Goal: Task Accomplishment & Management: Manage account settings

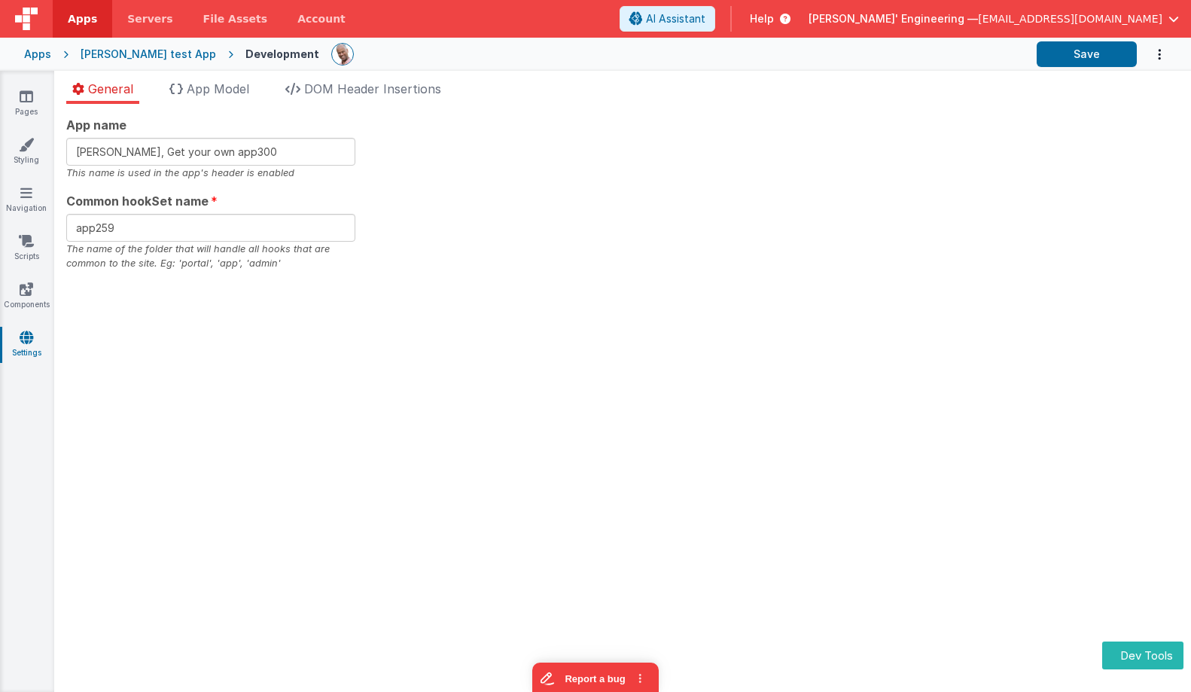
type input "Charles GUI, Get your own app300"
click at [255, 214] on input "app259" at bounding box center [210, 228] width 289 height 28
type input "app300"
click at [1094, 54] on button "Save" at bounding box center [1087, 54] width 100 height 26
click at [291, 154] on input "Charles GUI, Get your own app300" at bounding box center [210, 152] width 289 height 28
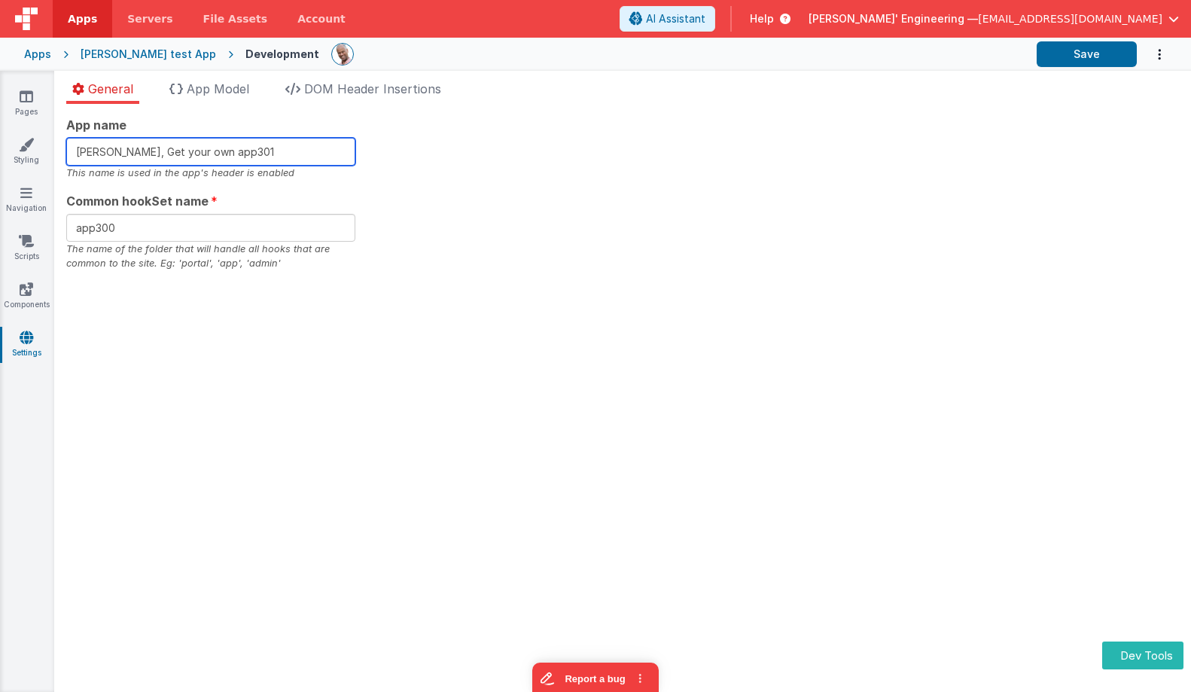
type input "[PERSON_NAME], Get your own app301"
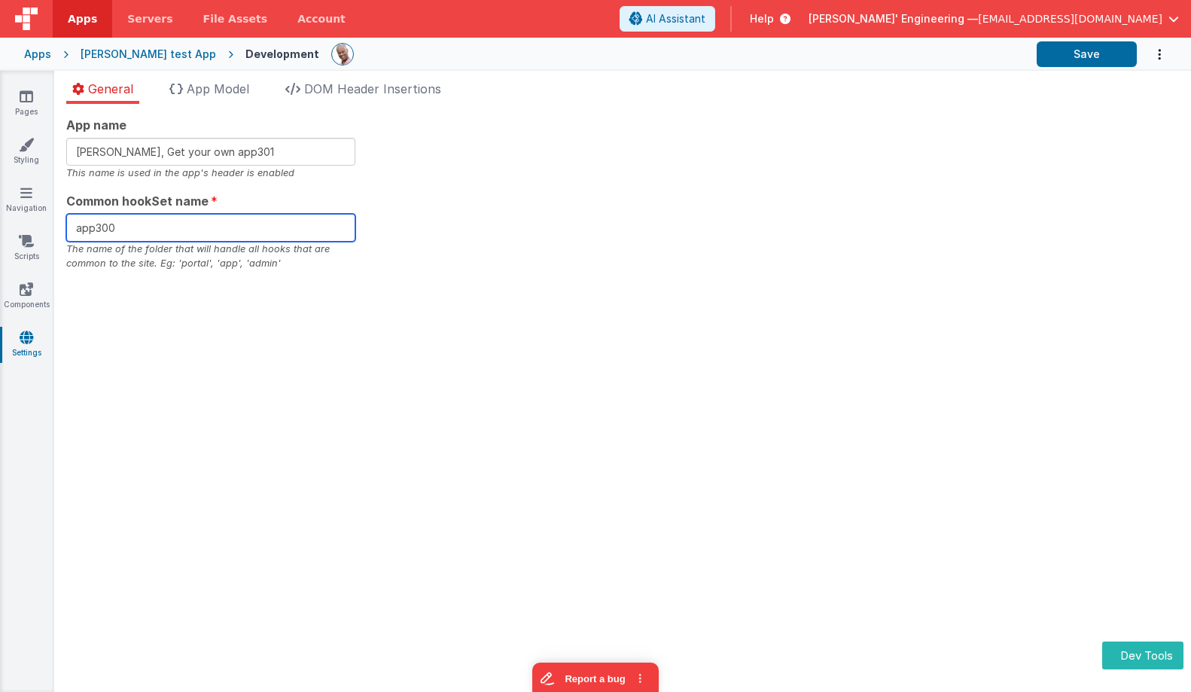
click at [244, 227] on input "app300" at bounding box center [210, 228] width 289 height 28
type input "app301"
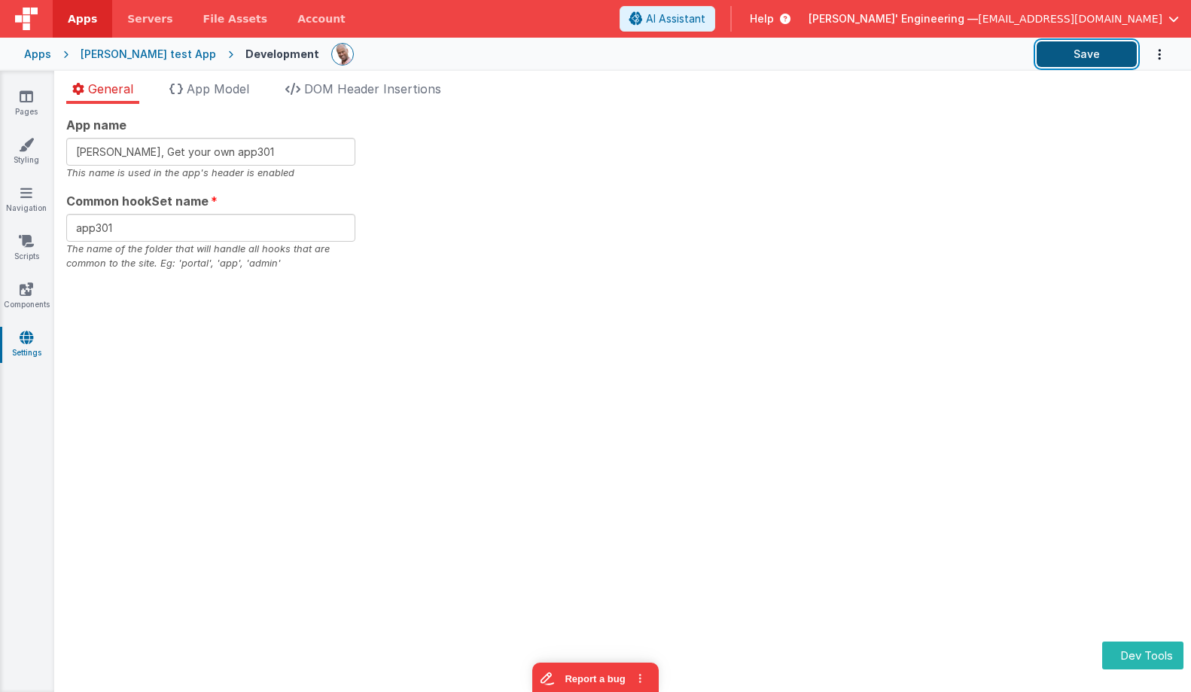
click at [1084, 53] on button "Save" at bounding box center [1087, 54] width 100 height 26
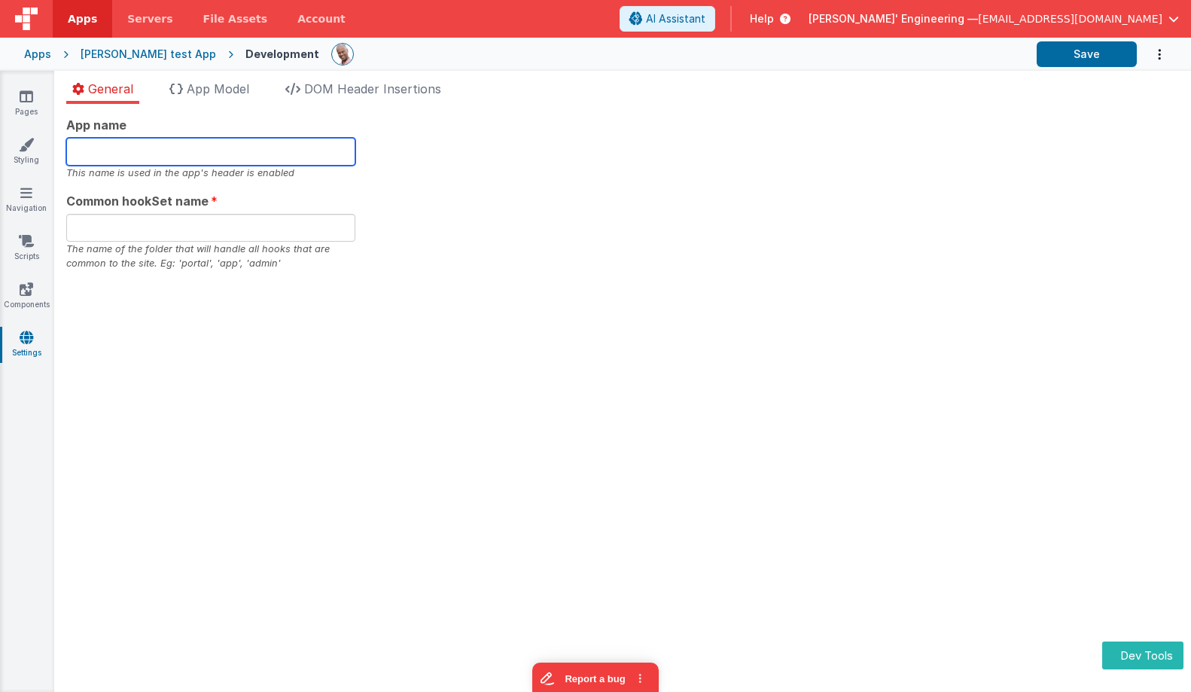
click at [149, 150] on input "text" at bounding box center [210, 152] width 289 height 28
click at [631, 236] on div "App name This name is used in the app's header is enabled Common hookSet name T…" at bounding box center [622, 193] width 1113 height 155
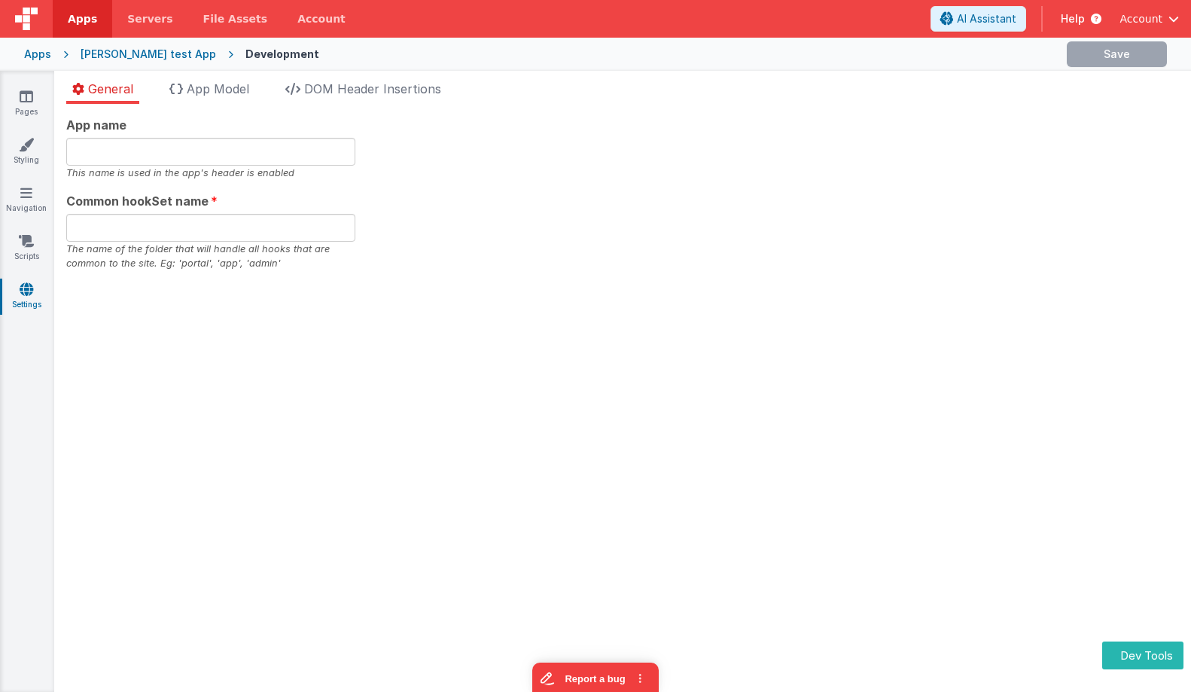
type input "[PERSON_NAME], Get your own app301"
type input "app301"
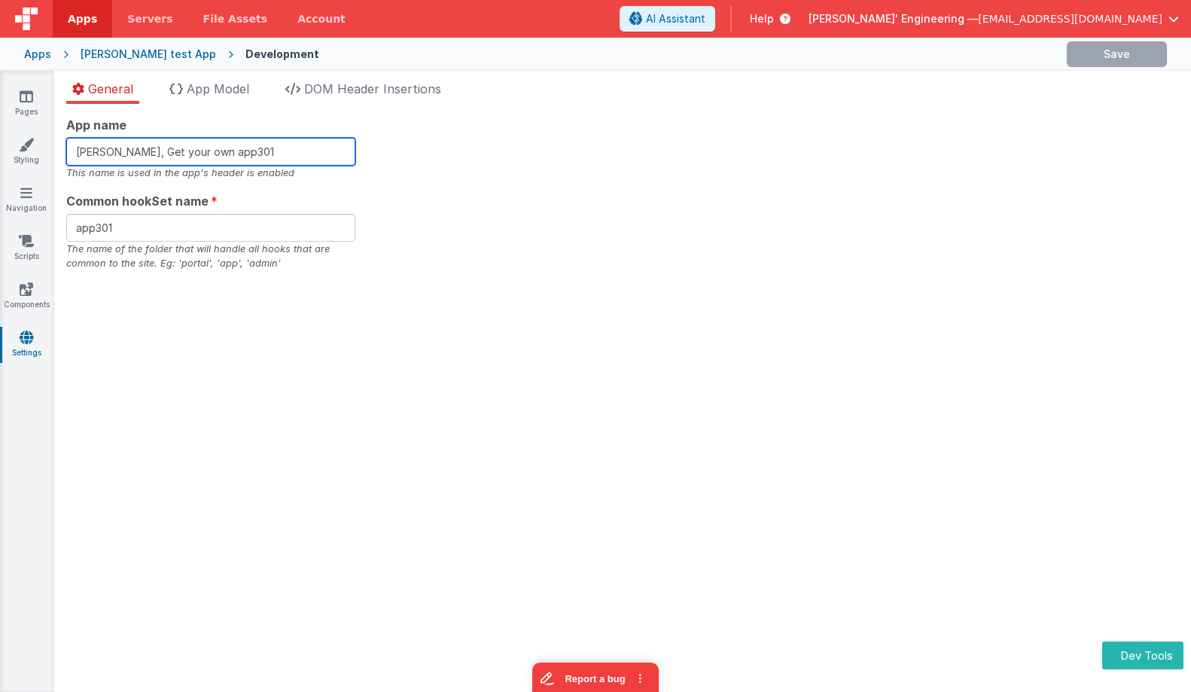
click at [289, 148] on input "[PERSON_NAME], Get your own app301" at bounding box center [210, 152] width 289 height 28
type input "[PERSON_NAME], Get your own app302"
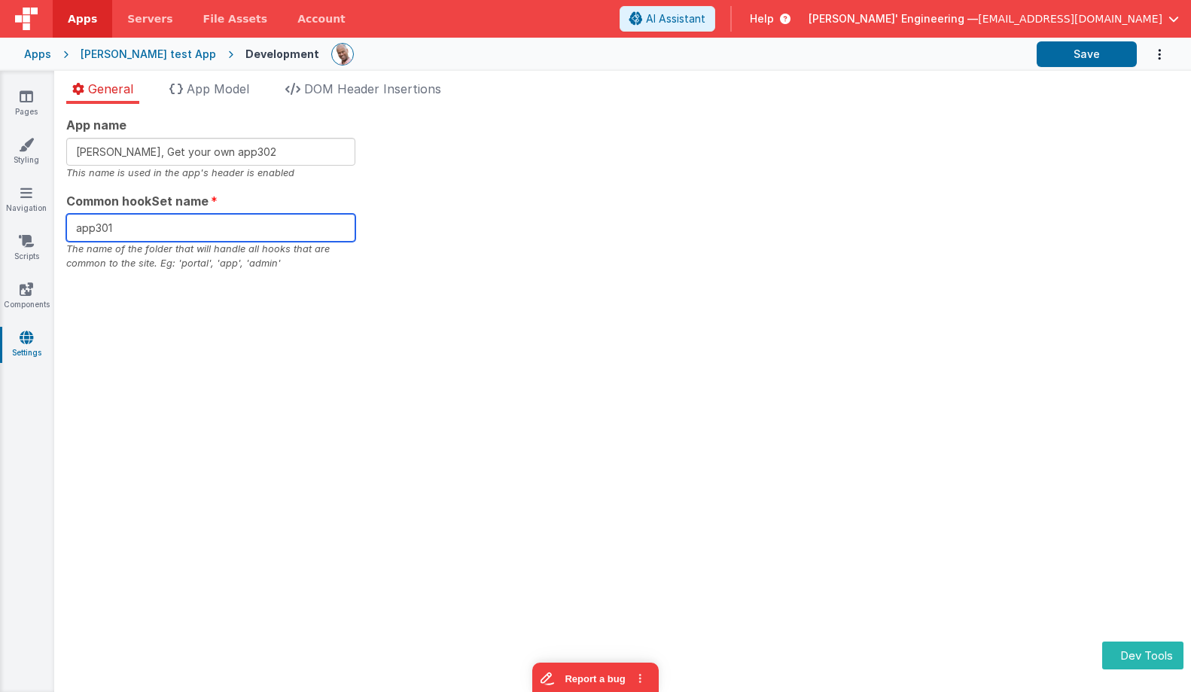
click at [291, 229] on input "app301" at bounding box center [210, 228] width 289 height 28
type input "app302"
drag, startPoint x: 958, startPoint y: 118, endPoint x: 1018, endPoint y: 93, distance: 65.5
click at [958, 118] on div "App name [PERSON_NAME], Get your own app302 This name is used in the app's head…" at bounding box center [622, 193] width 1113 height 155
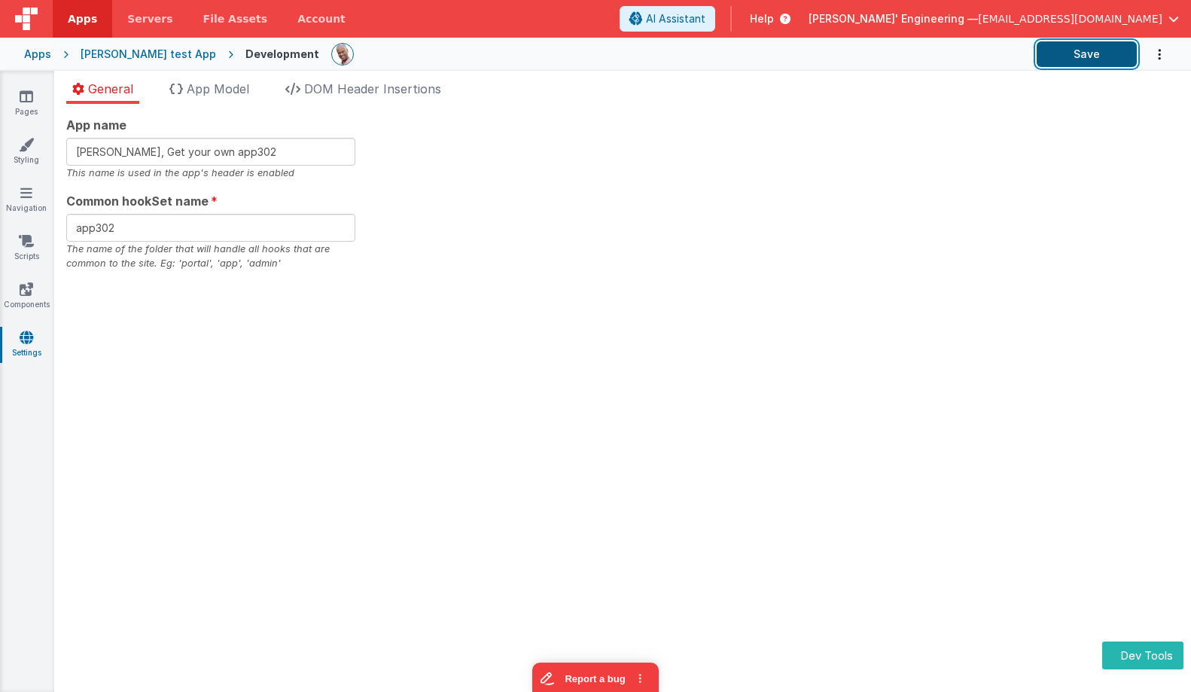
click at [1099, 58] on button "Save" at bounding box center [1087, 54] width 100 height 26
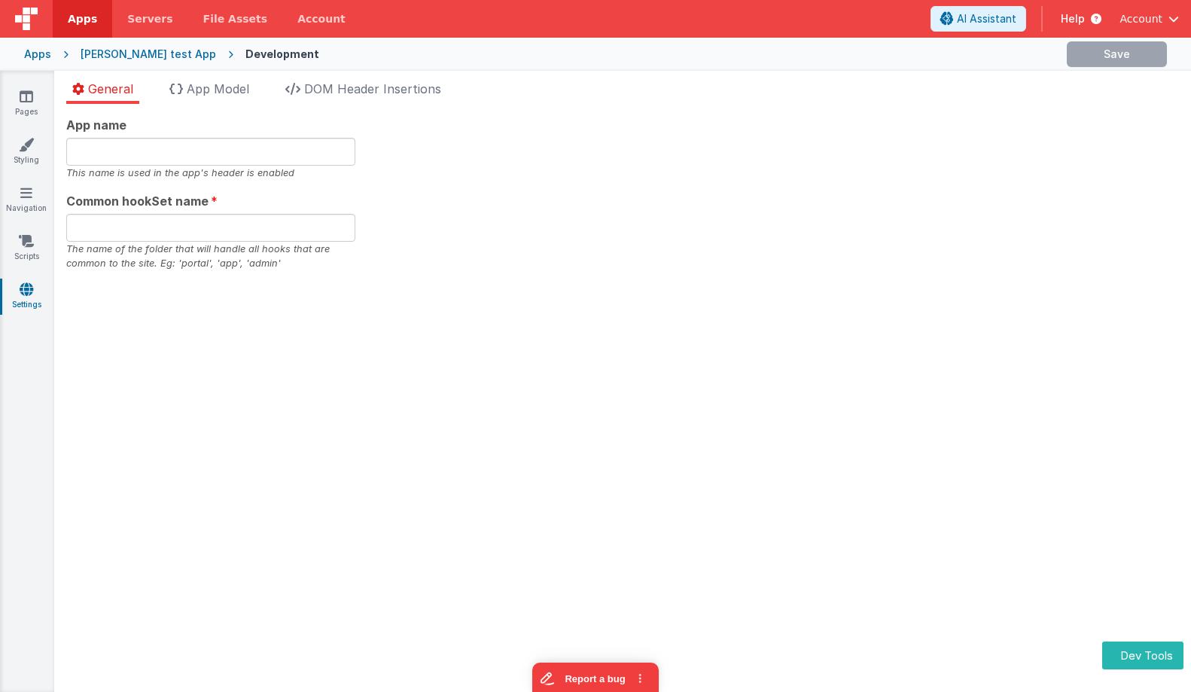
type input "[PERSON_NAME], Get your own app302"
type input "app302"
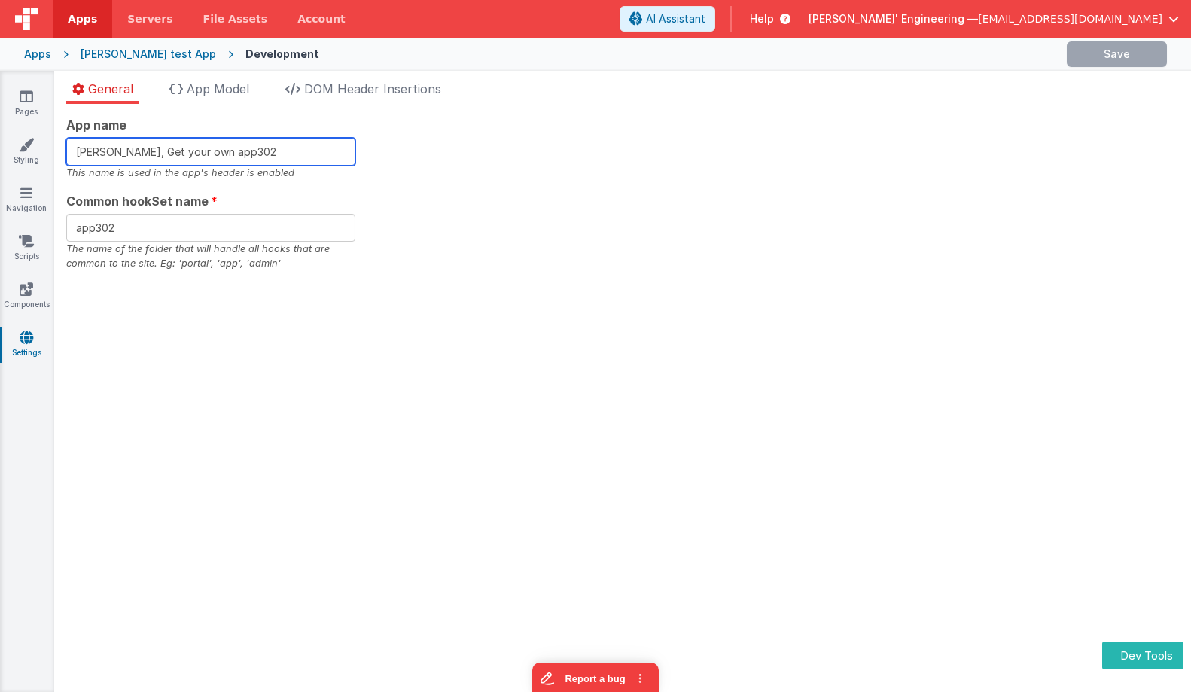
click at [283, 154] on input "Charles GUI, Get your own app302" at bounding box center [210, 152] width 289 height 28
type input "Charles GUI, Get your own app304"
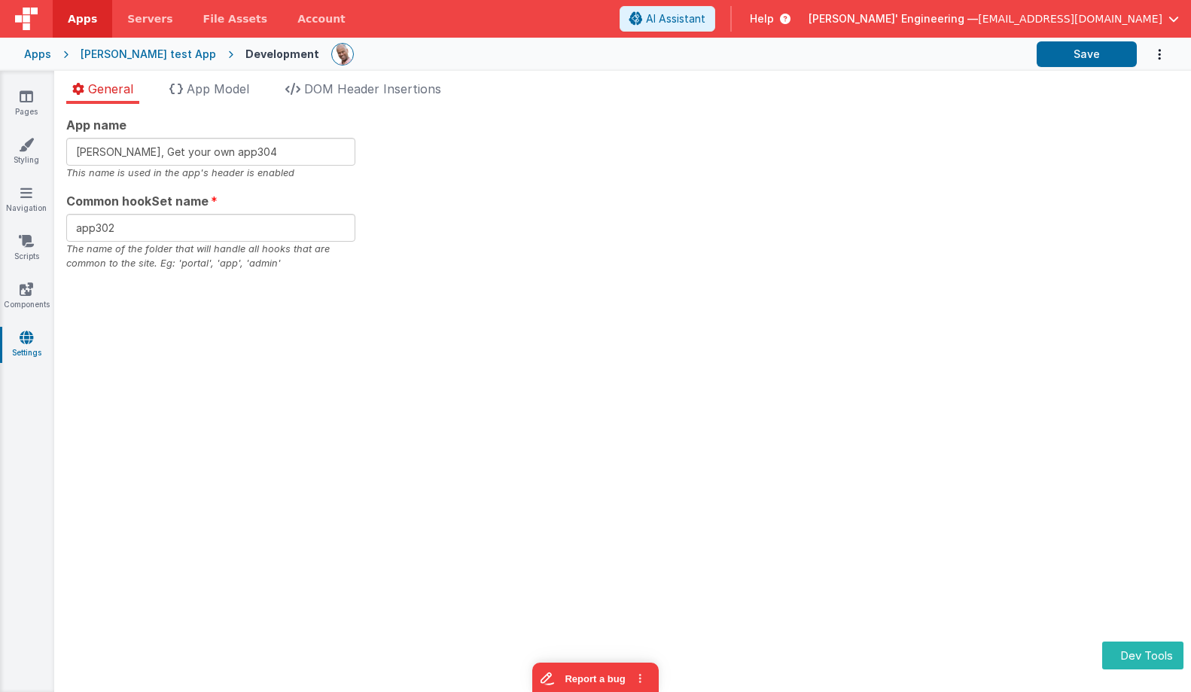
drag, startPoint x: 435, startPoint y: 160, endPoint x: 233, endPoint y: 172, distance: 202.2
click at [435, 160] on div "App name Charles GUI, Get your own app304 This name is used in the app's header…" at bounding box center [622, 193] width 1113 height 155
click at [925, 105] on div "App name Charles GUI, Get your own app304 This name is used in the app's header…" at bounding box center [622, 398] width 1137 height 588
click at [1093, 57] on button "Save" at bounding box center [1087, 54] width 100 height 26
click at [12, 291] on link "Components" at bounding box center [26, 297] width 54 height 30
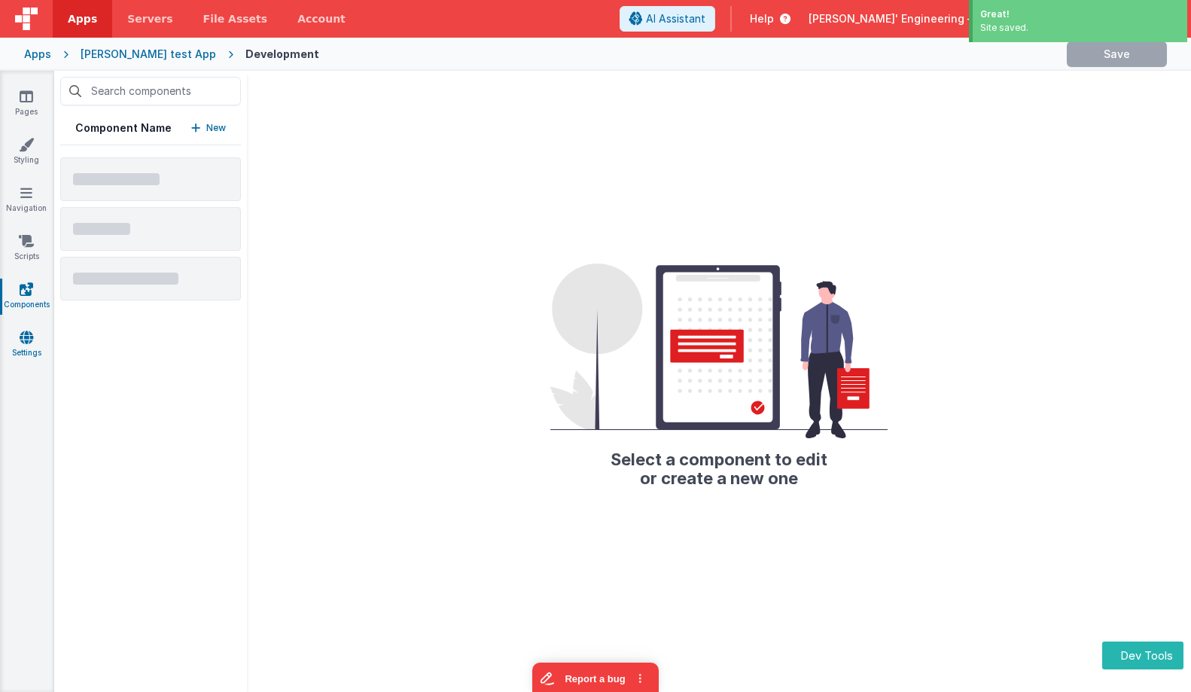
click at [20, 331] on icon at bounding box center [27, 337] width 14 height 15
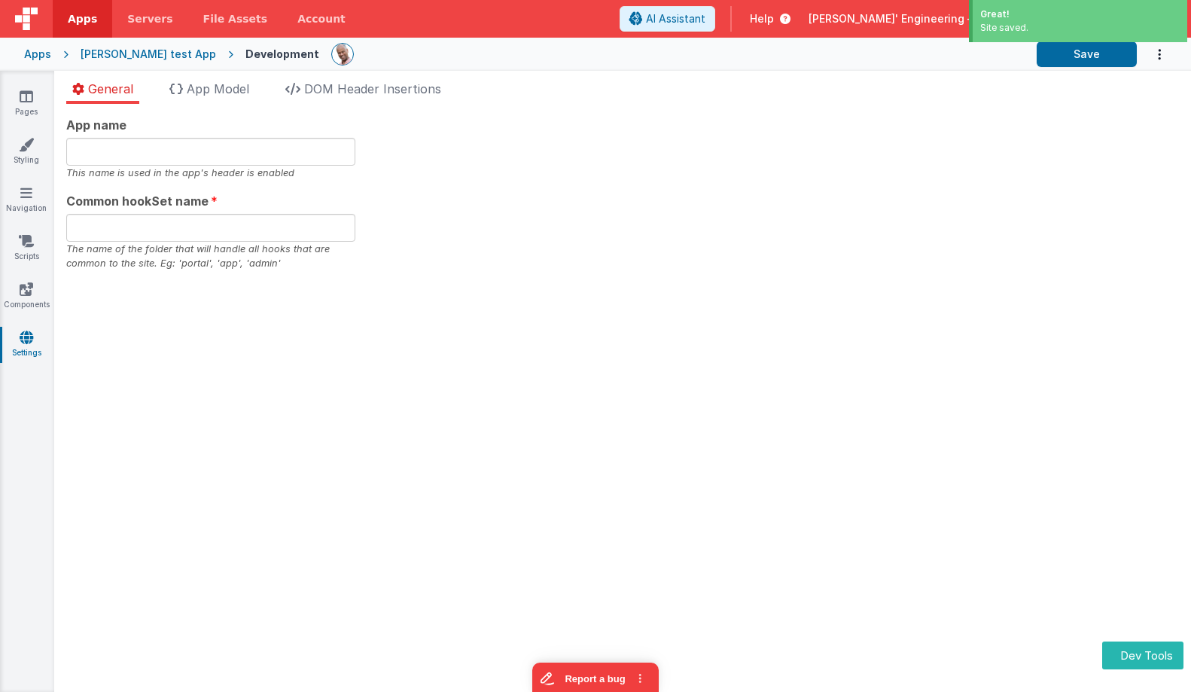
type input "Charles GUI, Get your own app304"
type input "app302"
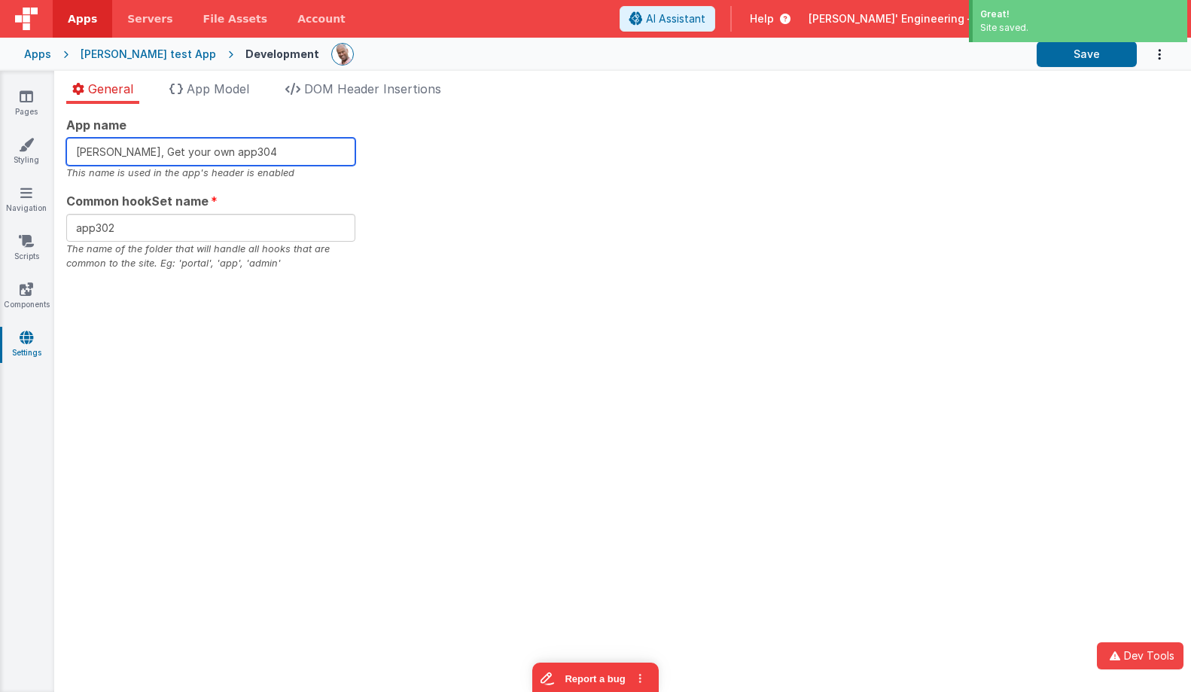
click at [272, 154] on input "Charles GUI, Get your own app304" at bounding box center [210, 152] width 289 height 28
type input "Charles GUI, Get your own app305"
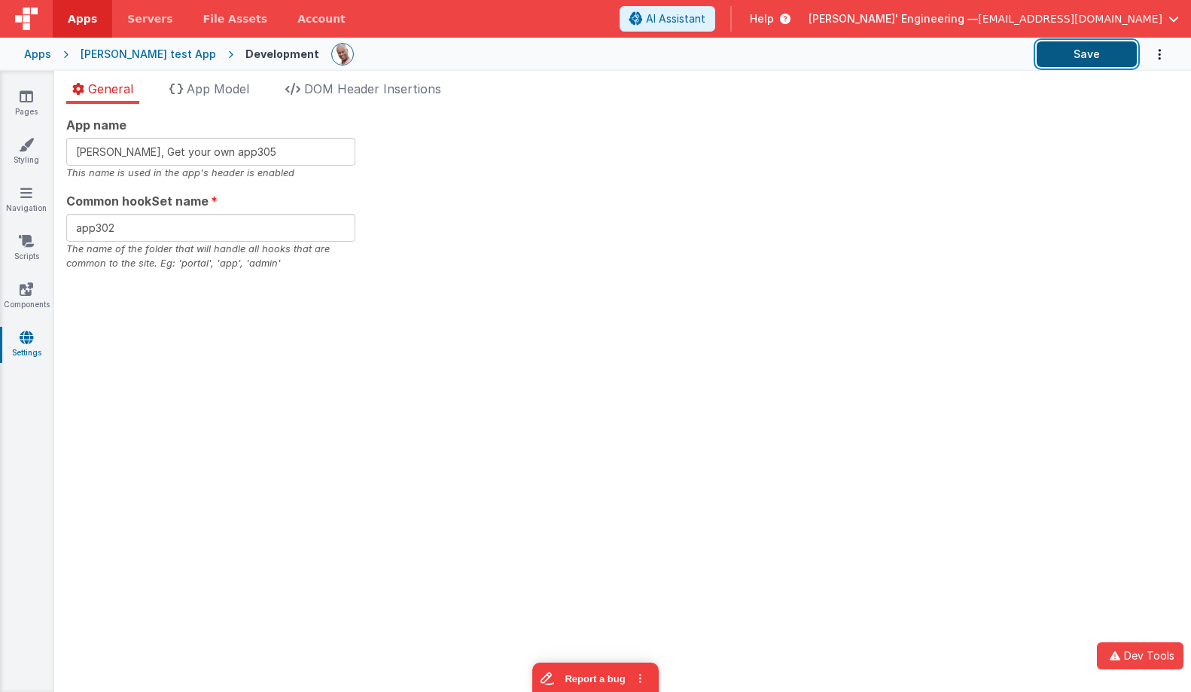
click at [1077, 42] on button "Save" at bounding box center [1087, 54] width 100 height 26
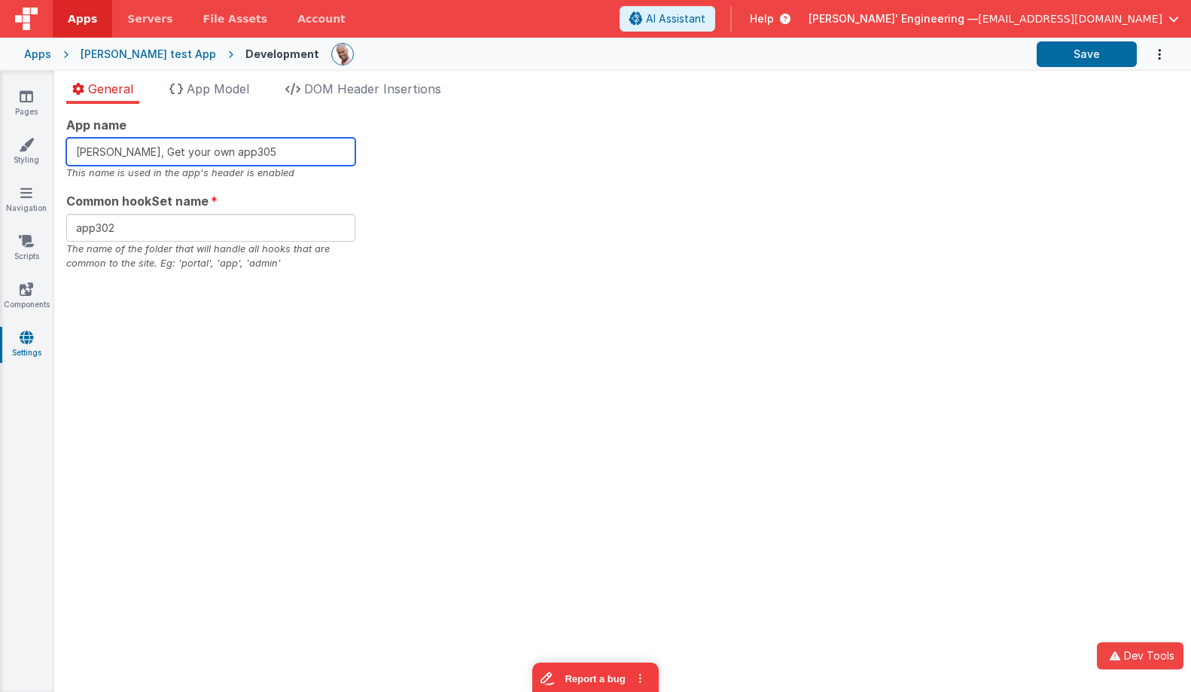
click at [296, 143] on input "Charles GUI, Get your own app305" at bounding box center [210, 152] width 289 height 28
click at [294, 151] on input "Charles GUI, Get your own app305" at bounding box center [210, 152] width 289 height 28
type input "Charles GUI, Get your own app306"
drag, startPoint x: 638, startPoint y: 234, endPoint x: 700, endPoint y: 212, distance: 65.5
click at [637, 234] on div "App name Charles GUI, Get your own app306 This name is used in the app's header…" at bounding box center [622, 193] width 1113 height 155
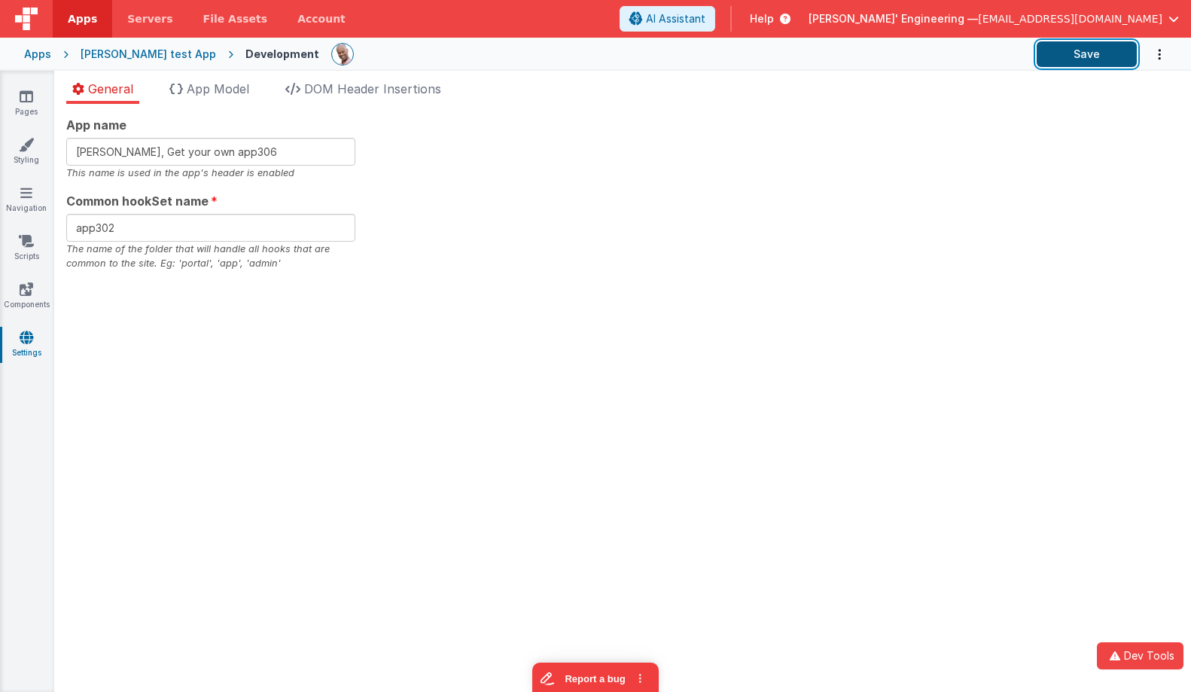
click at [1088, 58] on button "Save" at bounding box center [1087, 54] width 100 height 26
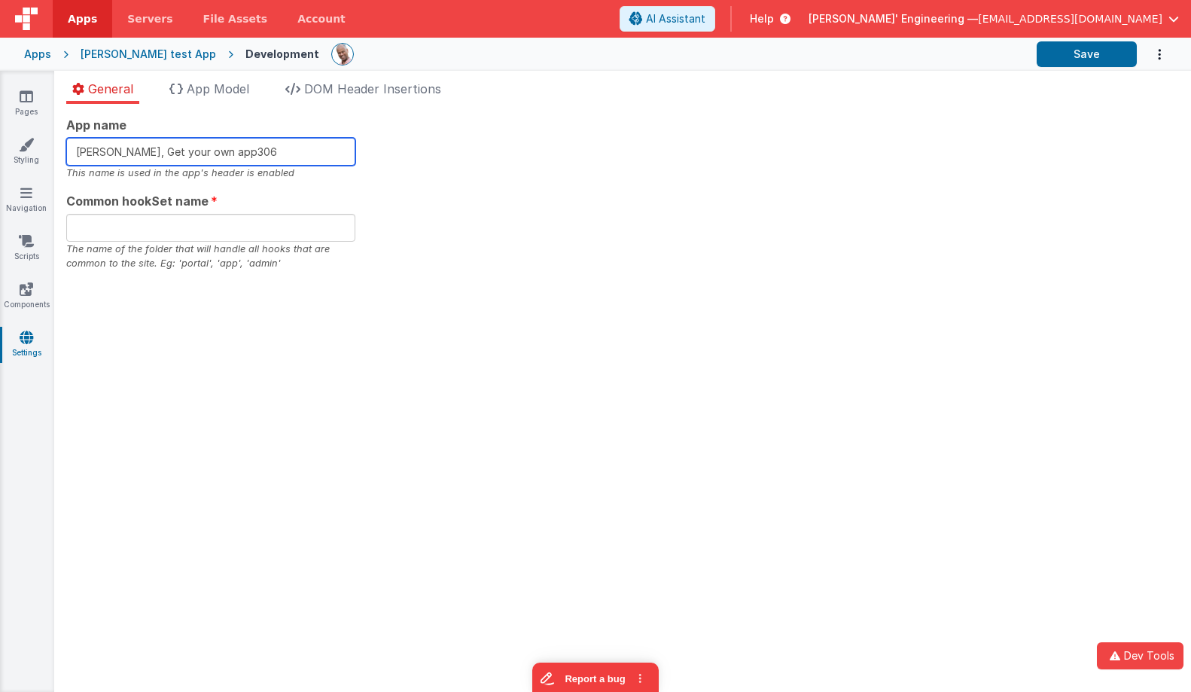
click at [280, 149] on input "Charles GUI, Get your own app306" at bounding box center [210, 152] width 289 height 28
type input "Charles GUI, Get your own app307"
click at [770, 247] on div "App name Charles GUI, Get your own app307 This name is used in the app's header…" at bounding box center [622, 193] width 1113 height 155
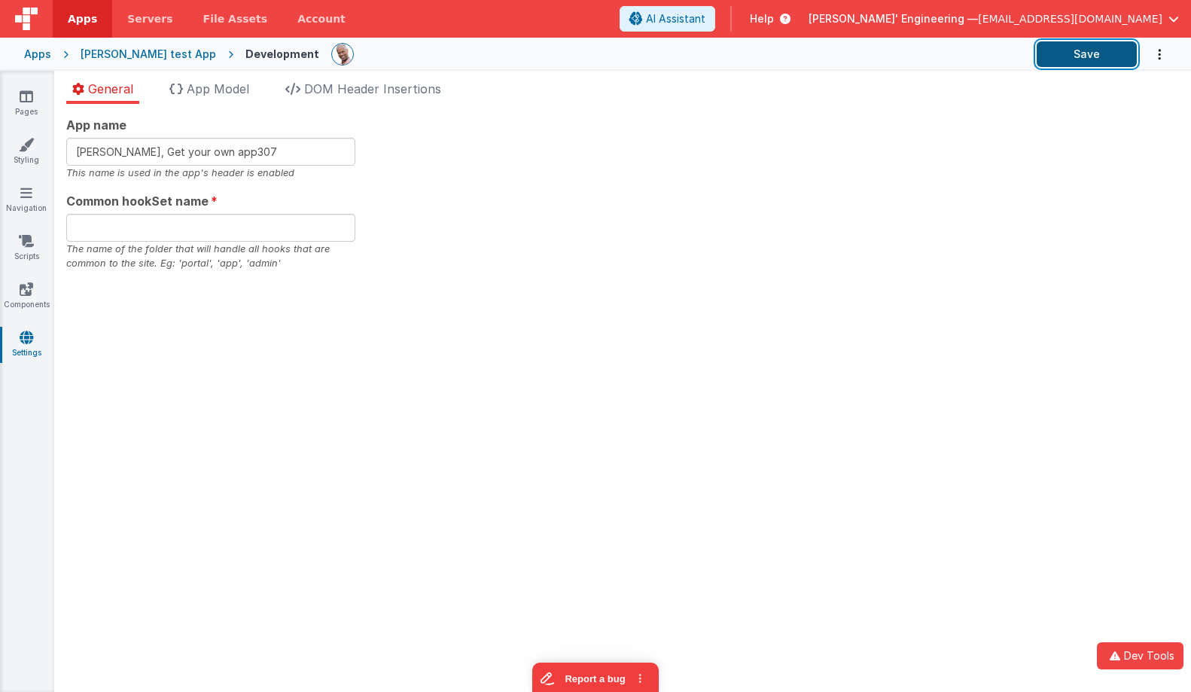
click at [1089, 51] on button "Save" at bounding box center [1087, 54] width 100 height 26
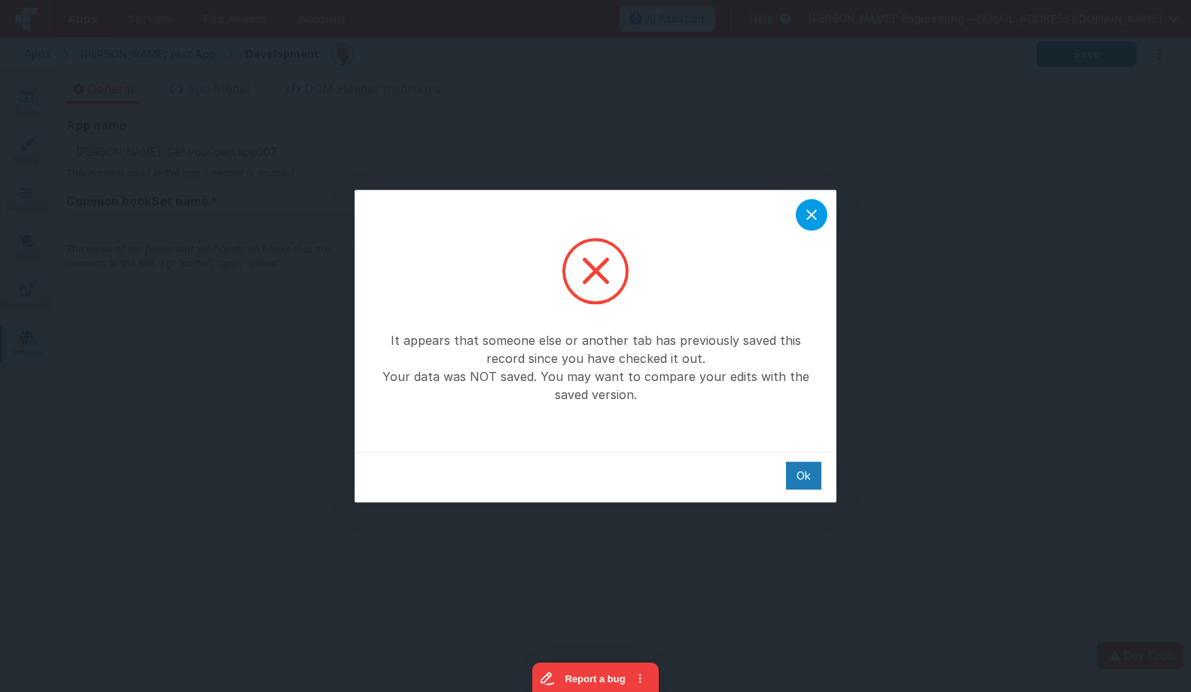
click at [825, 216] on div at bounding box center [812, 215] width 32 height 32
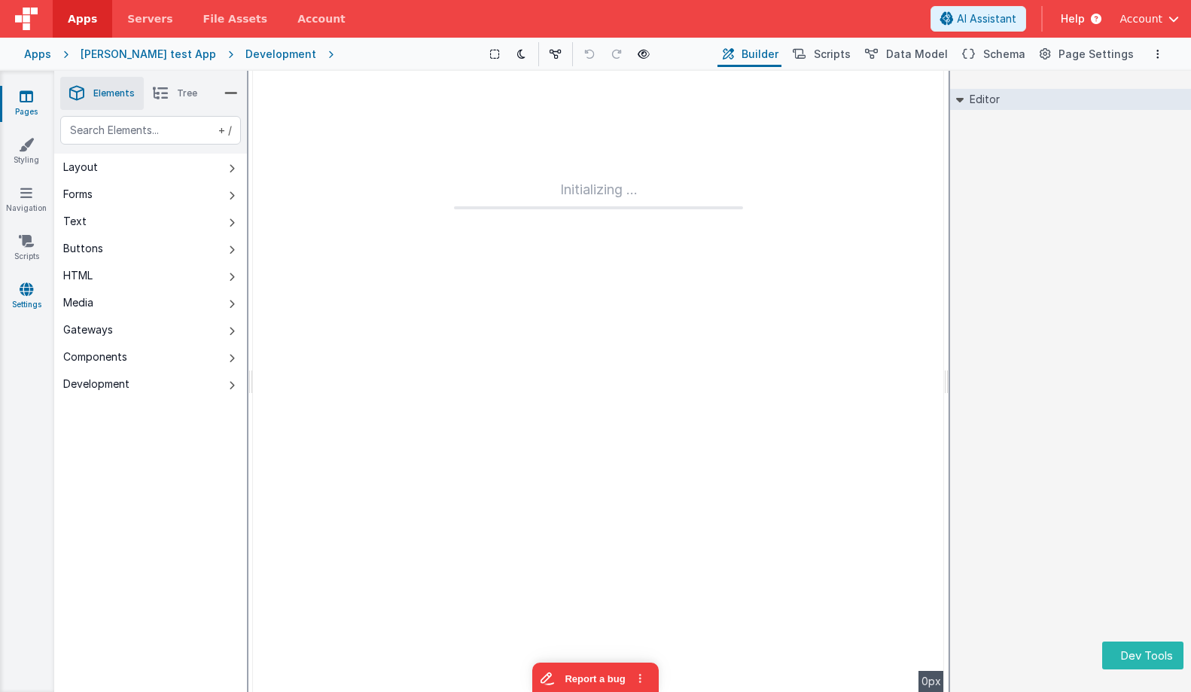
click at [23, 296] on icon at bounding box center [27, 289] width 14 height 15
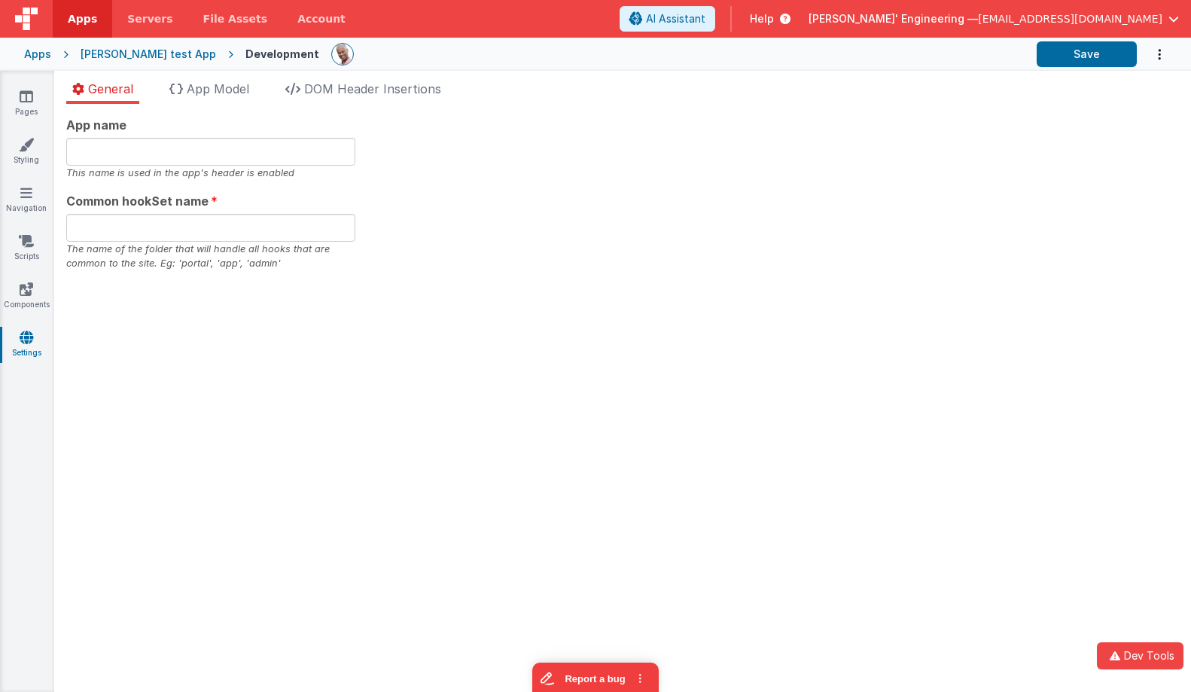
type input "[PERSON_NAME], Get your own app306"
type input "app302"
click at [523, 57] on div at bounding box center [678, 54] width 694 height 26
click at [203, 92] on span "App Model" at bounding box center [218, 88] width 63 height 15
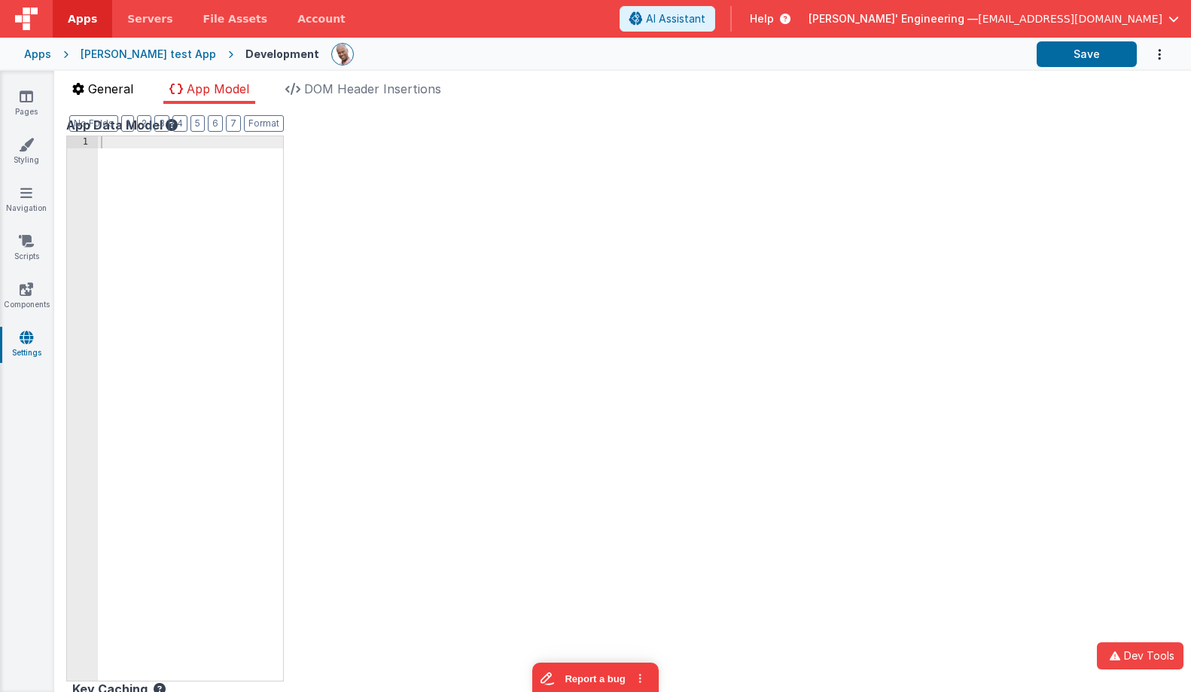
click at [136, 83] on li "General" at bounding box center [102, 92] width 73 height 24
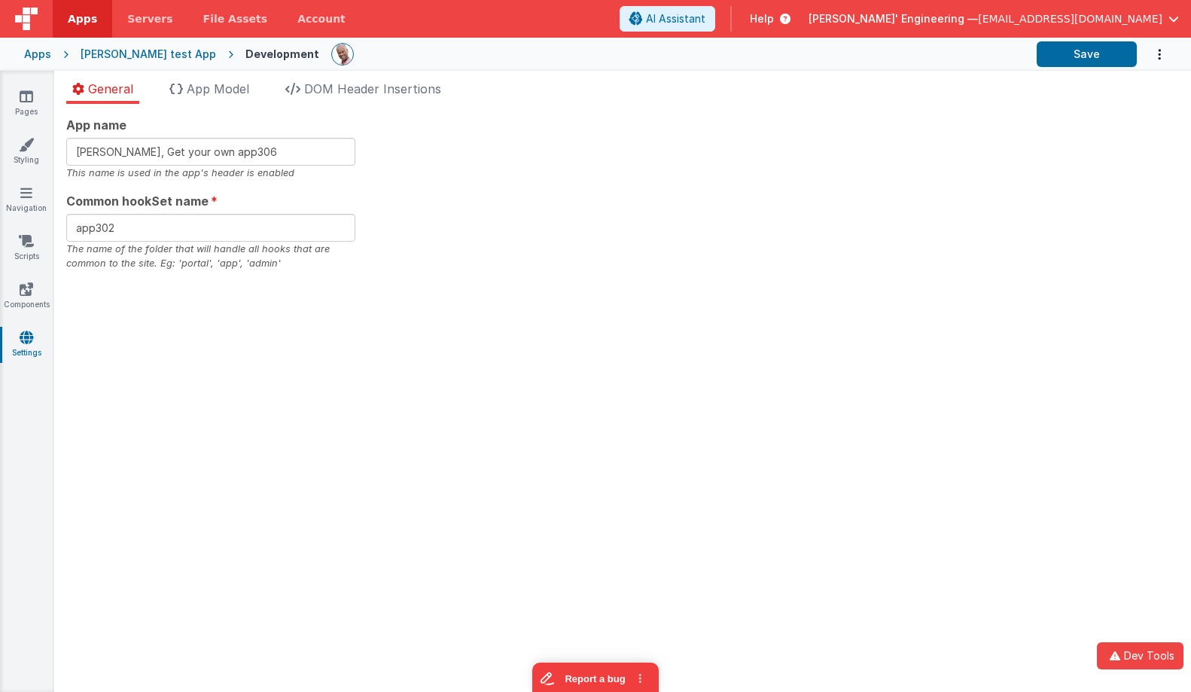
click at [540, 344] on div "App name [PERSON_NAME], Get your own app306 This name is used in the app's head…" at bounding box center [622, 398] width 1137 height 588
click at [155, 148] on input "Charles GUI, Get your own app306" at bounding box center [210, 152] width 289 height 28
drag, startPoint x: 663, startPoint y: 142, endPoint x: 610, endPoint y: 139, distance: 52.8
click at [663, 142] on div "App name Charles GUI, Get your own app306 This name is used in the app's header…" at bounding box center [622, 193] width 1113 height 155
click at [302, 151] on input "Charles GUI, Get your own app306" at bounding box center [210, 152] width 289 height 28
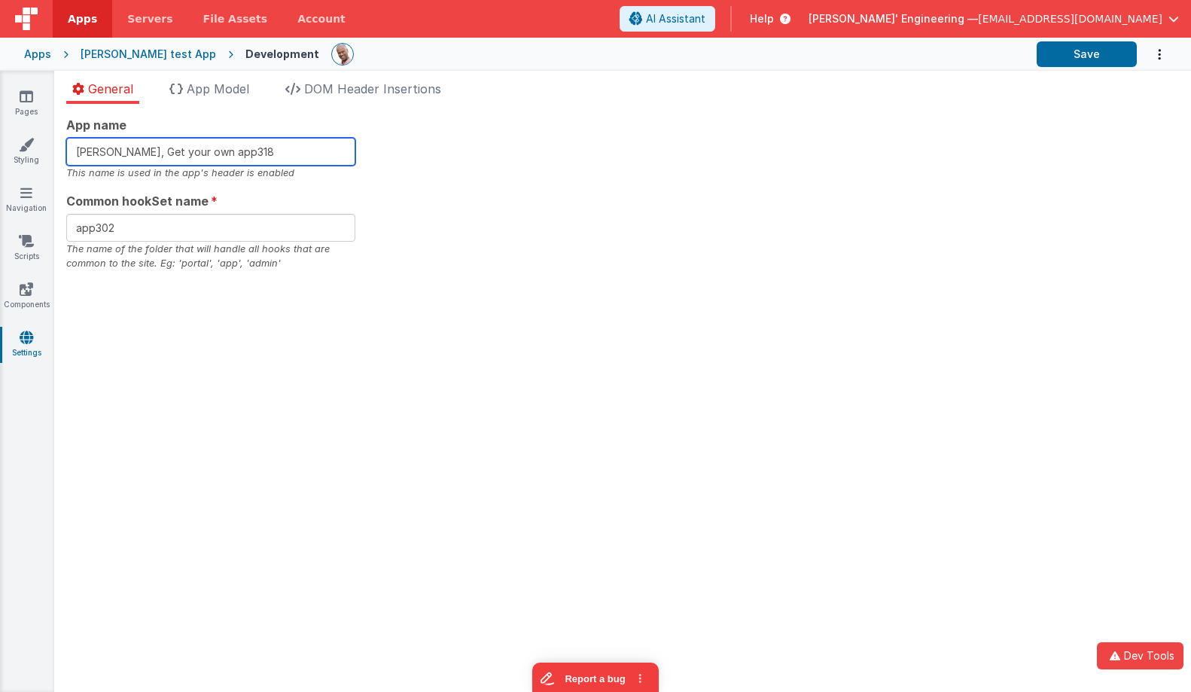
type input "[PERSON_NAME], Get your own app318"
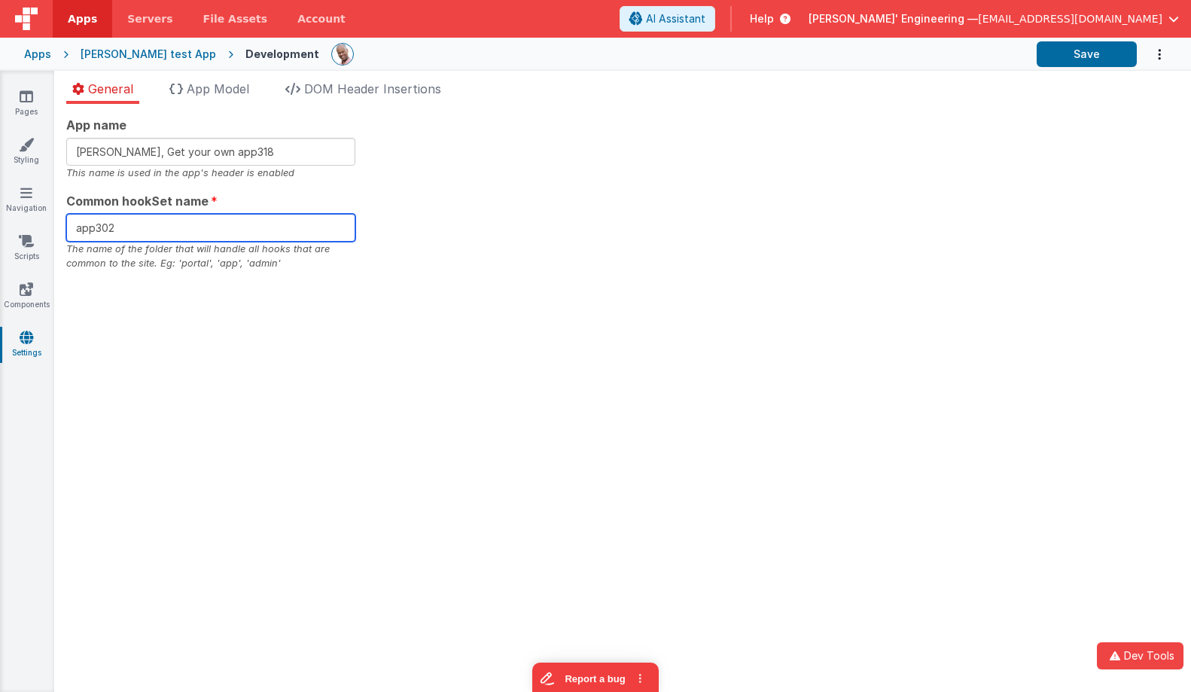
click at [222, 221] on input "app302" at bounding box center [210, 228] width 289 height 28
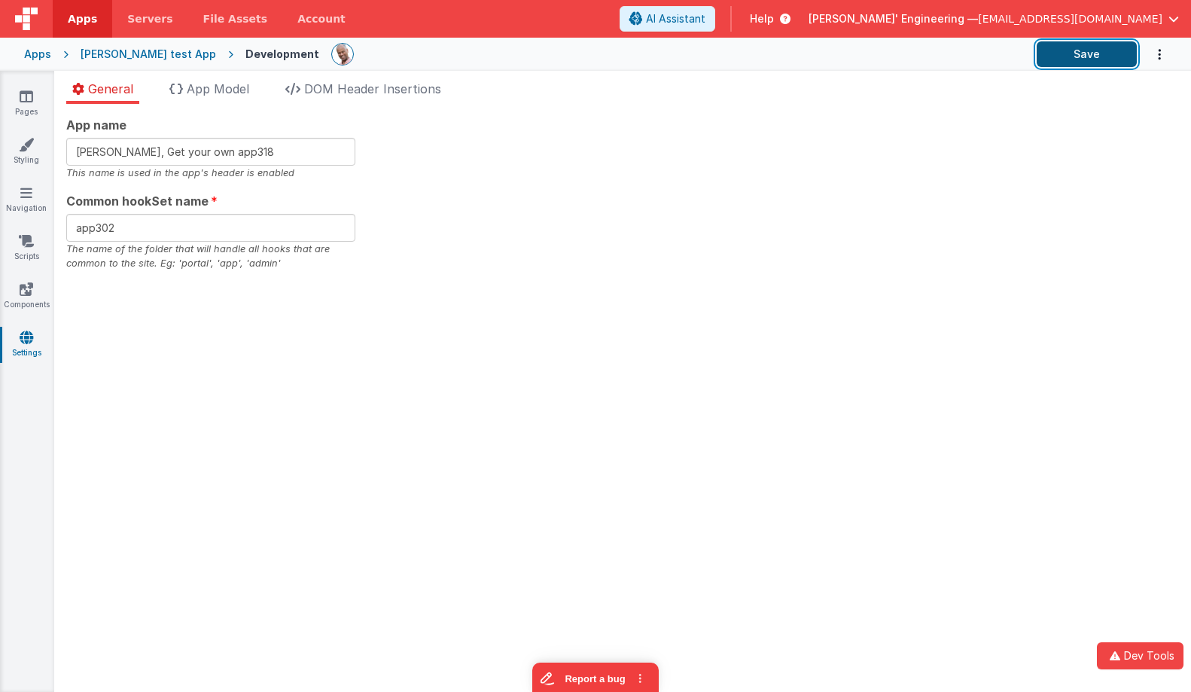
click at [1072, 54] on button "Save" at bounding box center [1087, 54] width 100 height 26
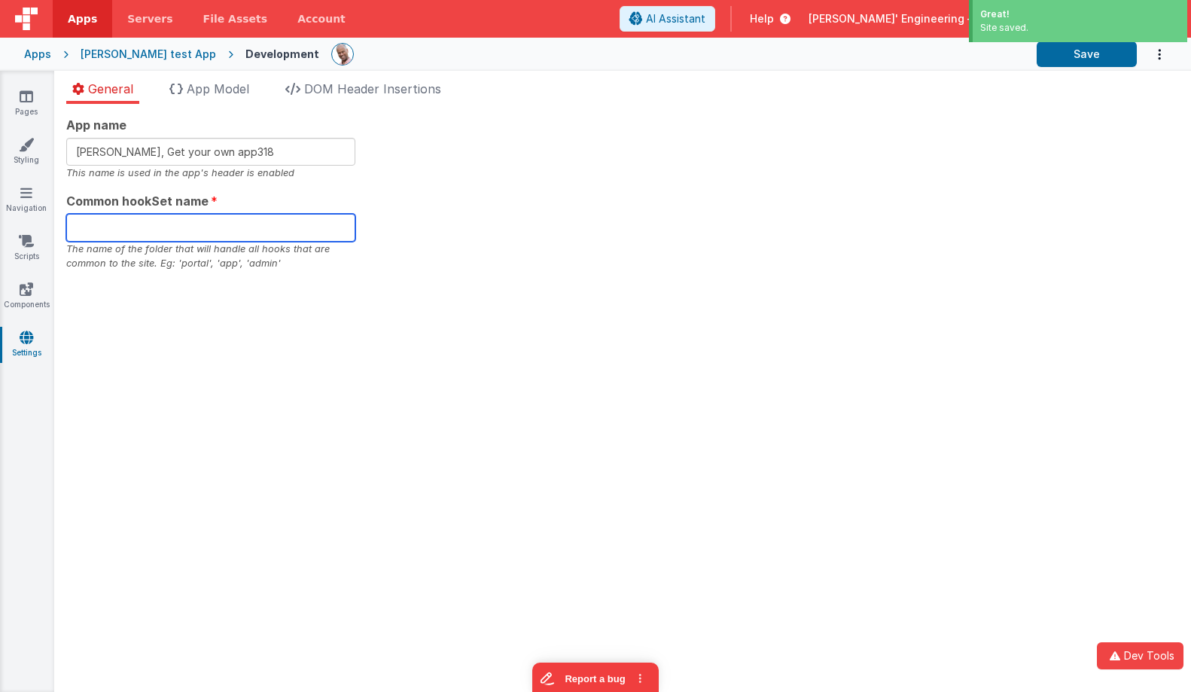
click at [210, 233] on input "text" at bounding box center [210, 228] width 289 height 28
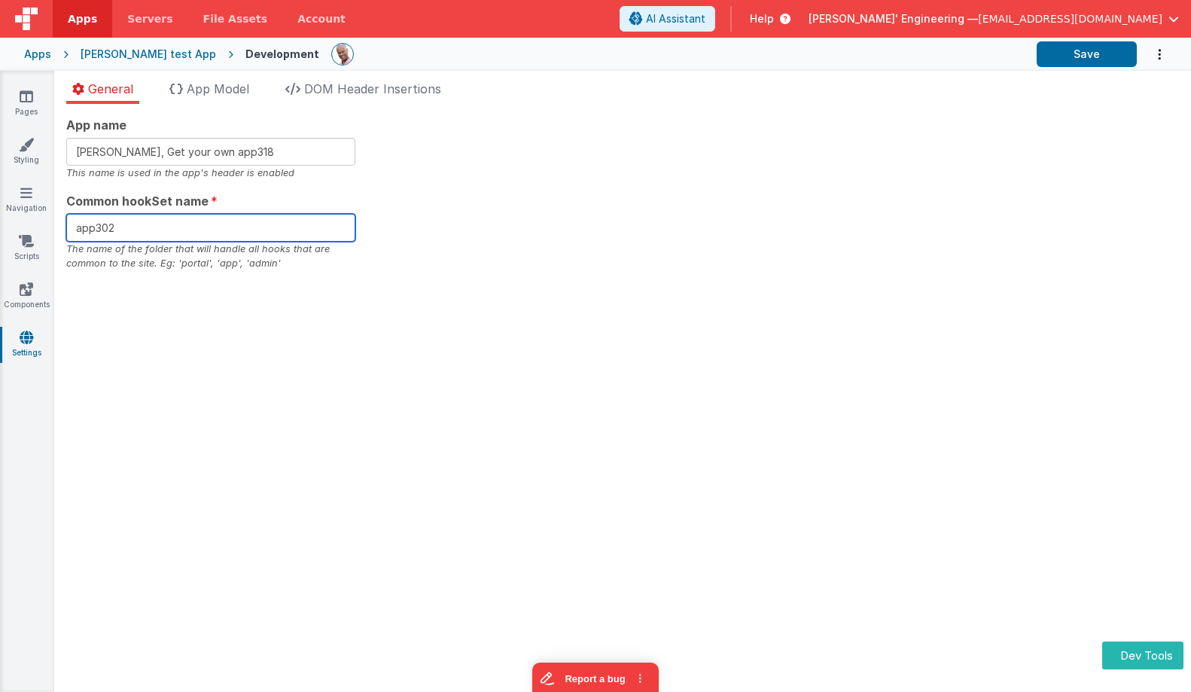
drag, startPoint x: 144, startPoint y: 235, endPoint x: 238, endPoint y: 187, distance: 105.7
click at [148, 233] on input "app302" at bounding box center [210, 228] width 289 height 28
type input "app319"
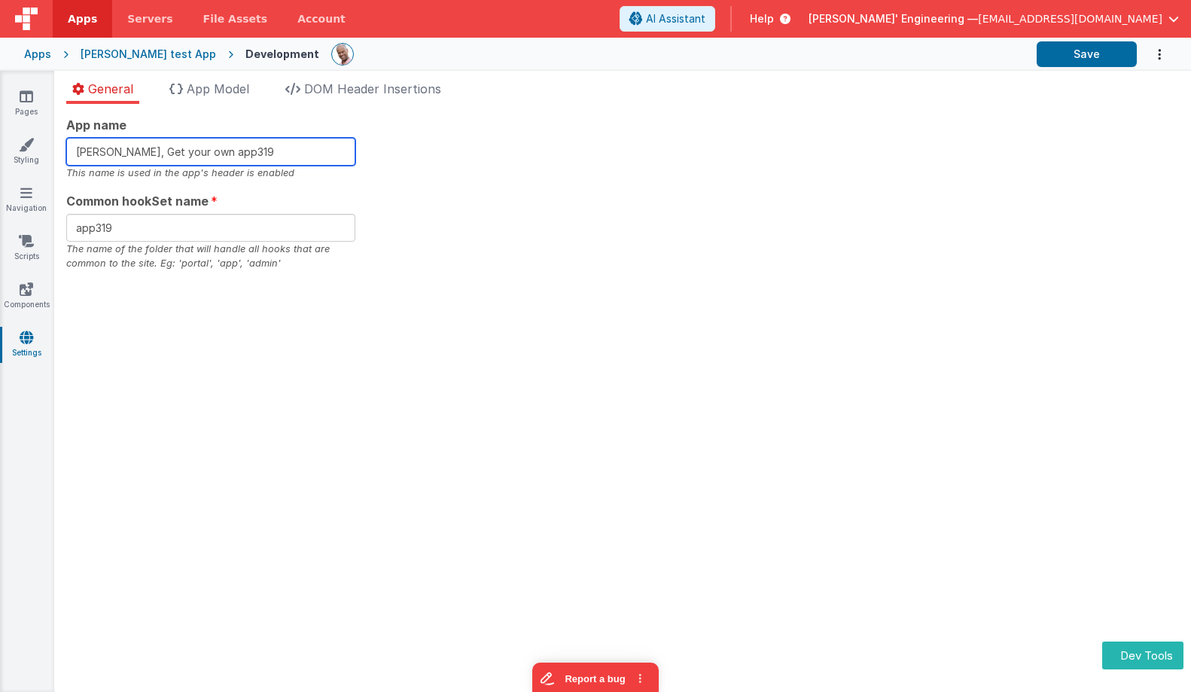
type input "[PERSON_NAME], Get your own app319"
click at [575, 157] on div "App name [PERSON_NAME], Get your own app319 This name is used in the app's head…" at bounding box center [622, 193] width 1113 height 155
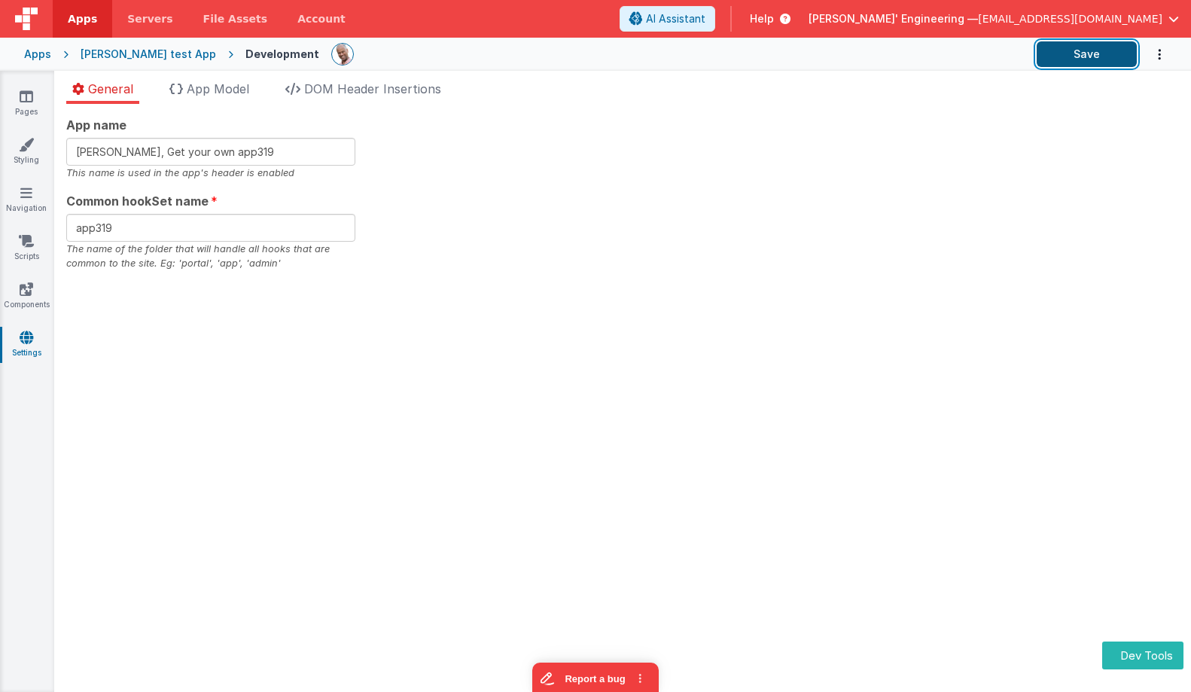
click at [1053, 44] on button "Save" at bounding box center [1087, 54] width 100 height 26
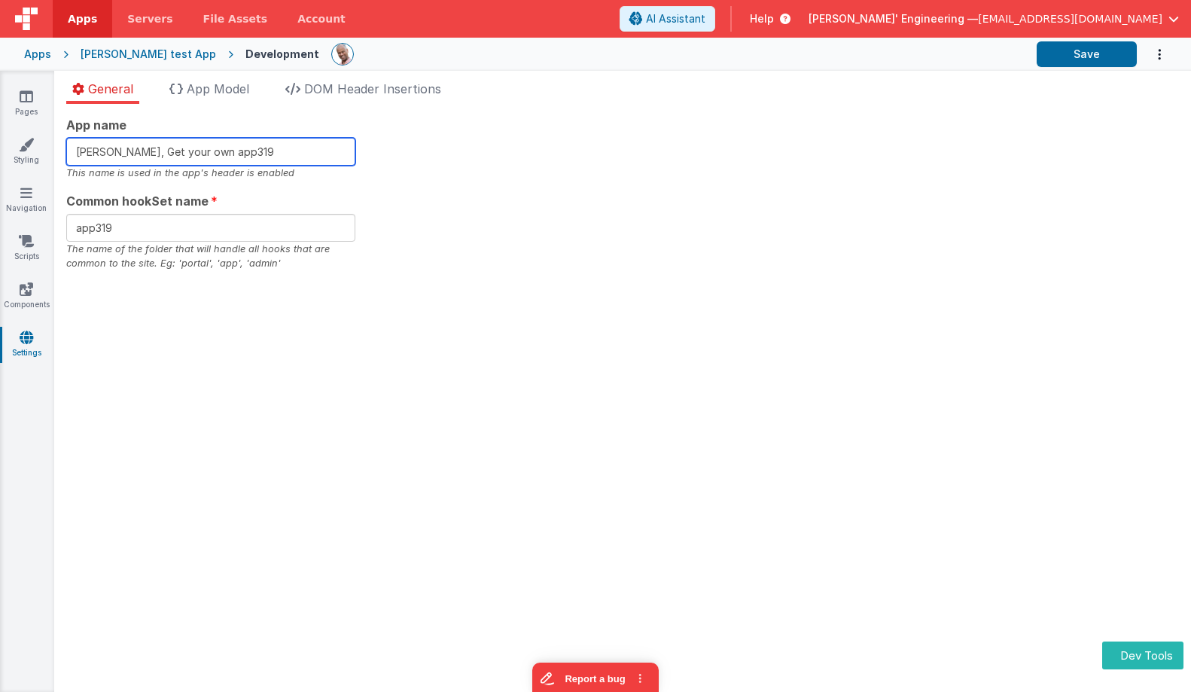
click at [294, 156] on input "[PERSON_NAME], Get your own app319" at bounding box center [210, 152] width 289 height 28
type input "[PERSON_NAME], Get your own app320"
drag, startPoint x: 245, startPoint y: 87, endPoint x: 237, endPoint y: 95, distance: 11.2
click at [244, 87] on span "App Model" at bounding box center [218, 88] width 63 height 15
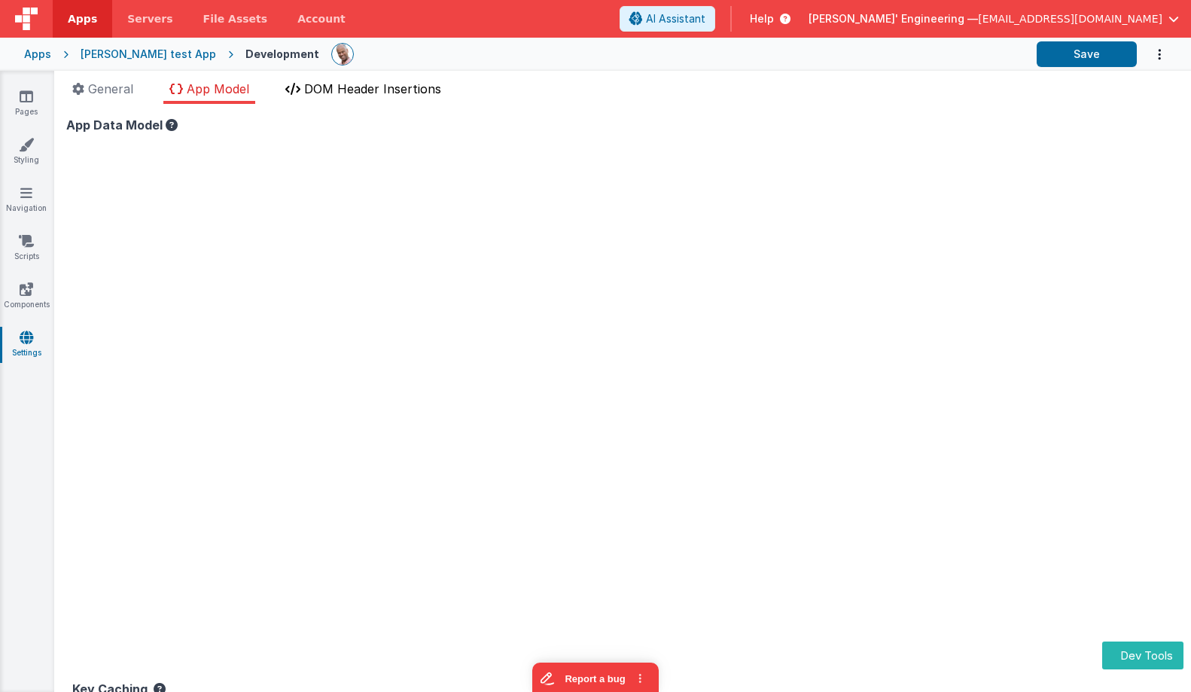
click at [344, 89] on span "DOM Header Insertions" at bounding box center [372, 88] width 137 height 15
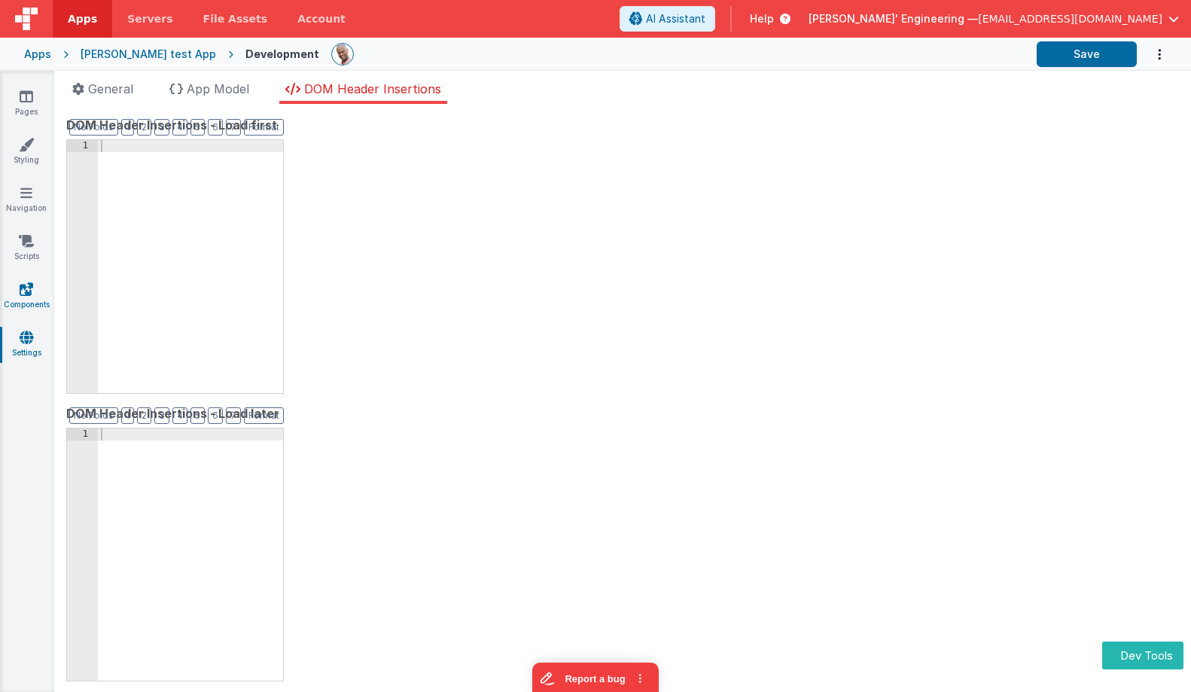
click at [34, 296] on link "Components" at bounding box center [26, 297] width 54 height 30
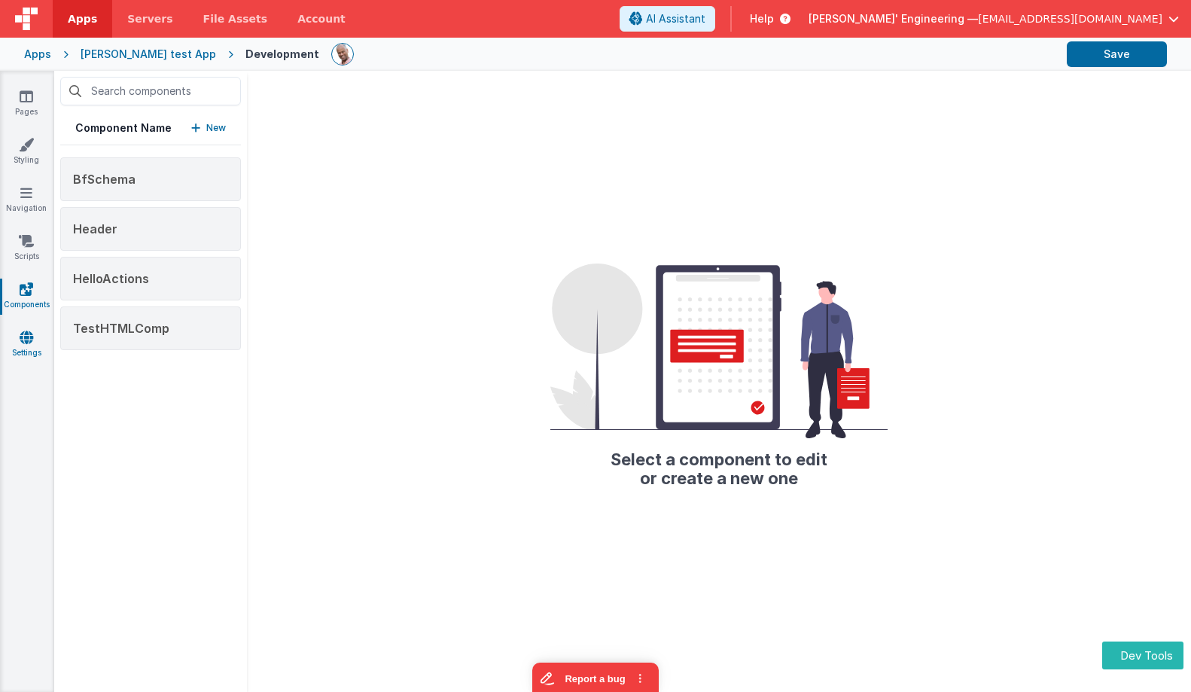
click at [11, 340] on link "Settings" at bounding box center [26, 345] width 54 height 30
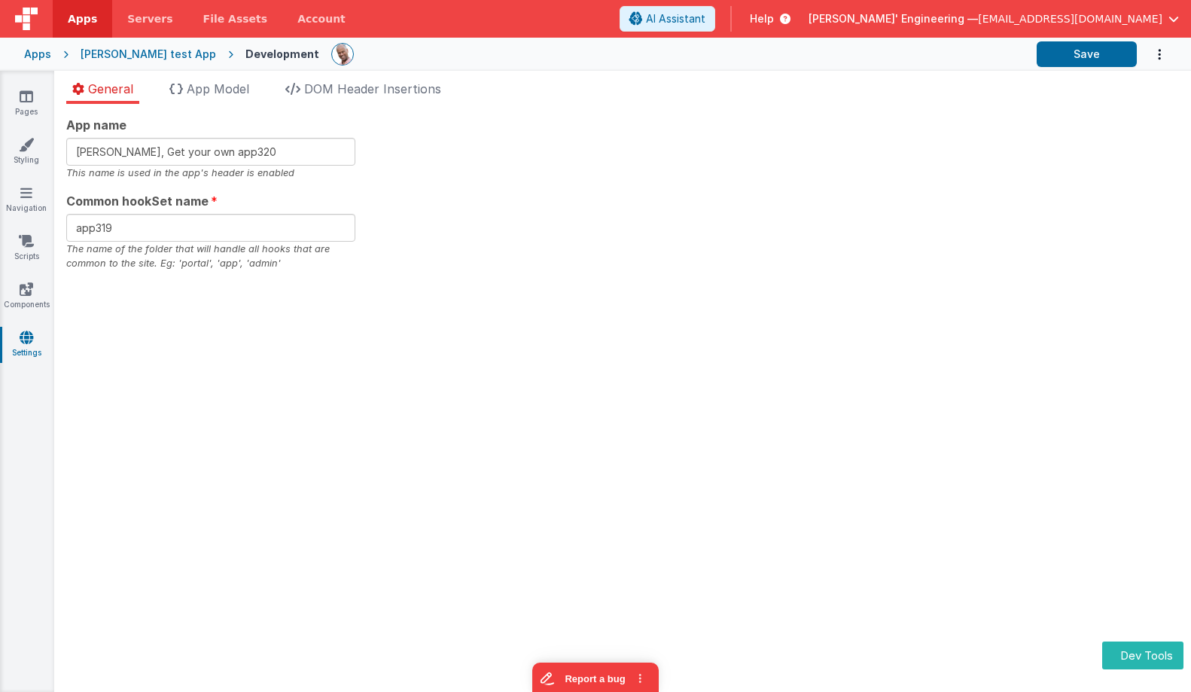
type input "Charles GUI, Get your own app319"
click at [237, 88] on span "App Model" at bounding box center [218, 88] width 63 height 15
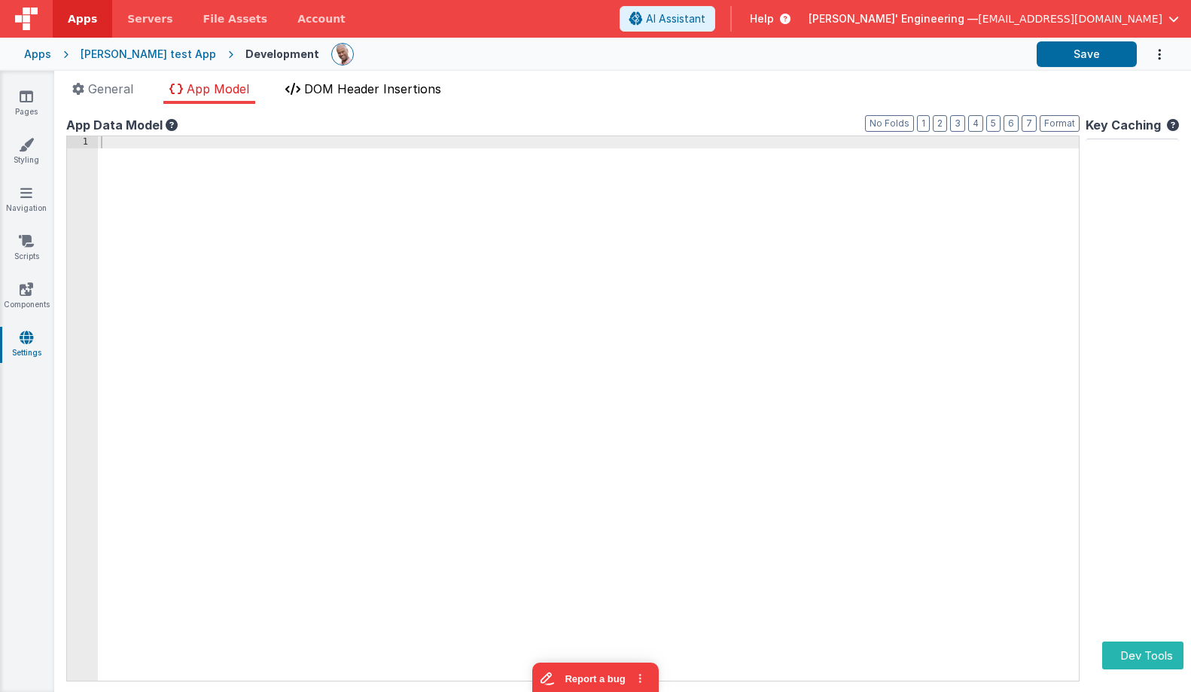
click at [358, 89] on span "DOM Header Insertions" at bounding box center [372, 88] width 137 height 15
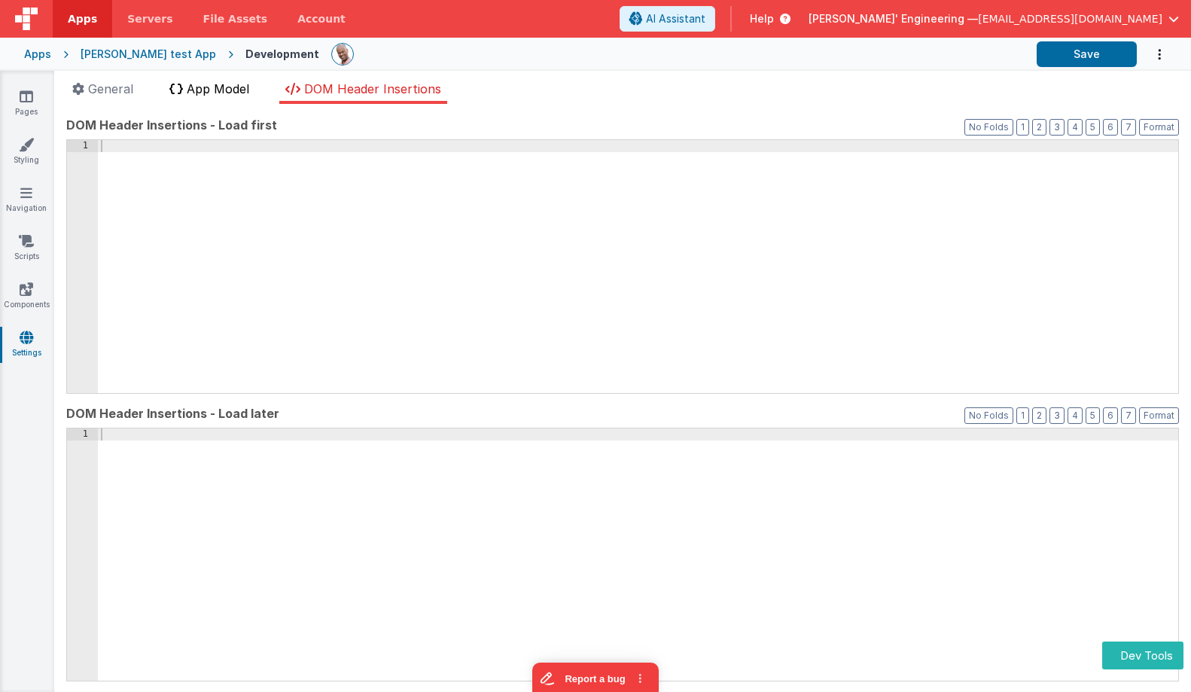
click at [201, 84] on span "App Model" at bounding box center [218, 88] width 63 height 15
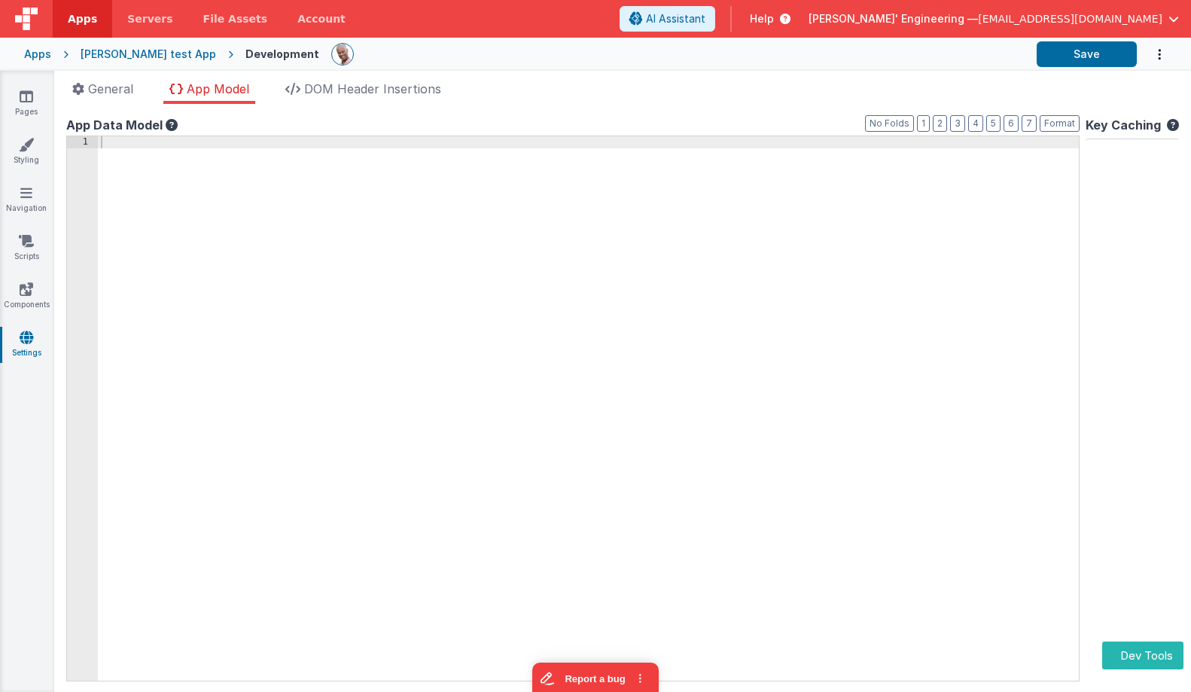
click at [160, 52] on div "[PERSON_NAME] test App" at bounding box center [149, 54] width 136 height 15
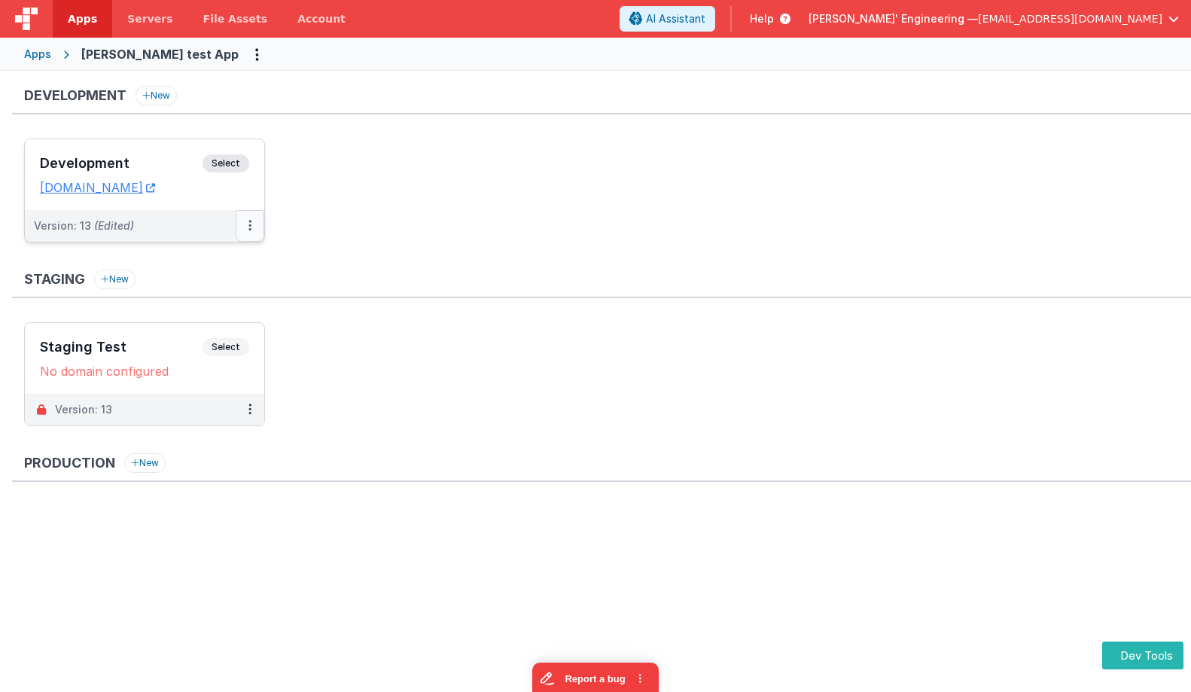
click at [248, 226] on icon at bounding box center [249, 225] width 3 height 1
click at [133, 231] on div at bounding box center [595, 346] width 1191 height 692
click at [252, 224] on button at bounding box center [250, 226] width 29 height 32
click at [199, 313] on link "Rollback" at bounding box center [198, 313] width 133 height 27
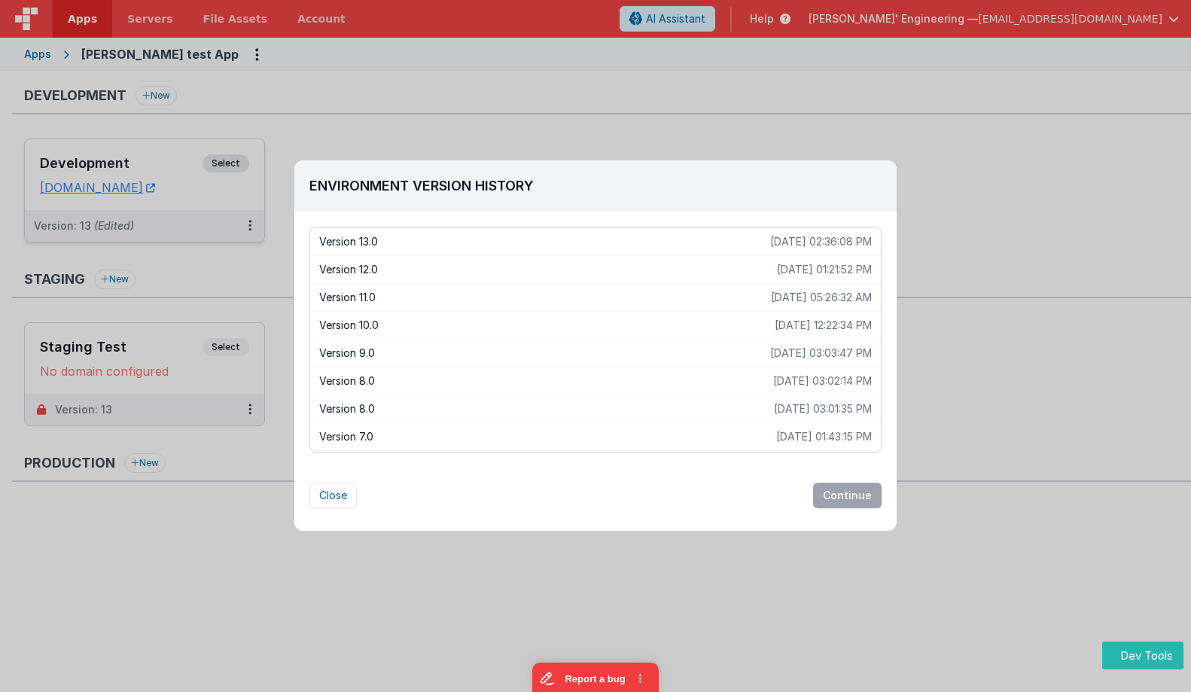
click at [376, 269] on p "Version 12.0" at bounding box center [548, 269] width 458 height 15
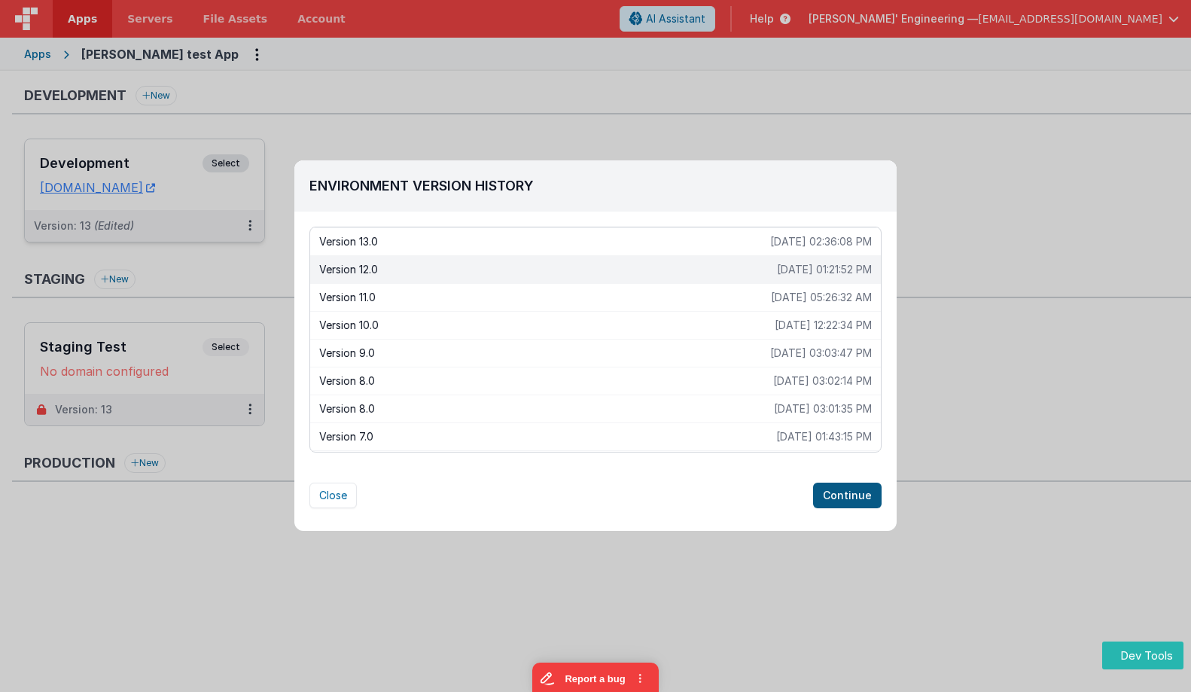
drag, startPoint x: 887, startPoint y: 499, endPoint x: 870, endPoint y: 495, distance: 17.7
click at [887, 499] on div "Close Continue" at bounding box center [595, 496] width 602 height 26
click at [864, 495] on button "Continue" at bounding box center [847, 496] width 69 height 26
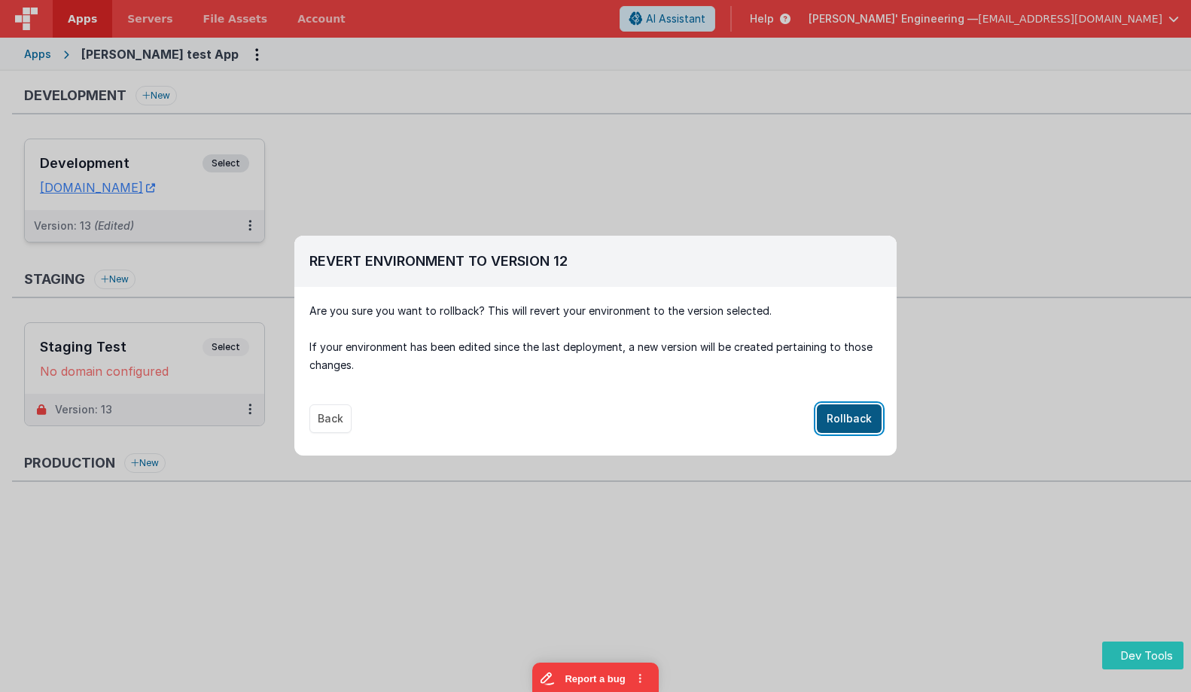
click at [849, 422] on button "Rollback" at bounding box center [849, 418] width 65 height 29
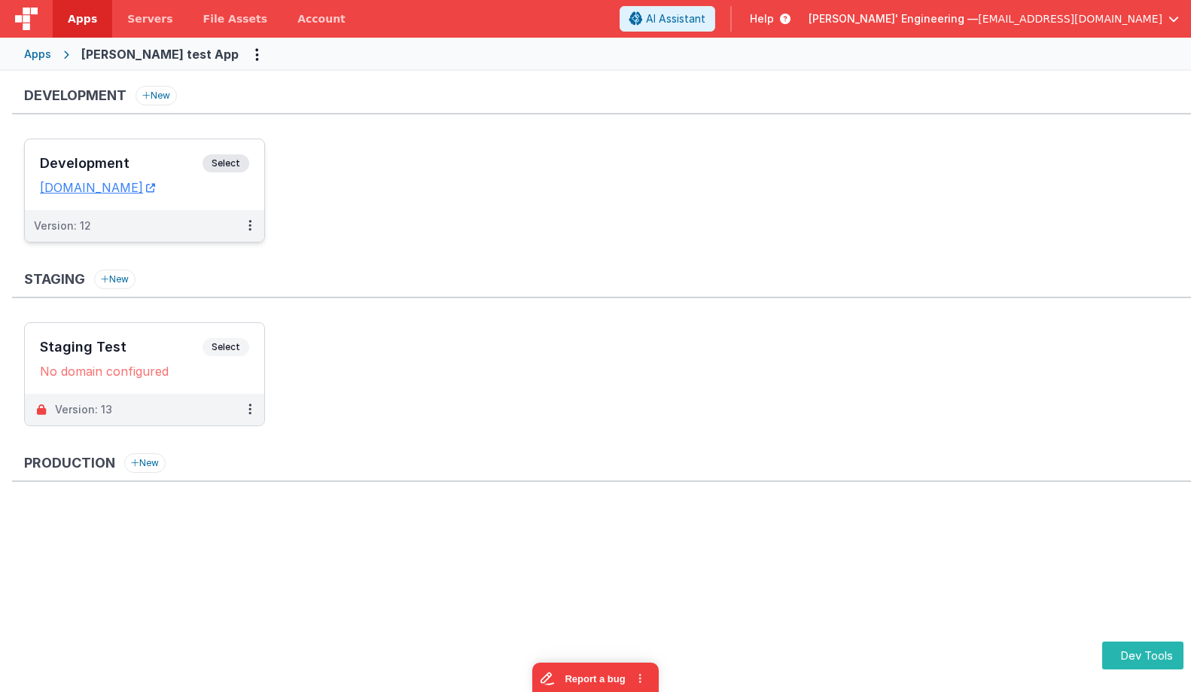
click at [230, 168] on span "Select" at bounding box center [226, 163] width 47 height 18
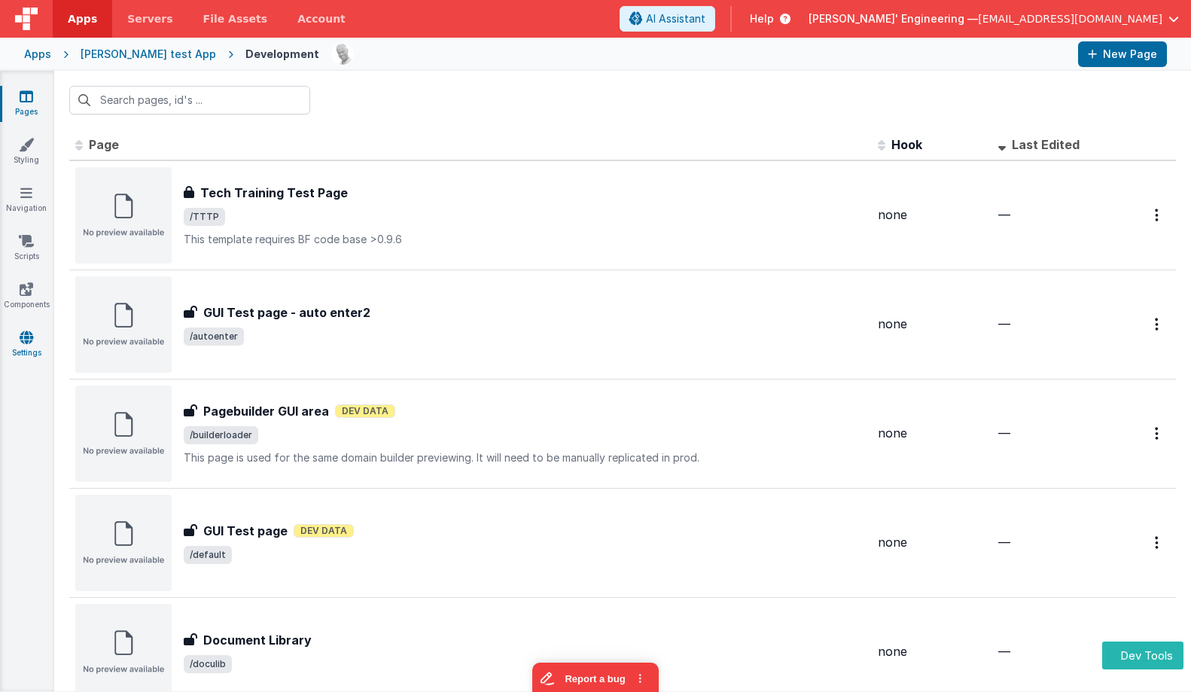
click at [22, 340] on icon at bounding box center [27, 337] width 14 height 15
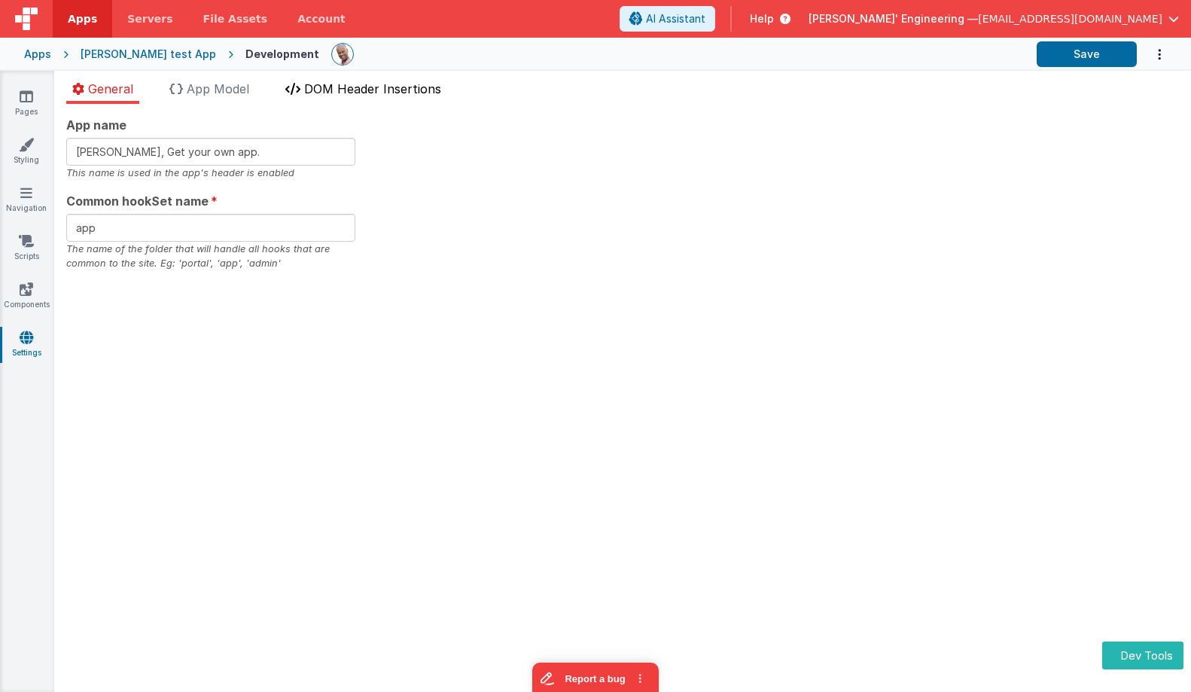
click at [373, 94] on span "DOM Header Insertions" at bounding box center [372, 88] width 137 height 15
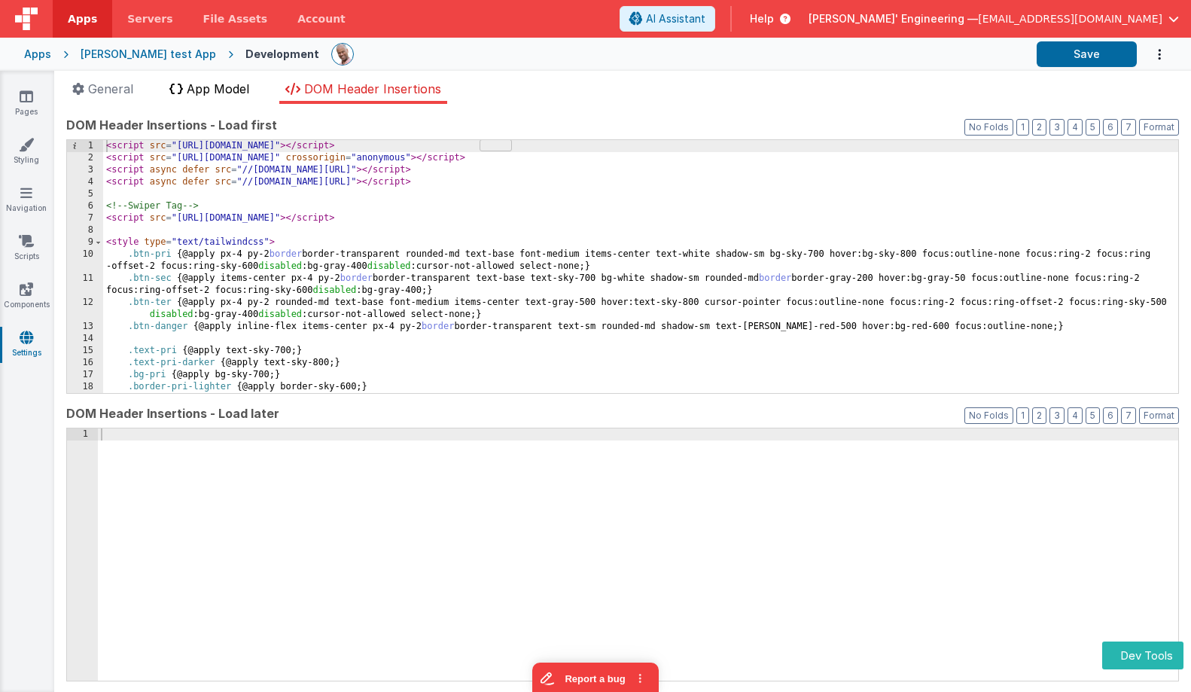
click at [247, 87] on span "App Model" at bounding box center [218, 88] width 63 height 15
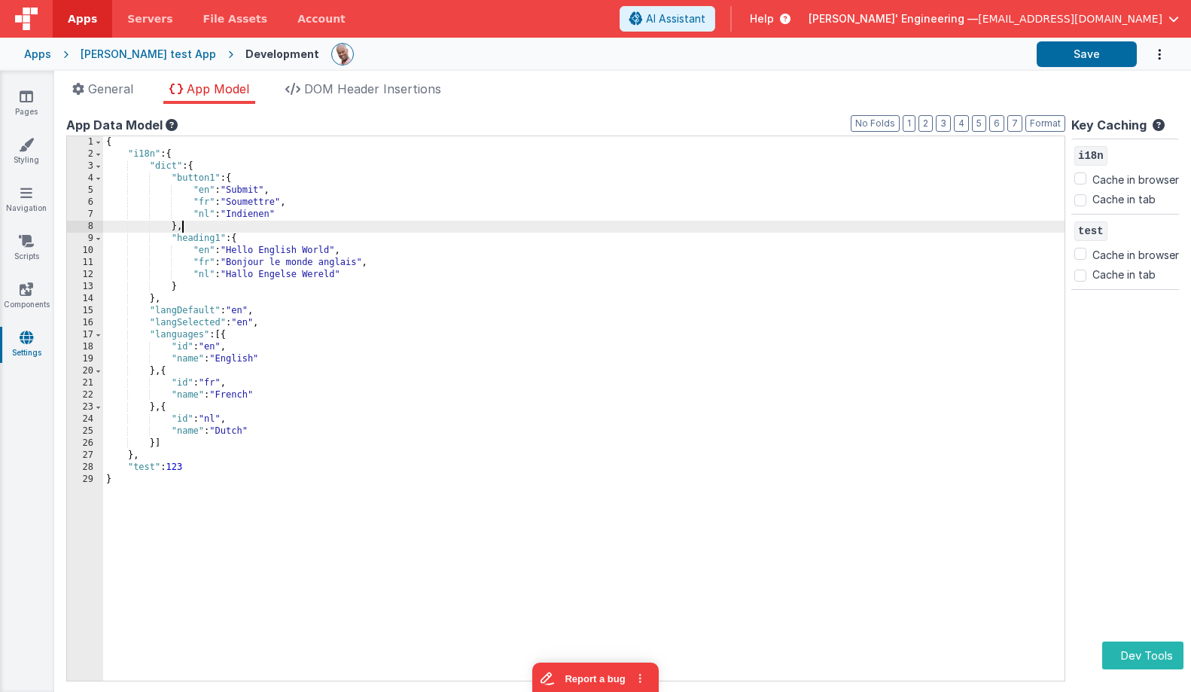
click at [294, 231] on div "{ "i18n" : { "dict" : { "button1" : { "en" : "Submit" , "fr" : "Soumettre" , "n…" at bounding box center [584, 420] width 962 height 569
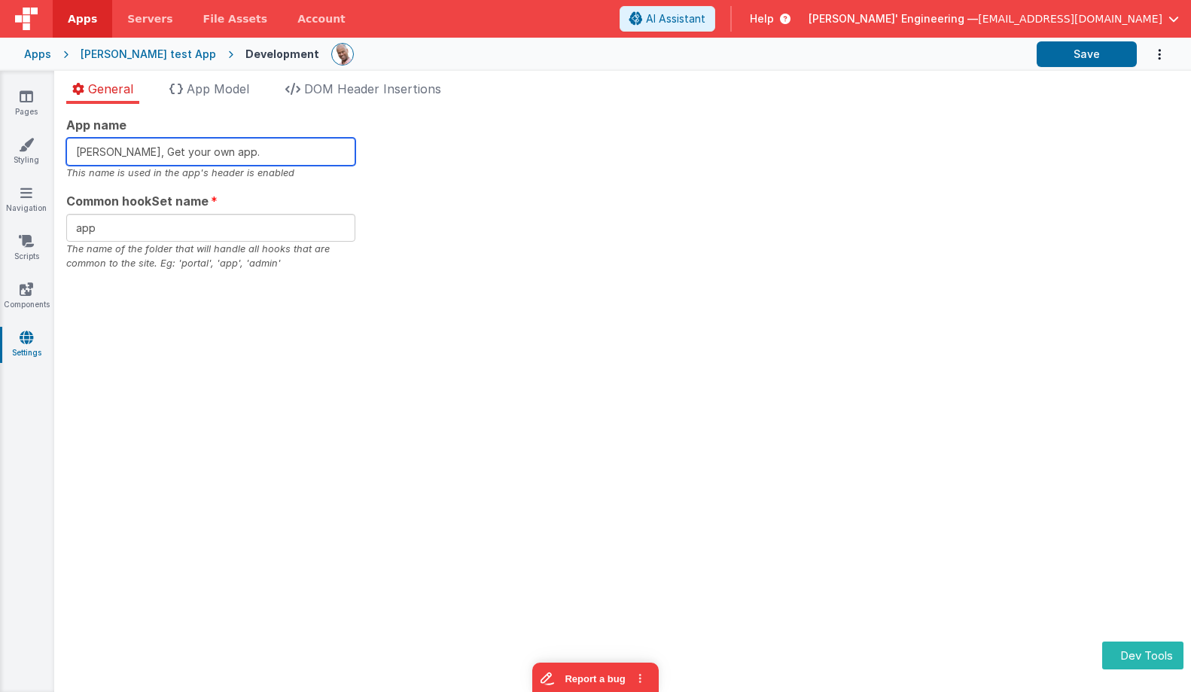
click at [279, 151] on input "Charles GUI, Get your own app." at bounding box center [210, 152] width 289 height 28
type input "Charles GUI, Get your own app.321"
drag, startPoint x: 1015, startPoint y: 166, endPoint x: 1017, endPoint y: 151, distance: 15.1
click at [1015, 166] on div "App name Charles GUI, Get your own app.321 This name is used in the app's heade…" at bounding box center [622, 193] width 1113 height 155
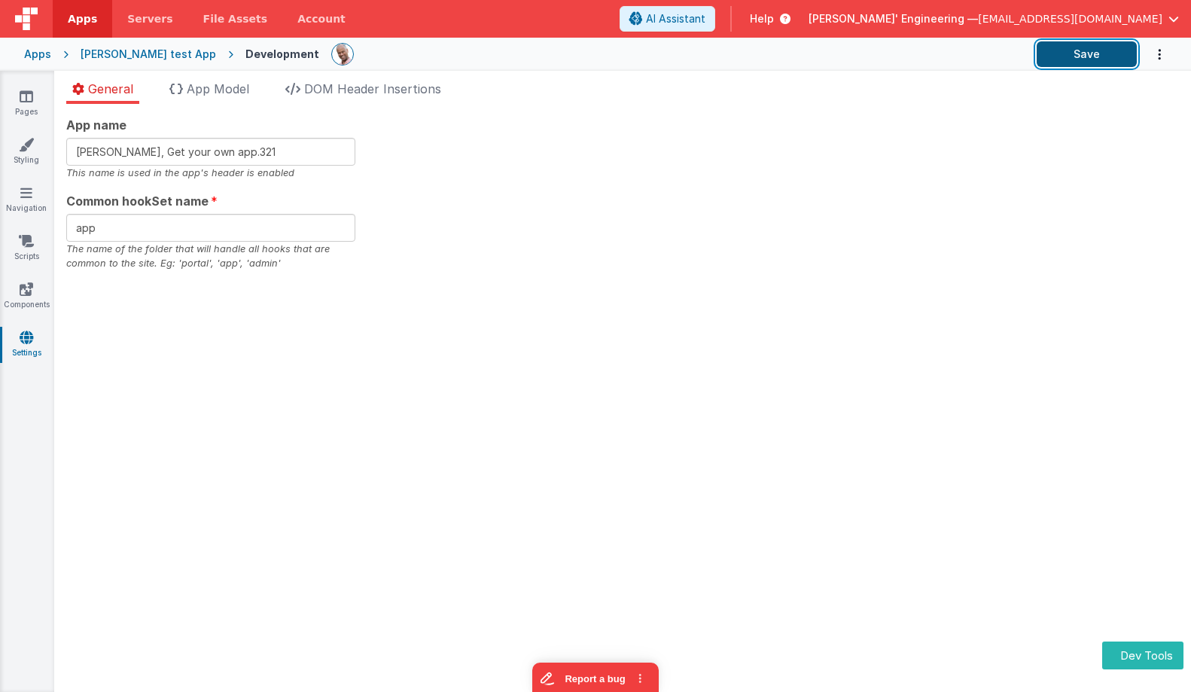
click at [1090, 50] on button "Save" at bounding box center [1087, 54] width 100 height 26
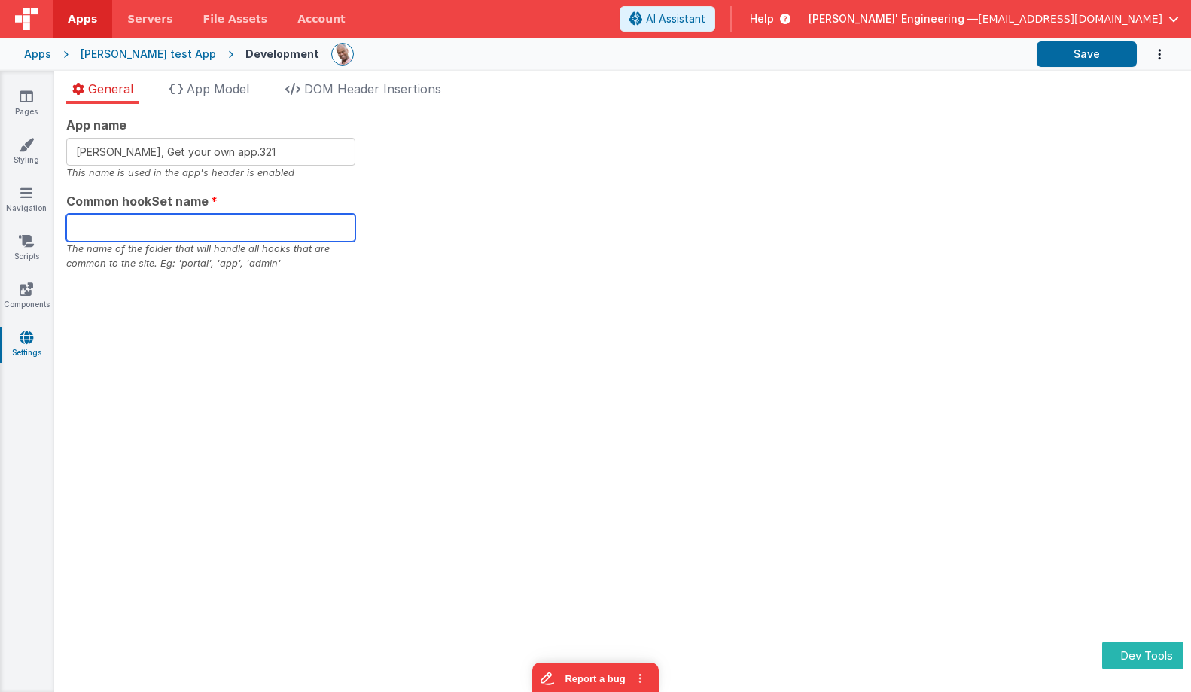
click at [205, 230] on input "text" at bounding box center [210, 228] width 289 height 28
click at [242, 95] on span "App Model" at bounding box center [218, 88] width 63 height 15
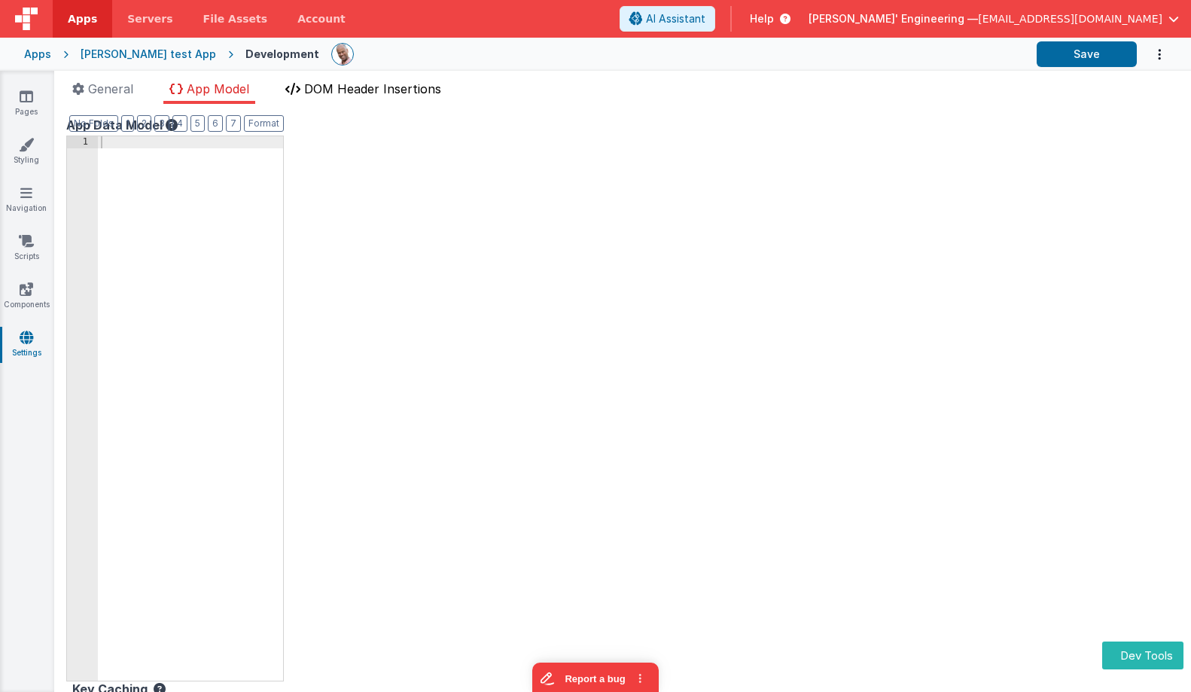
click at [346, 93] on span "DOM Header Insertions" at bounding box center [372, 88] width 137 height 15
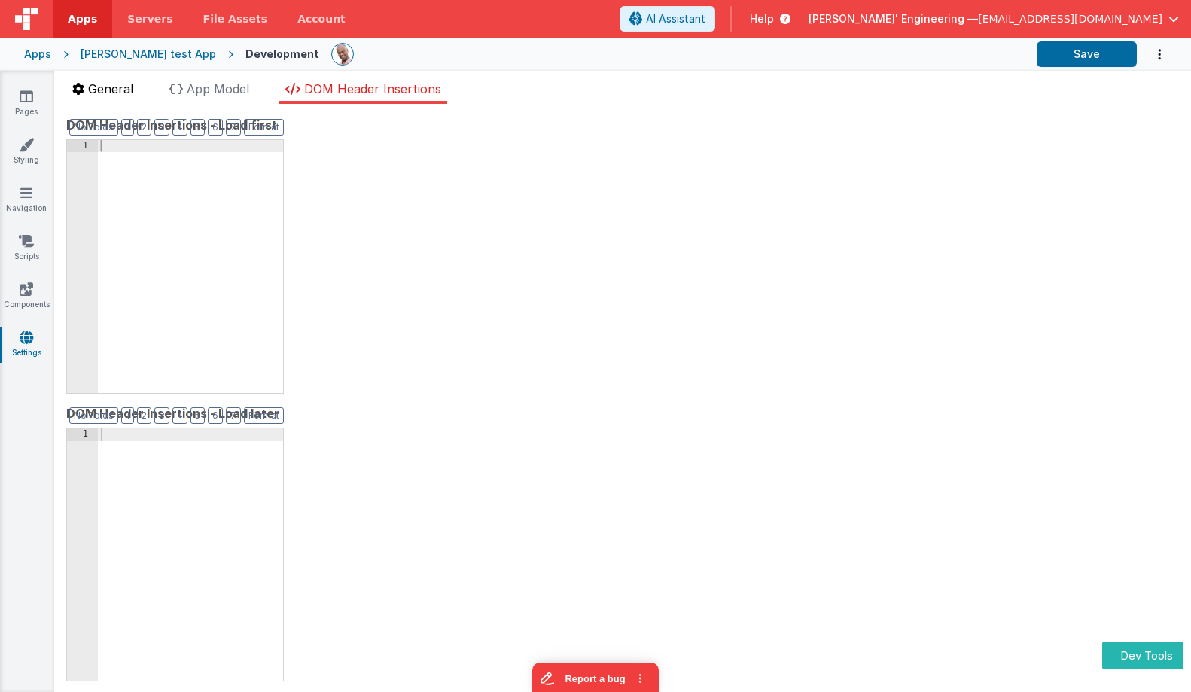
click at [112, 92] on span "General" at bounding box center [110, 88] width 45 height 15
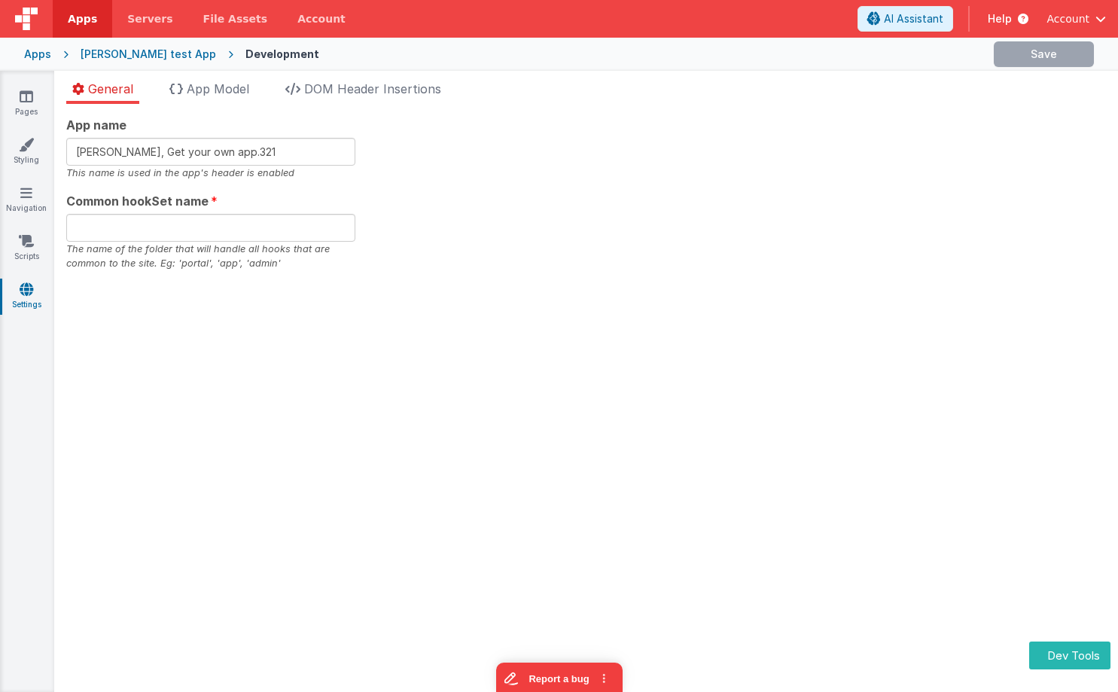
click at [217, 74] on div "General App Model DOM Header Insertions App name Charles GUI, Get your own app.…" at bounding box center [586, 381] width 1064 height 621
click at [214, 86] on span "App Model" at bounding box center [218, 88] width 63 height 15
type input "app"
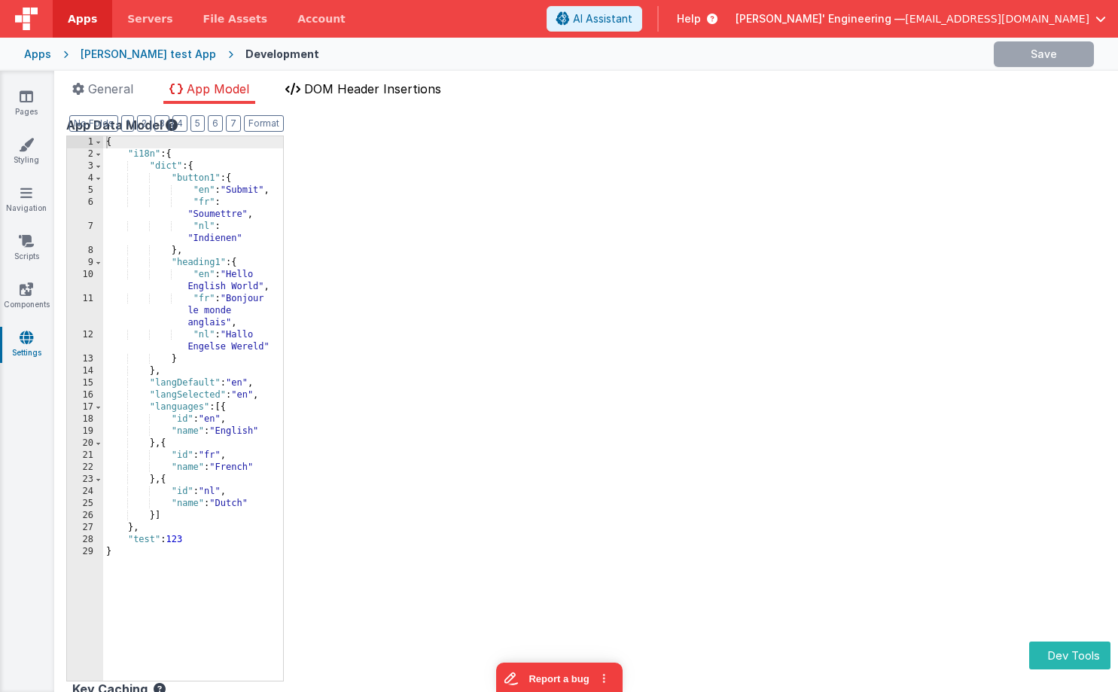
click at [355, 89] on span "DOM Header Insertions" at bounding box center [372, 88] width 137 height 15
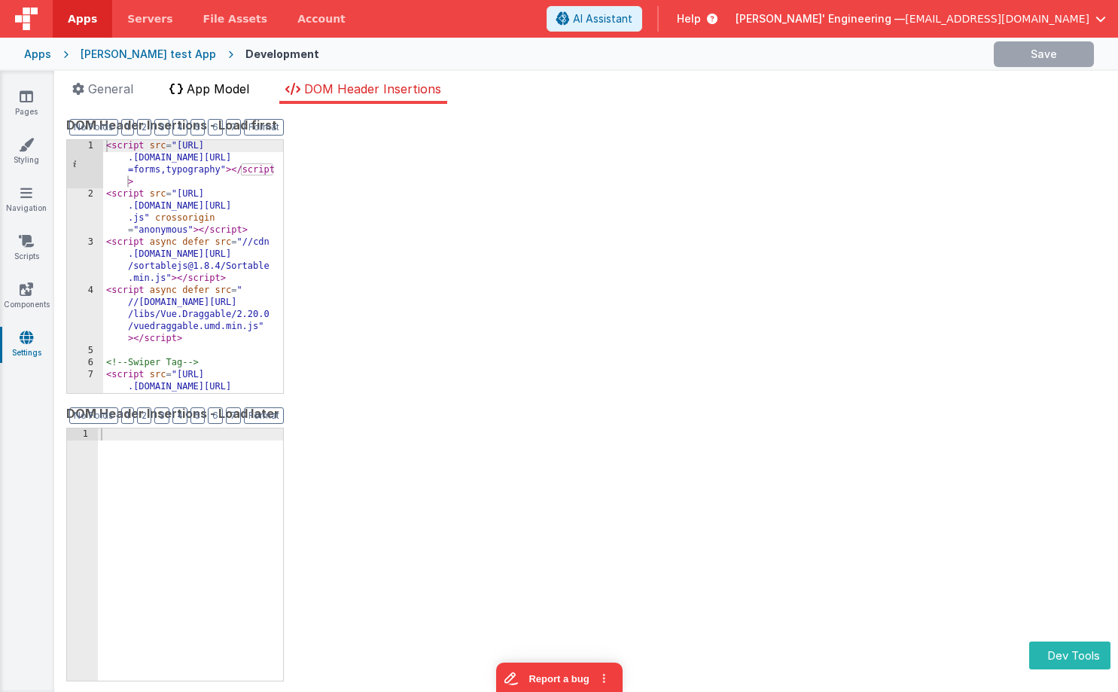
click at [224, 86] on span "App Model" at bounding box center [218, 88] width 63 height 15
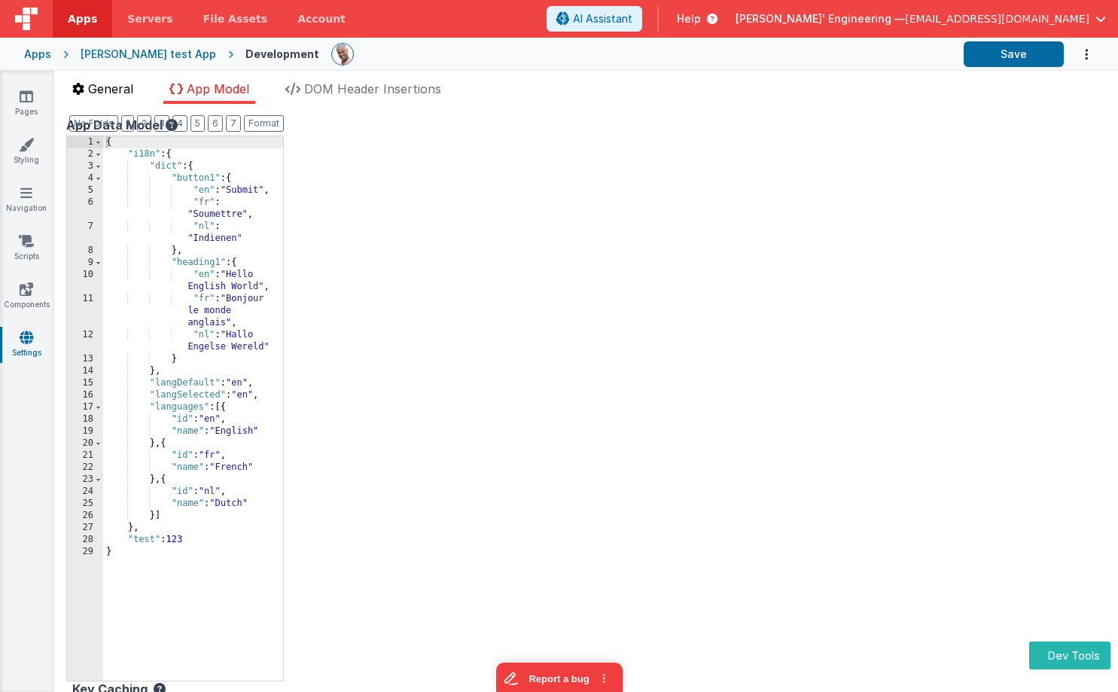
click at [105, 91] on span "General" at bounding box center [110, 88] width 45 height 15
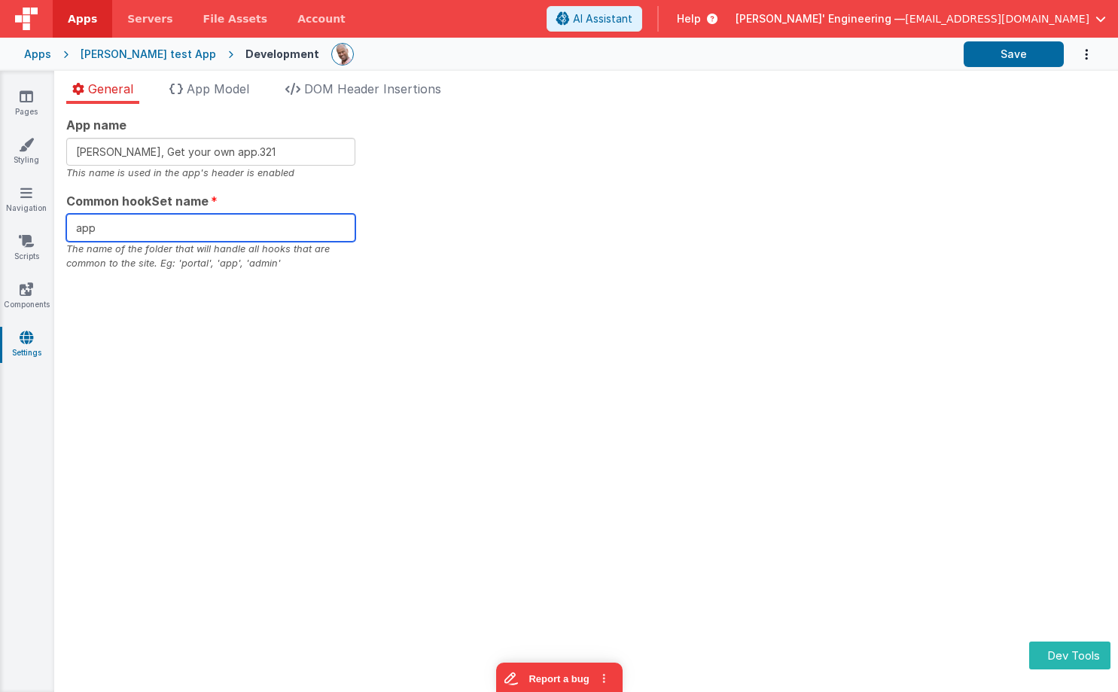
click at [123, 231] on input "app" at bounding box center [210, 228] width 289 height 28
click at [203, 228] on input "app" at bounding box center [210, 228] width 289 height 28
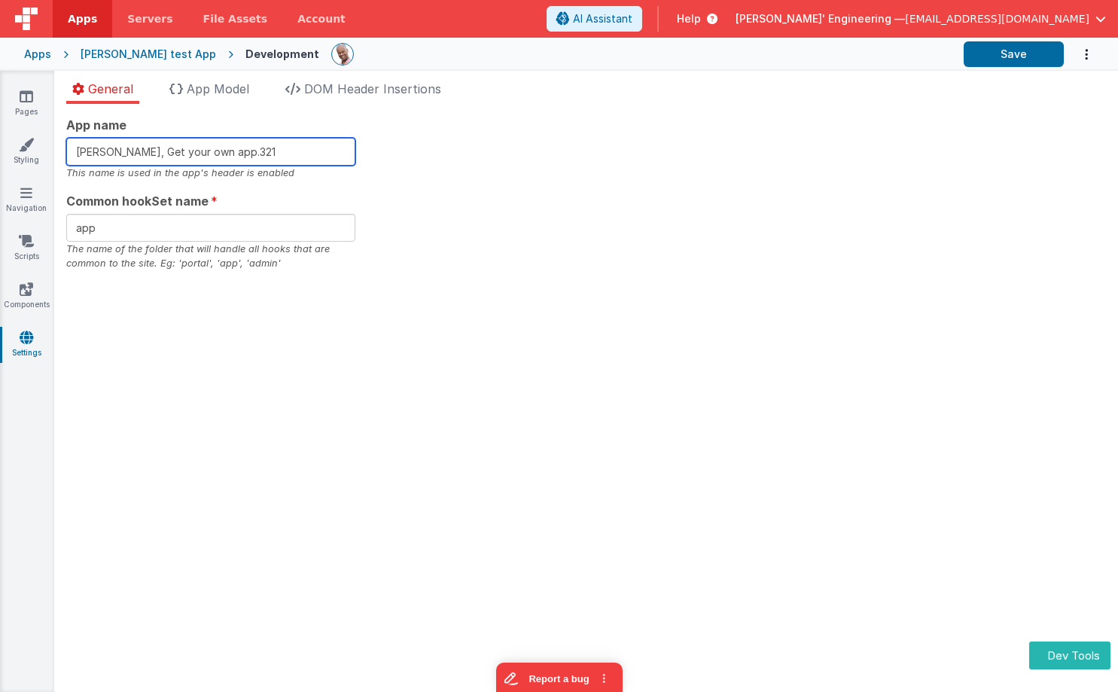
click at [278, 154] on input "Charles GUI, Get your own app.321" at bounding box center [210, 152] width 289 height 28
type input "Charles GUI, Get your own app.322"
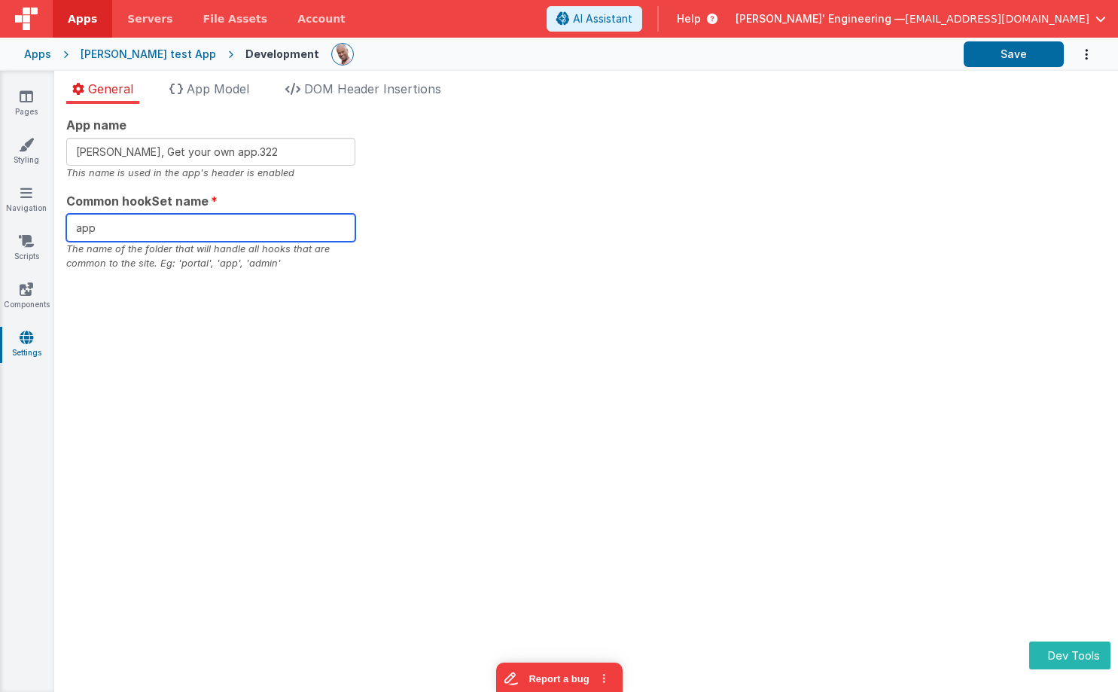
click at [259, 221] on input "app" at bounding box center [210, 228] width 289 height 28
click at [256, 229] on input "app" at bounding box center [210, 228] width 289 height 28
type input "app322"
click at [815, 159] on div "App name Charles GUI, Get your own app.322 This name is used in the app's heade…" at bounding box center [586, 193] width 1040 height 155
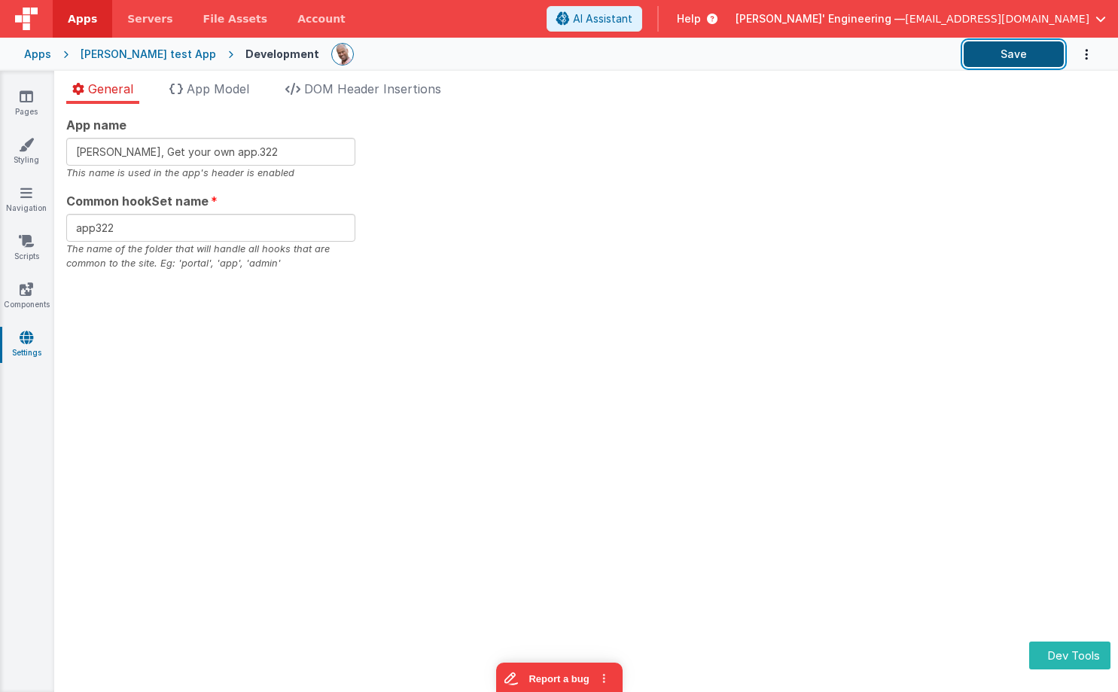
click at [999, 56] on button "Save" at bounding box center [1014, 54] width 100 height 26
click at [228, 92] on span "App Model" at bounding box center [218, 88] width 63 height 15
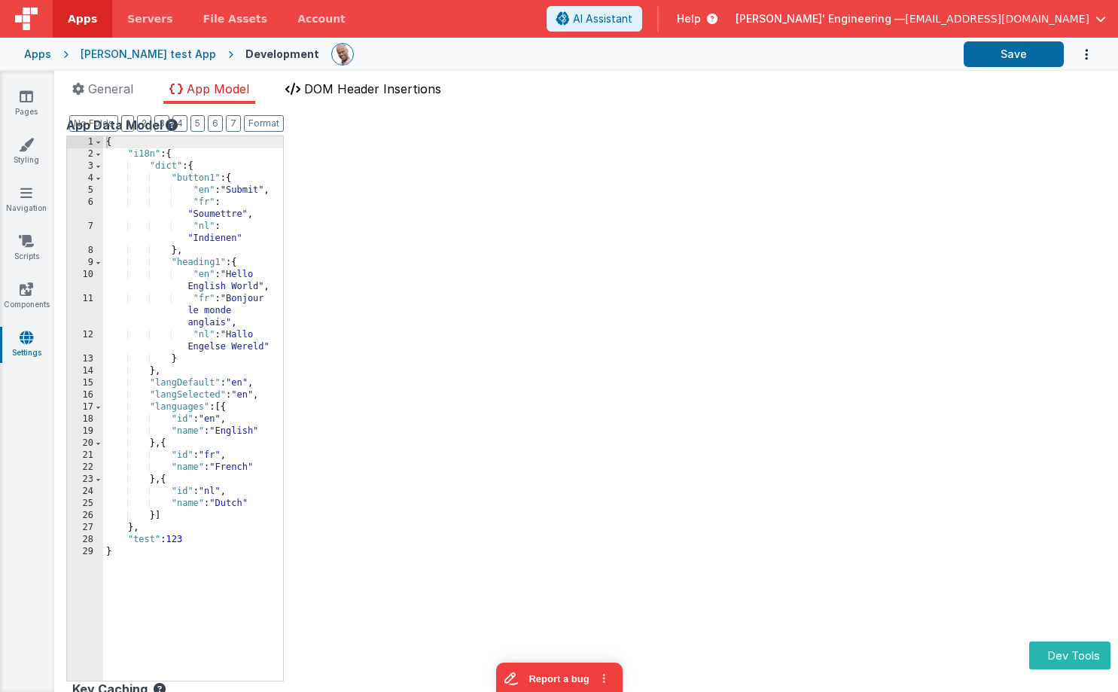
click at [344, 89] on span "DOM Header Insertions" at bounding box center [372, 88] width 137 height 15
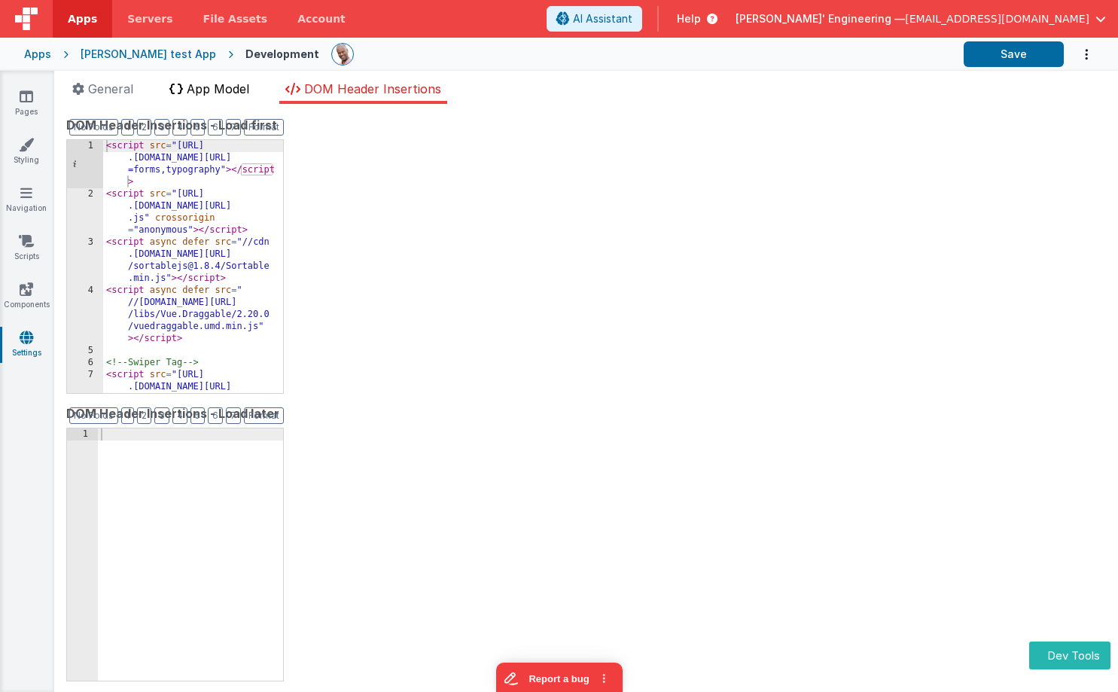
click at [239, 94] on span "App Model" at bounding box center [218, 88] width 63 height 15
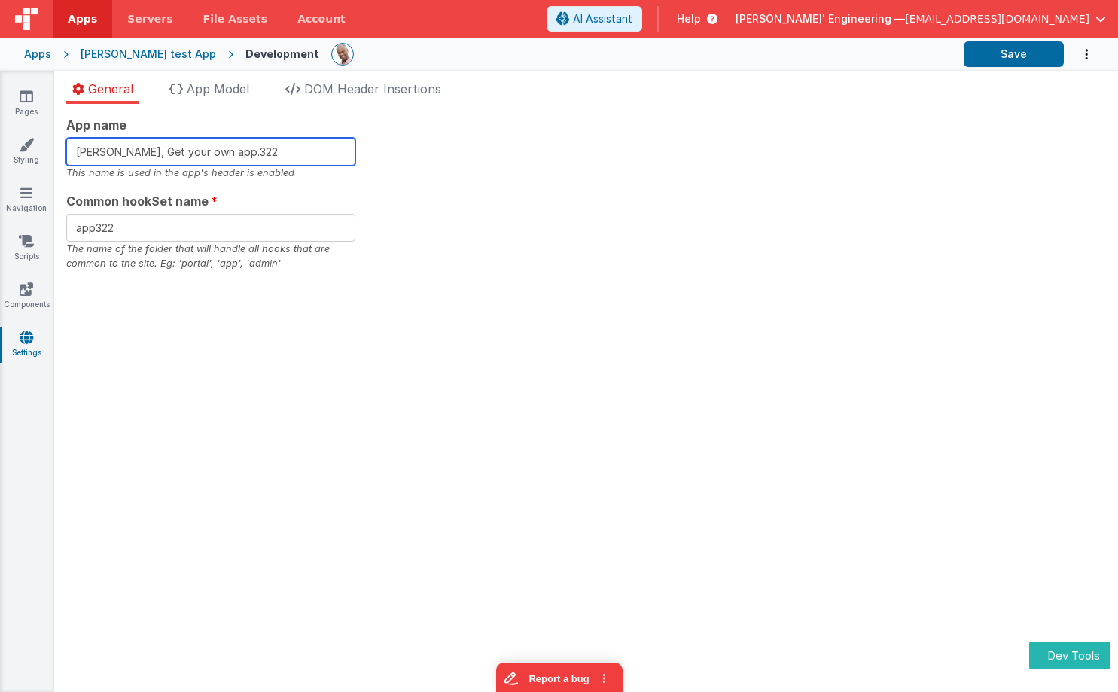
click at [288, 152] on input "[PERSON_NAME], Get your own app.322" at bounding box center [210, 152] width 289 height 28
type input "[PERSON_NAME], Get your own app.324"
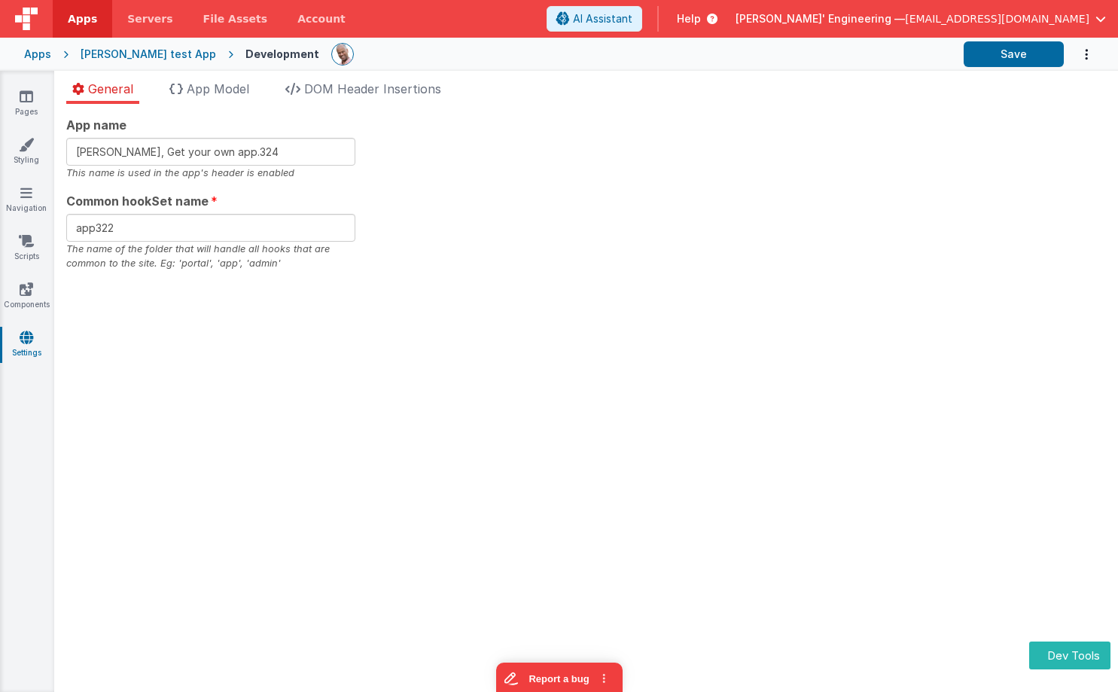
click at [679, 135] on div "App name [PERSON_NAME], Get your own app.324 This name is used in the app's hea…" at bounding box center [586, 193] width 1040 height 155
click at [986, 56] on button "Save" at bounding box center [1014, 54] width 100 height 26
click at [535, 226] on div "App name [PERSON_NAME], Get your own app.324 This name is used in the app's hea…" at bounding box center [586, 193] width 1040 height 155
drag, startPoint x: 1062, startPoint y: 654, endPoint x: 1064, endPoint y: 646, distance: 8.6
click at [1063, 655] on button "Dev Tools" at bounding box center [1067, 655] width 87 height 27
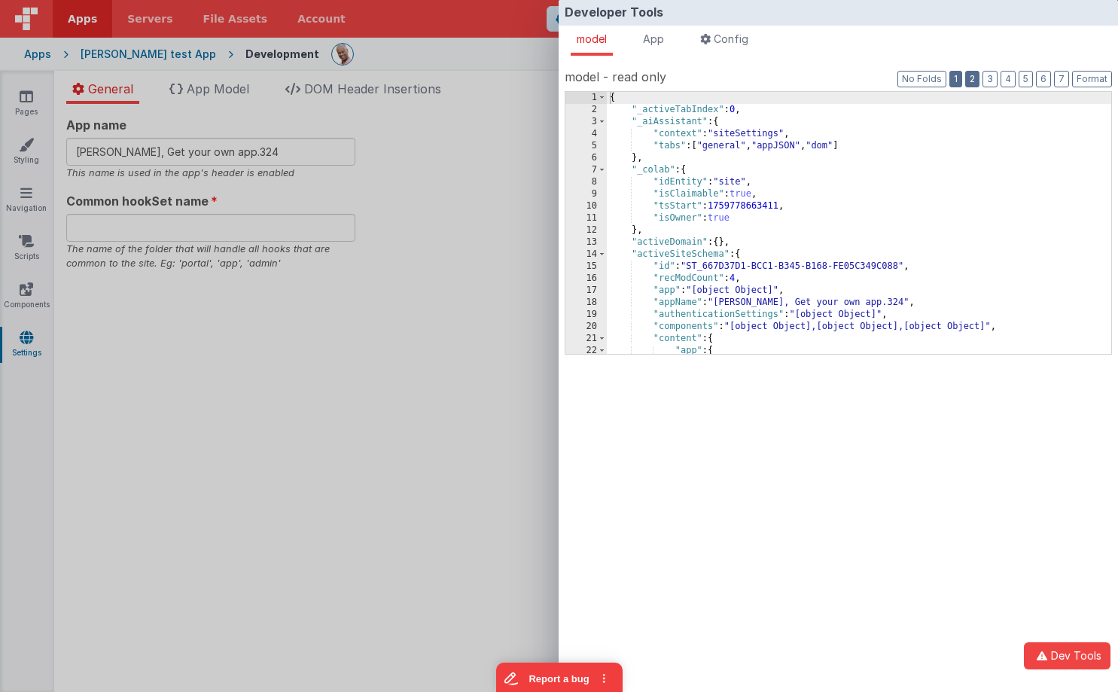
drag, startPoint x: 974, startPoint y: 78, endPoint x: 956, endPoint y: 85, distance: 19.3
click at [974, 78] on button "2" at bounding box center [972, 79] width 14 height 17
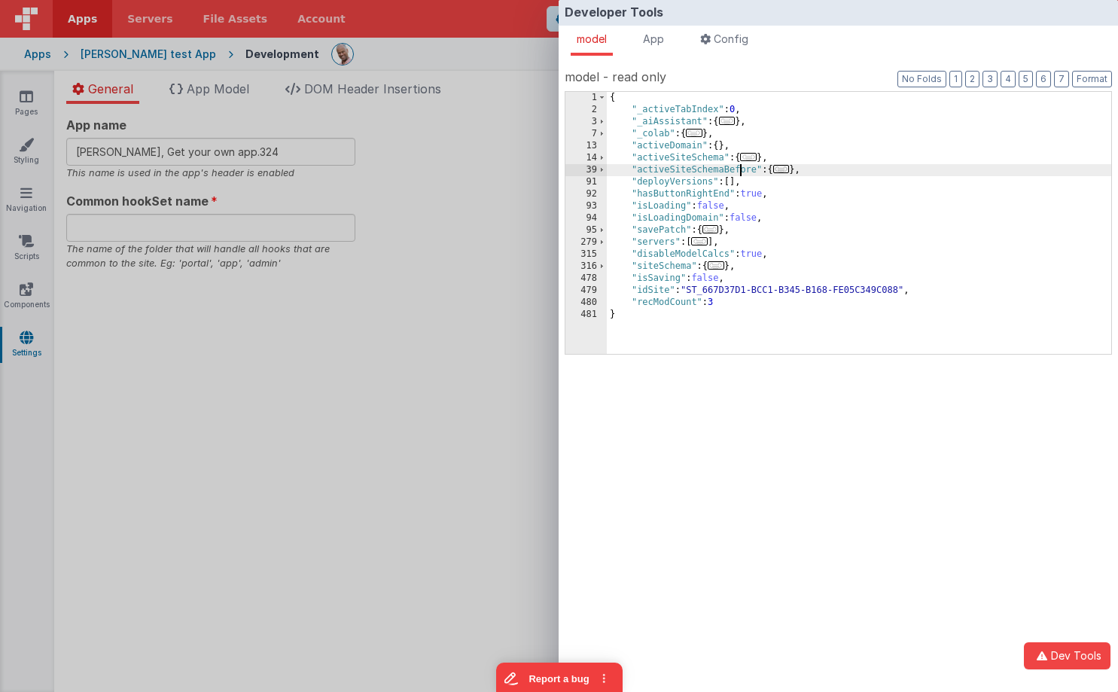
click at [739, 170] on div "{ "_activeTabIndex" : 0 , "_aiAssistant" : { ... } , "_colab" : { ... } , "acti…" at bounding box center [859, 235] width 505 height 286
click at [681, 163] on div "{ "_activeTabIndex" : 0 , "_aiAssistant" : { ... } , "_colab" : { ... } , "acti…" at bounding box center [859, 235] width 505 height 286
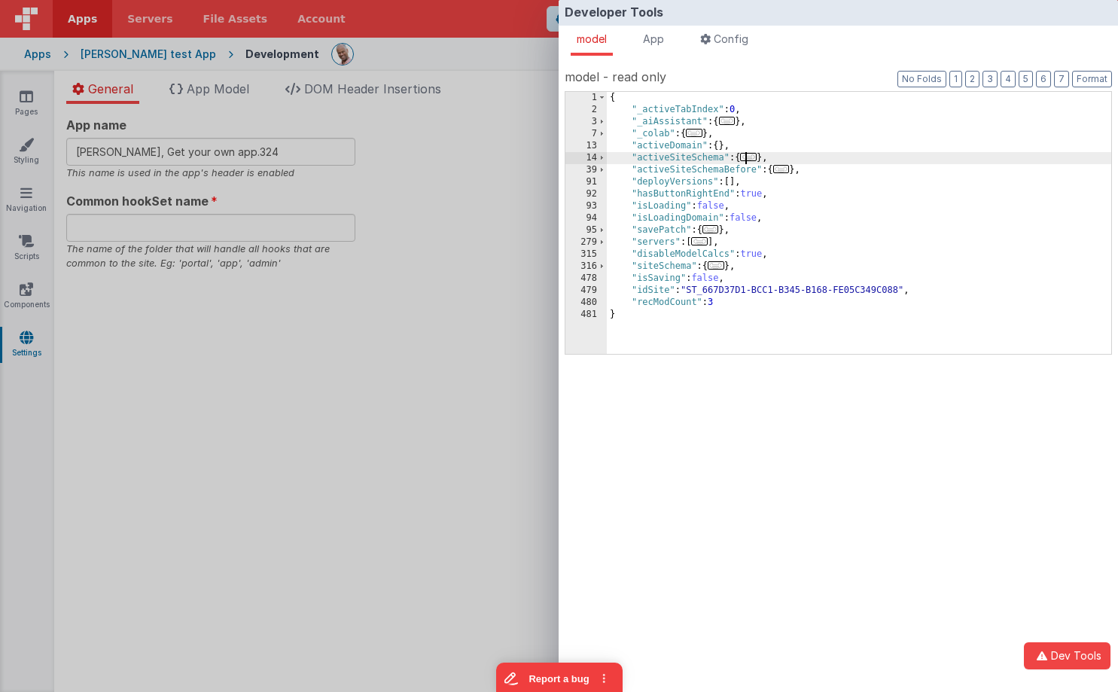
click at [757, 157] on span "..." at bounding box center [748, 157] width 17 height 8
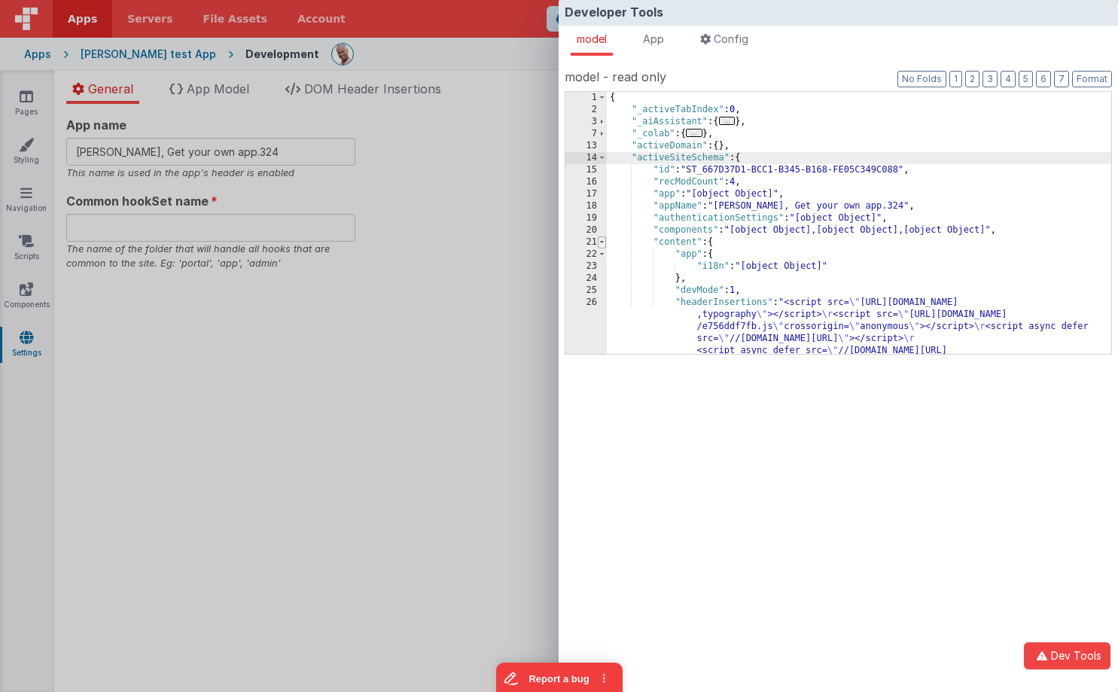
click at [603, 244] on span at bounding box center [602, 242] width 8 height 12
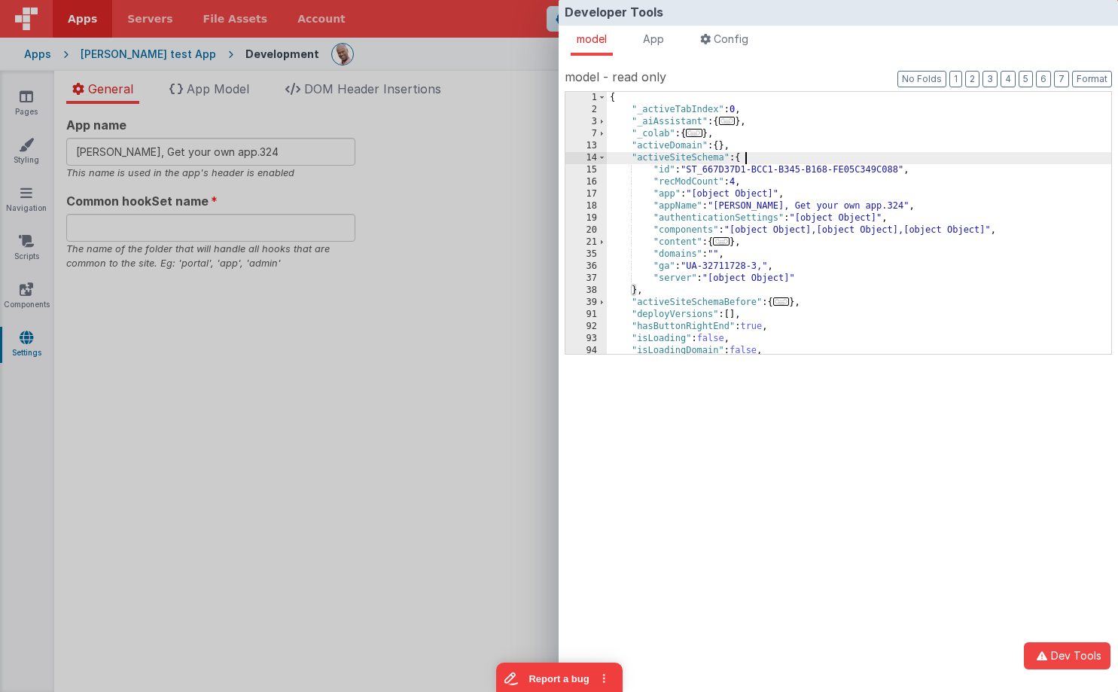
drag, startPoint x: 604, startPoint y: 303, endPoint x: 628, endPoint y: 303, distance: 24.1
click at [604, 303] on span at bounding box center [602, 303] width 8 height 12
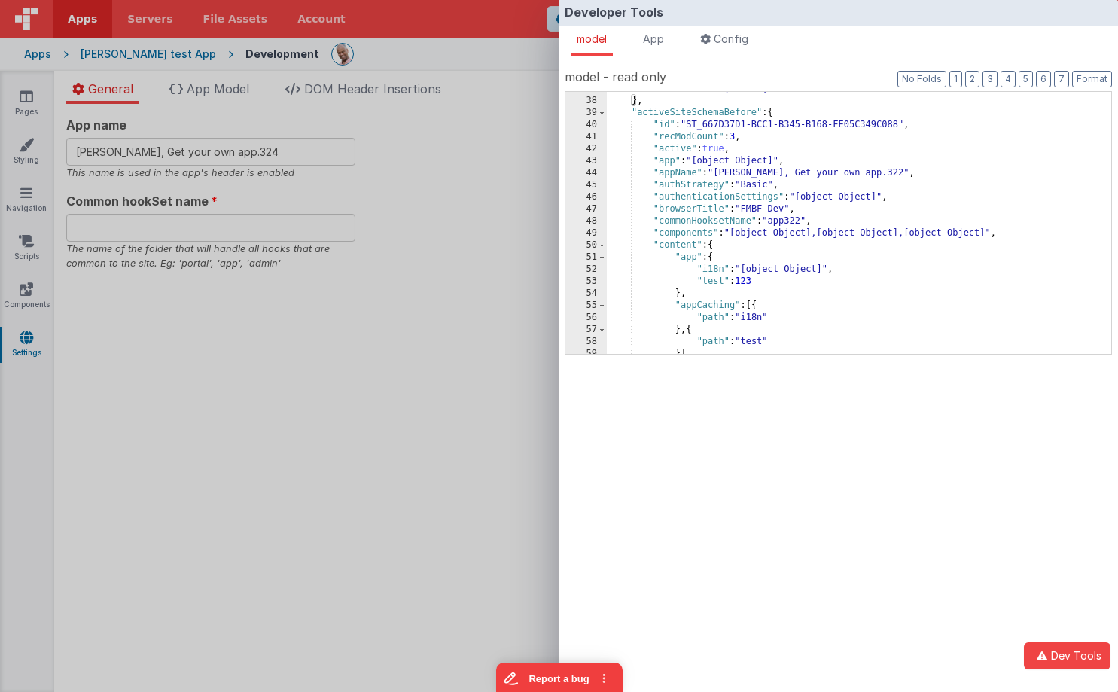
scroll to position [189, 0]
click at [602, 248] on span at bounding box center [602, 245] width 8 height 12
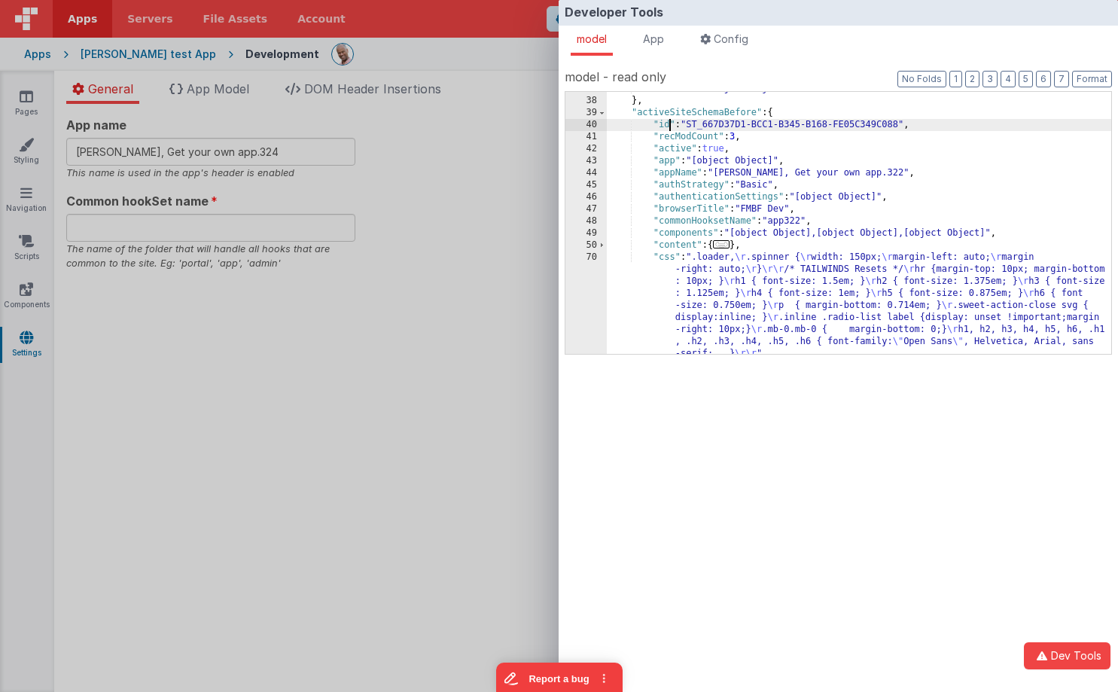
click at [667, 127] on div ""server" : "[object Object]" } , "activeSiteSchemaBefore" : { "id" : "ST_667D37…" at bounding box center [859, 274] width 505 height 383
drag, startPoint x: 669, startPoint y: 133, endPoint x: 672, endPoint y: 145, distance: 11.7
click at [669, 134] on div ""server" : "[object Object]" } , "activeSiteSchemaBefore" : { "id" : "ST_667D37…" at bounding box center [859, 274] width 505 height 383
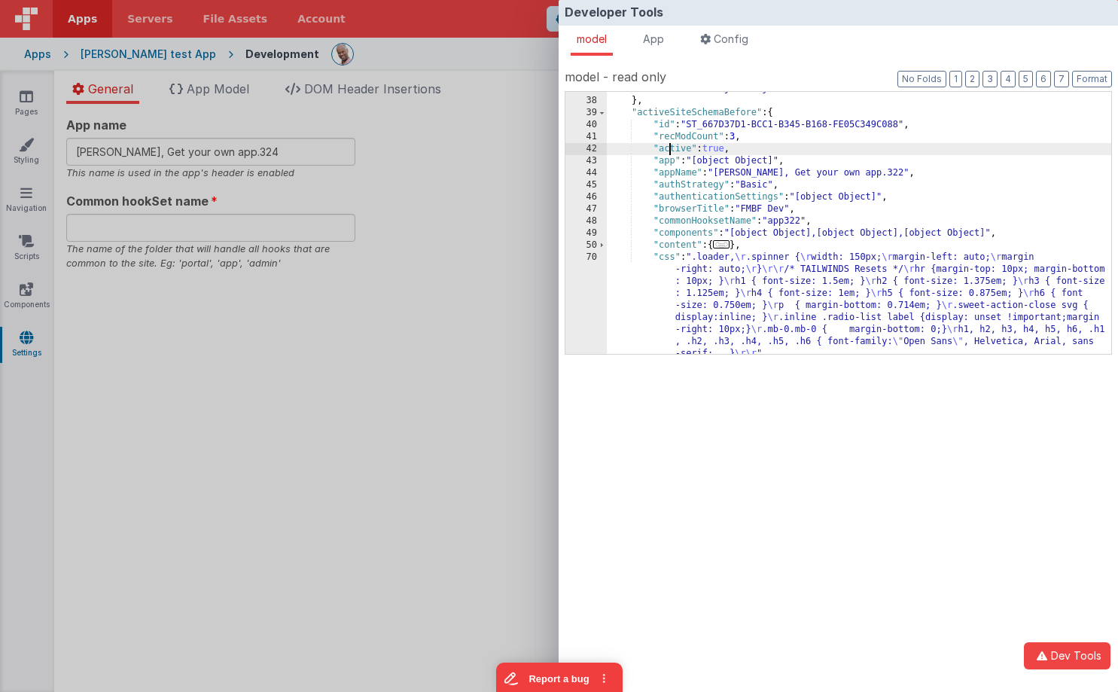
click at [671, 148] on div ""server" : "[object Object]" } , "activeSiteSchemaBefore" : { "id" : "ST_667D37…" at bounding box center [859, 274] width 505 height 383
click at [670, 161] on div ""server" : "[object Object]" } , "activeSiteSchemaBefore" : { "id" : "ST_667D37…" at bounding box center [859, 274] width 505 height 383
click at [669, 175] on div ""server" : "[object Object]" } , "activeSiteSchemaBefore" : { "id" : "ST_667D37…" at bounding box center [859, 274] width 505 height 383
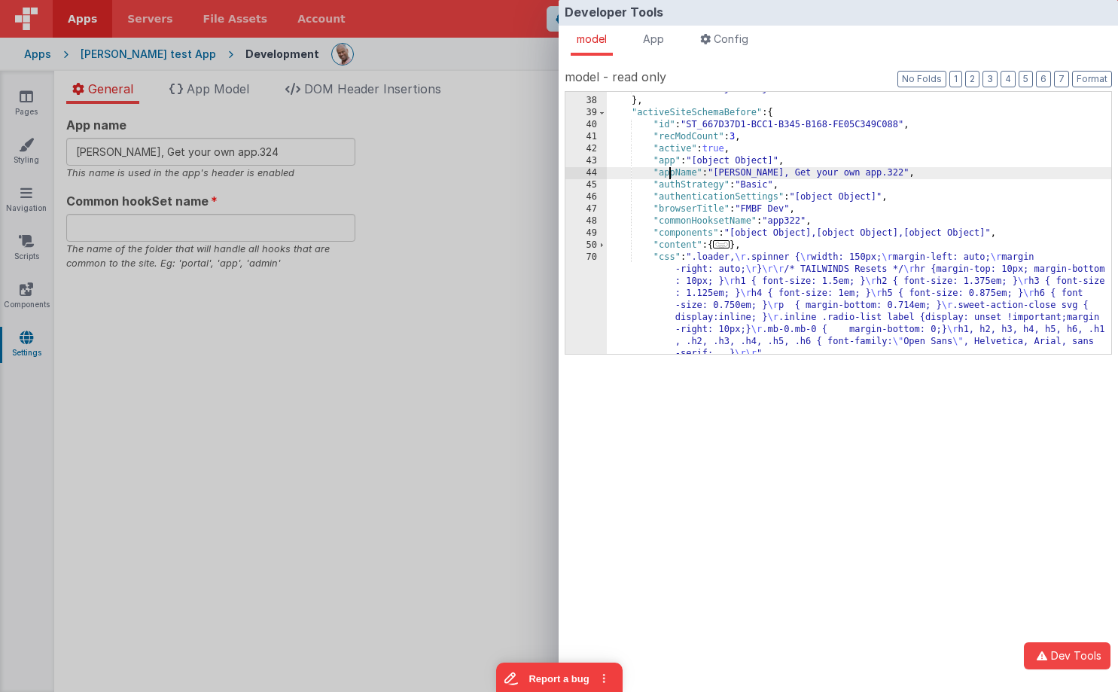
click at [669, 188] on div ""server" : "[object Object]" } , "activeSiteSchemaBefore" : { "id" : "ST_667D37…" at bounding box center [859, 274] width 505 height 383
click at [671, 200] on div ""server" : "[object Object]" } , "activeSiteSchemaBefore" : { "id" : "ST_667D37…" at bounding box center [859, 274] width 505 height 383
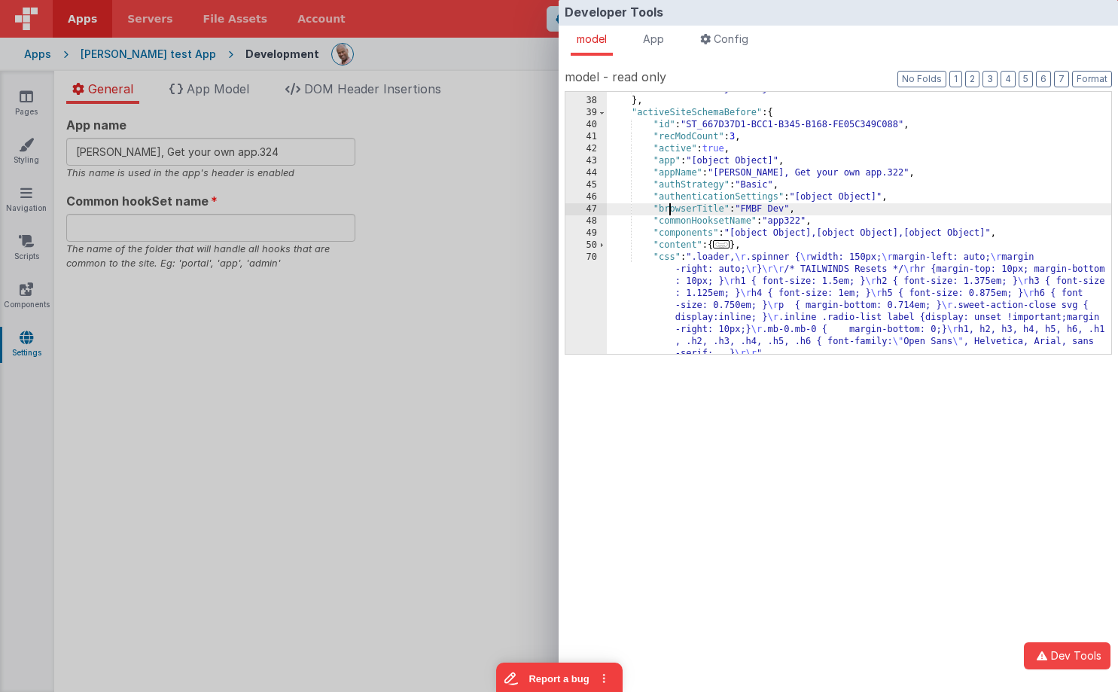
drag, startPoint x: 671, startPoint y: 214, endPoint x: 671, endPoint y: 223, distance: 9.0
click at [671, 214] on div ""server" : "[object Object]" } , "activeSiteSchemaBefore" : { "id" : "ST_667D37…" at bounding box center [859, 274] width 505 height 383
click at [671, 225] on div ""server" : "[object Object]" } , "activeSiteSchemaBefore" : { "id" : "ST_667D37…" at bounding box center [859, 274] width 505 height 383
click at [670, 236] on div ""server" : "[object Object]" } , "activeSiteSchemaBefore" : { "id" : "ST_667D37…" at bounding box center [859, 274] width 505 height 383
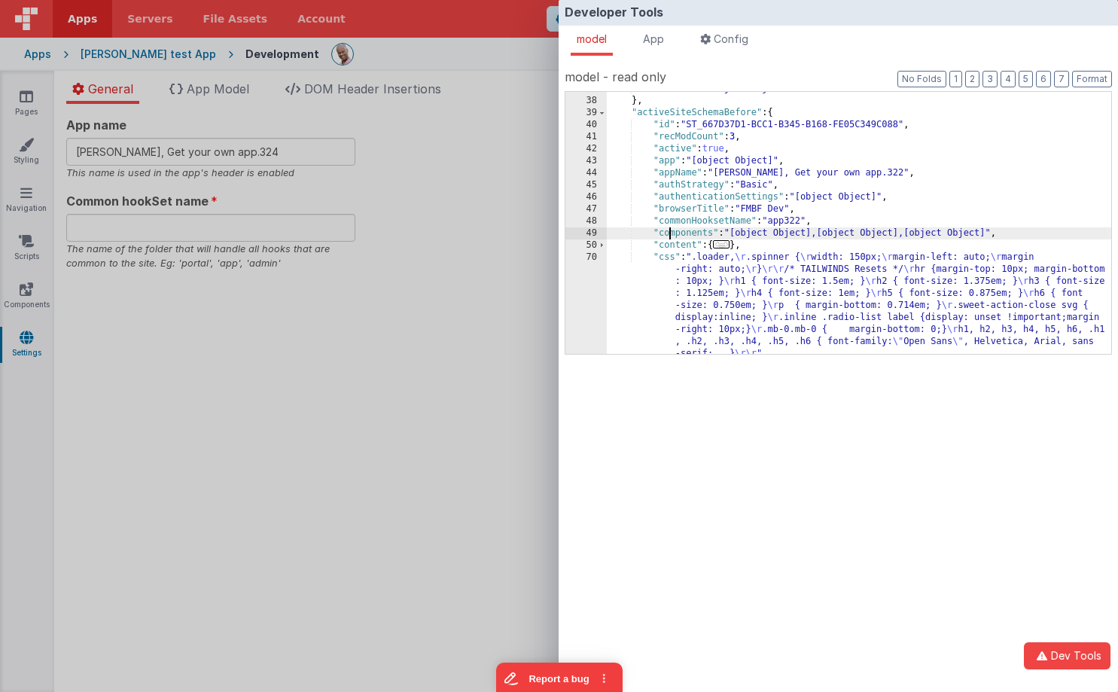
click at [669, 245] on div ""server" : "[object Object]" } , "activeSiteSchemaBefore" : { "id" : "ST_667D37…" at bounding box center [859, 274] width 505 height 383
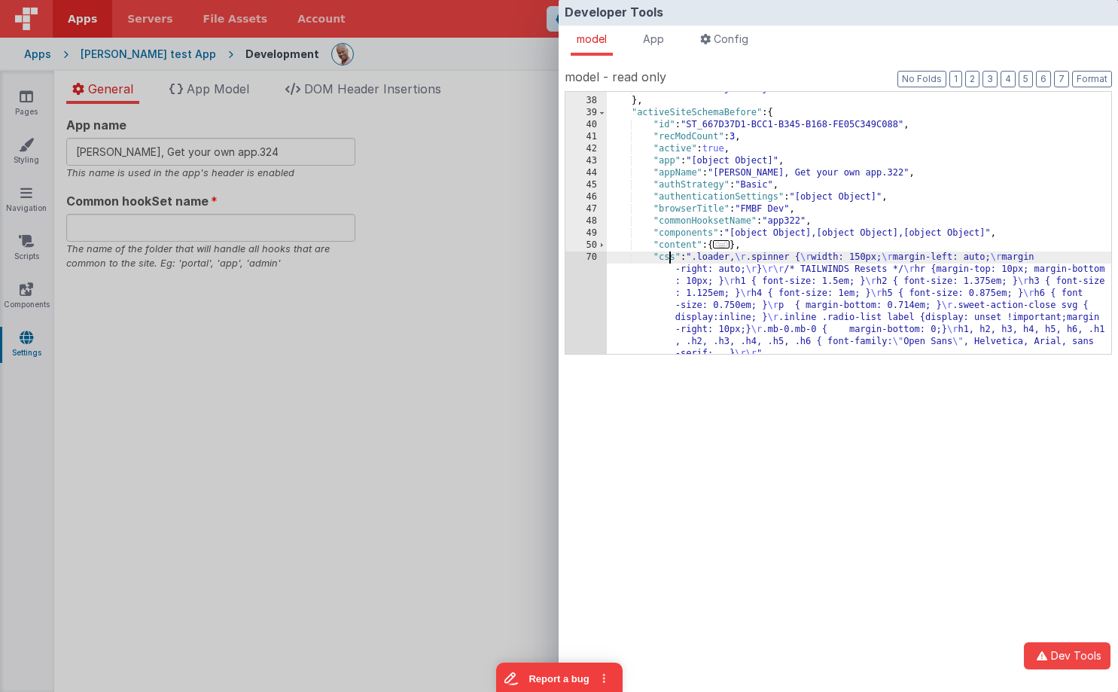
click at [669, 253] on div ""server" : "[object Object]" } , "activeSiteSchemaBefore" : { "id" : "ST_667D37…" at bounding box center [859, 274] width 505 height 383
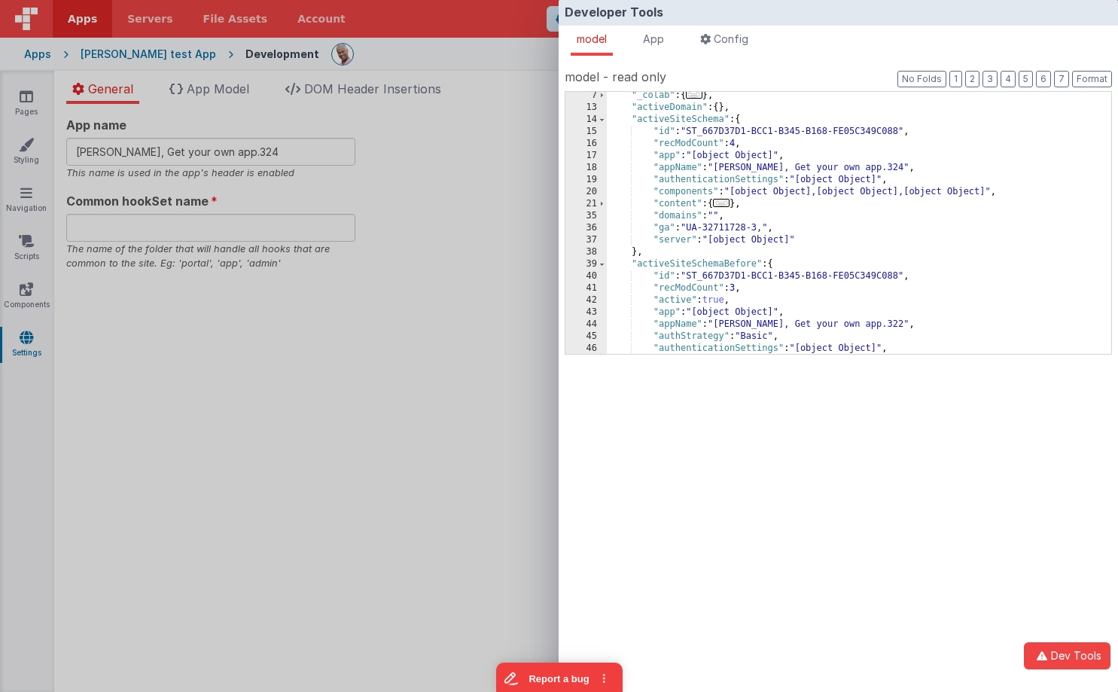
scroll to position [38, 0]
click at [680, 299] on div ""_colab" : { ... } , "activeDomain" : { } , "activeSiteSchema" : { "id" : "ST_6…" at bounding box center [859, 233] width 505 height 286
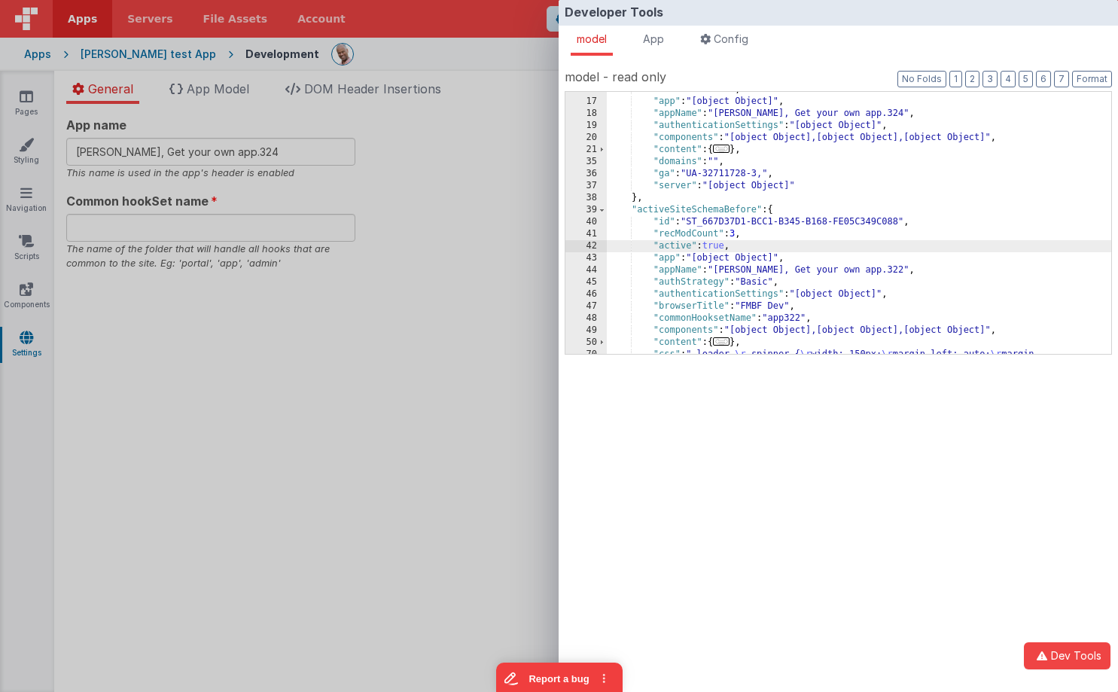
scroll to position [91, 0]
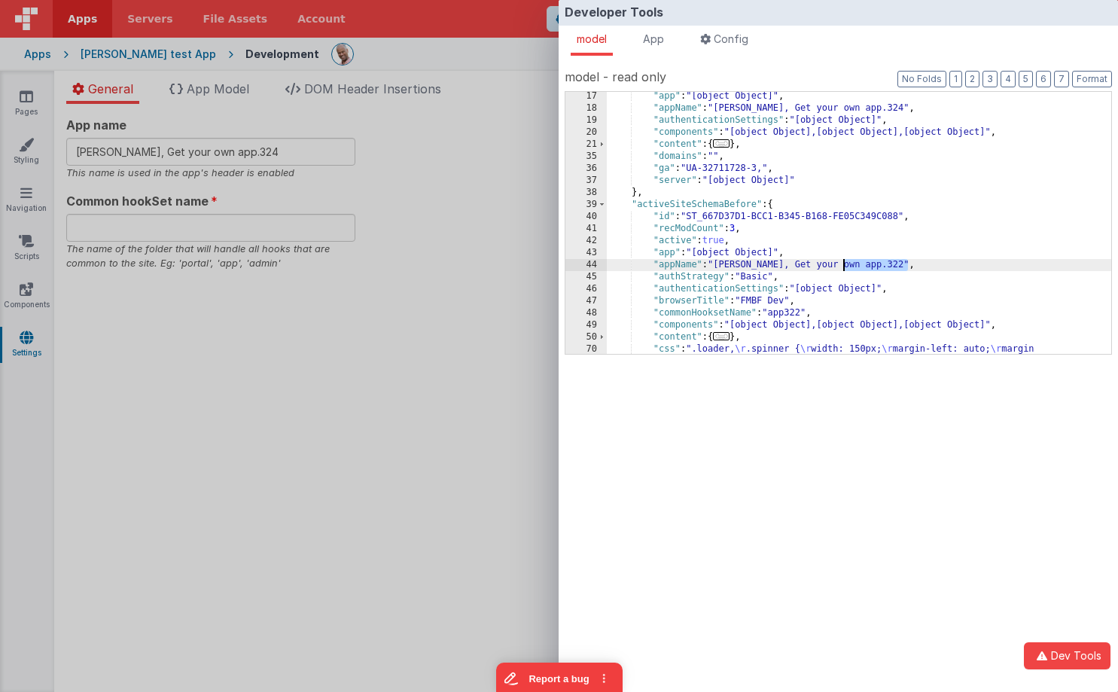
drag, startPoint x: 910, startPoint y: 270, endPoint x: 840, endPoint y: 267, distance: 70.1
click at [840, 267] on div ""app" : "[object Object]" , "appName" : "Charles GUI, Get your own app.324" , "…" at bounding box center [859, 281] width 505 height 383
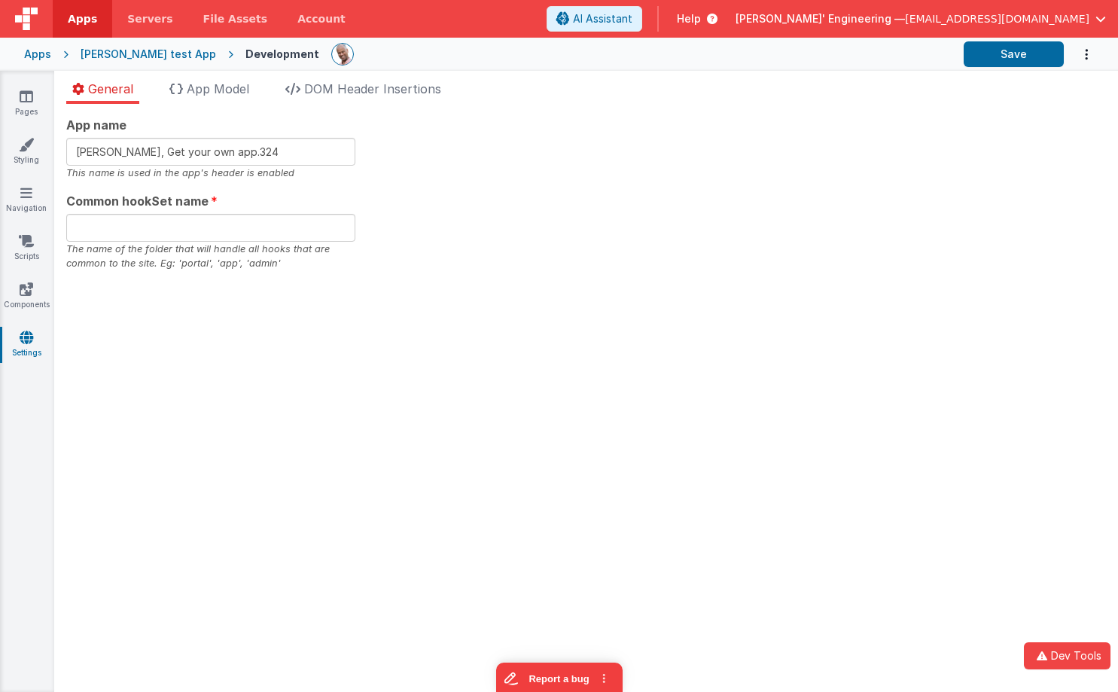
click at [788, 384] on div "App name Charles GUI, Get your own app.324 This name is used in the app's heade…" at bounding box center [586, 398] width 1064 height 588
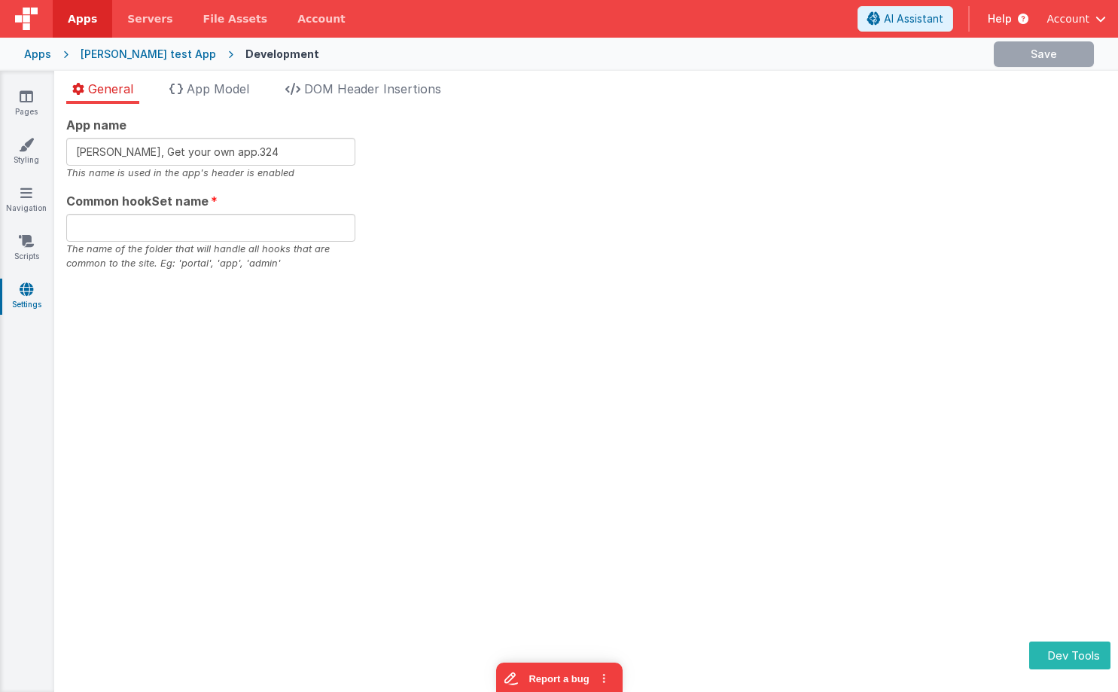
type input "app322"
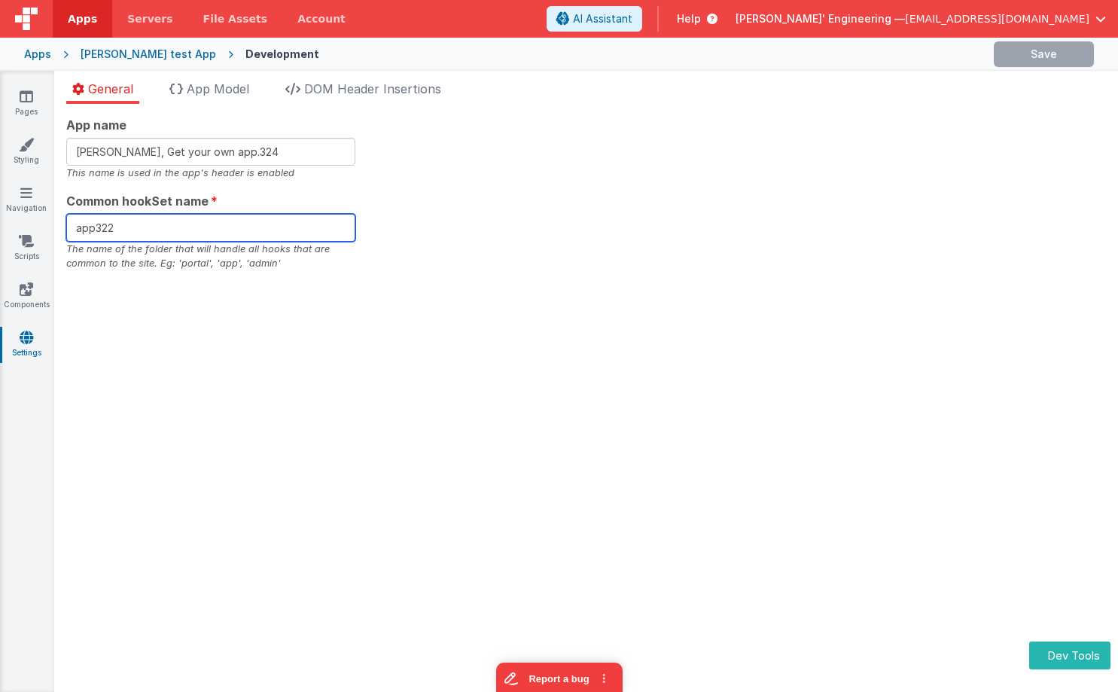
click at [183, 221] on input "app322" at bounding box center [210, 228] width 289 height 28
click at [192, 230] on input "app322" at bounding box center [210, 228] width 289 height 28
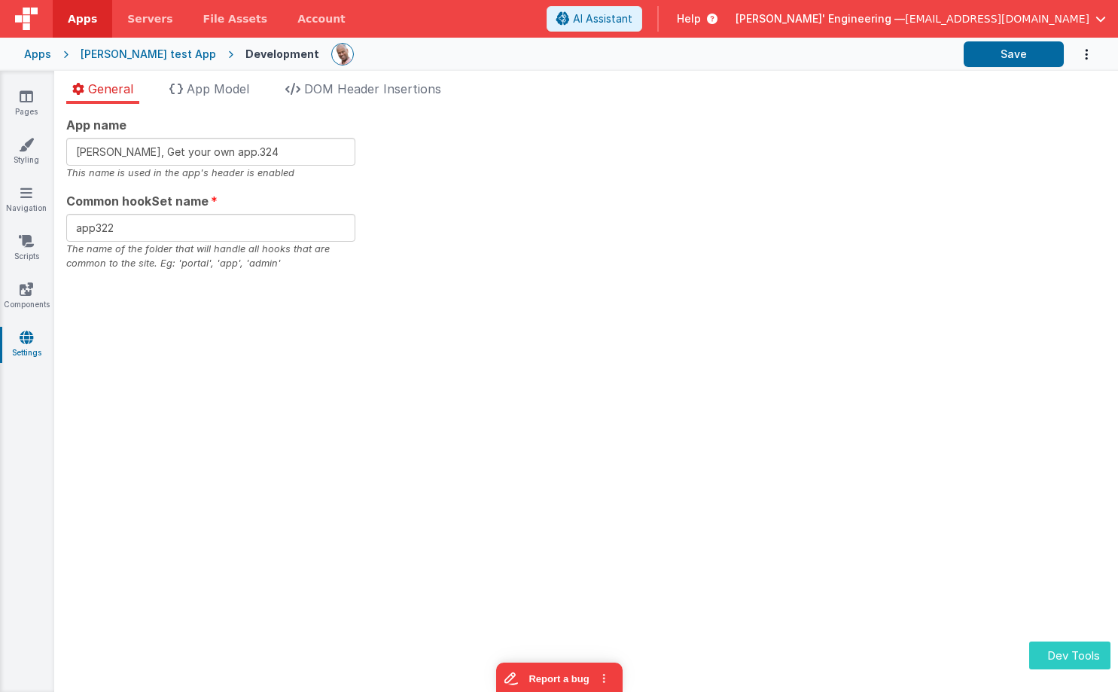
click at [1068, 649] on button "Dev Tools" at bounding box center [1069, 656] width 81 height 28
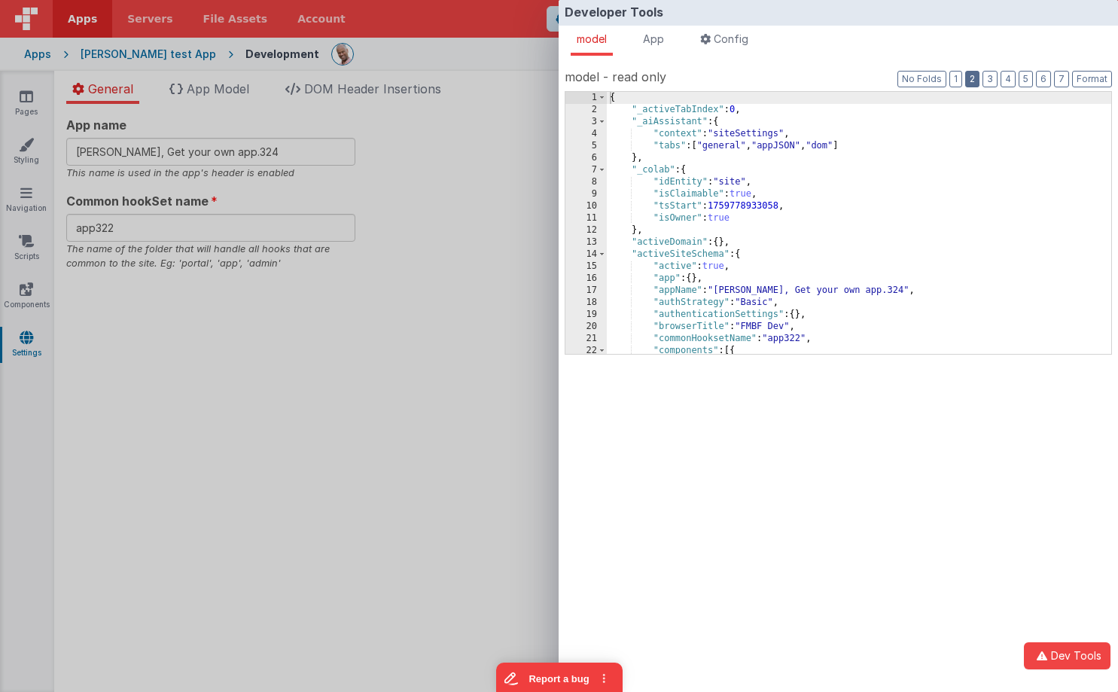
click at [974, 78] on button "2" at bounding box center [972, 79] width 14 height 17
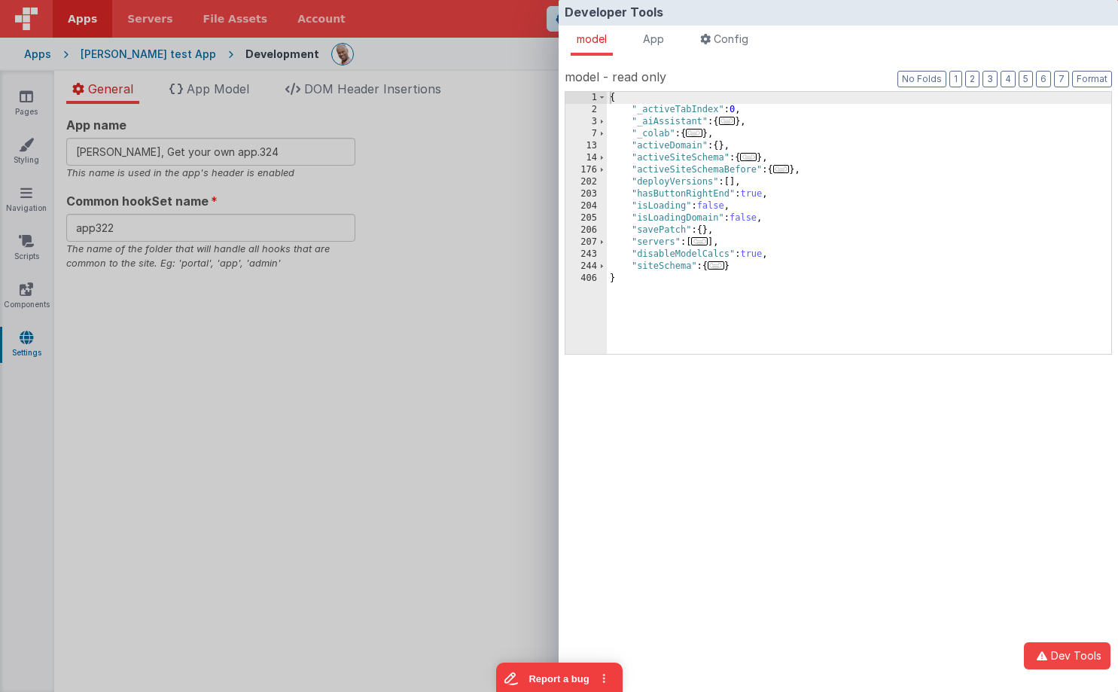
click at [789, 169] on span "..." at bounding box center [781, 169] width 17 height 8
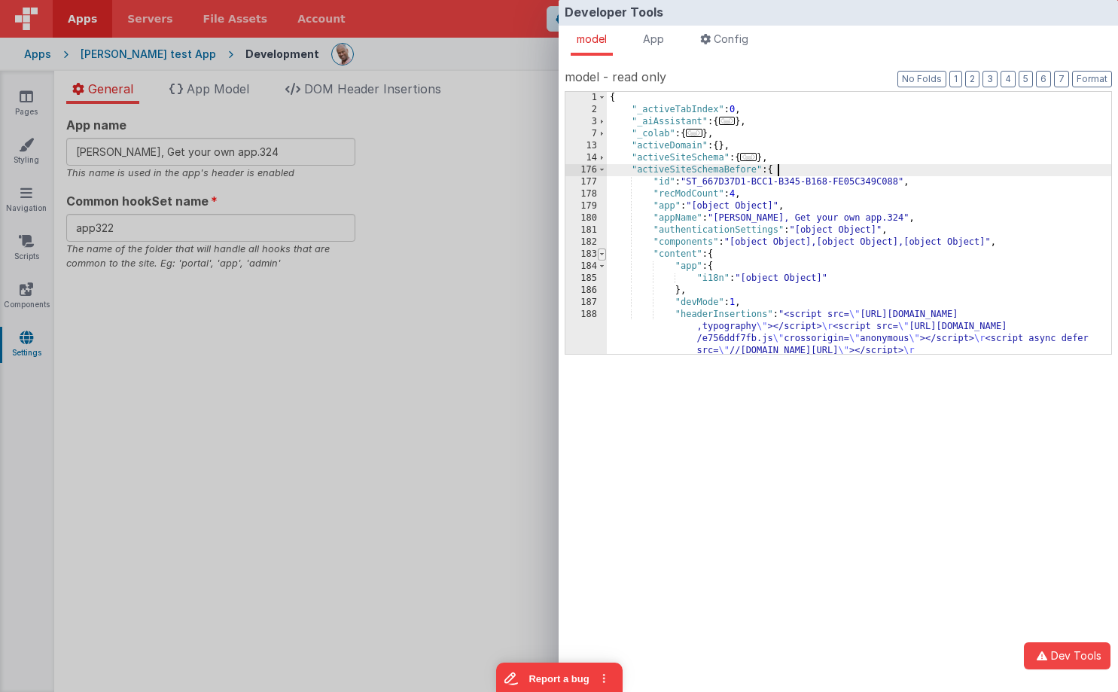
click at [600, 254] on span at bounding box center [602, 254] width 8 height 12
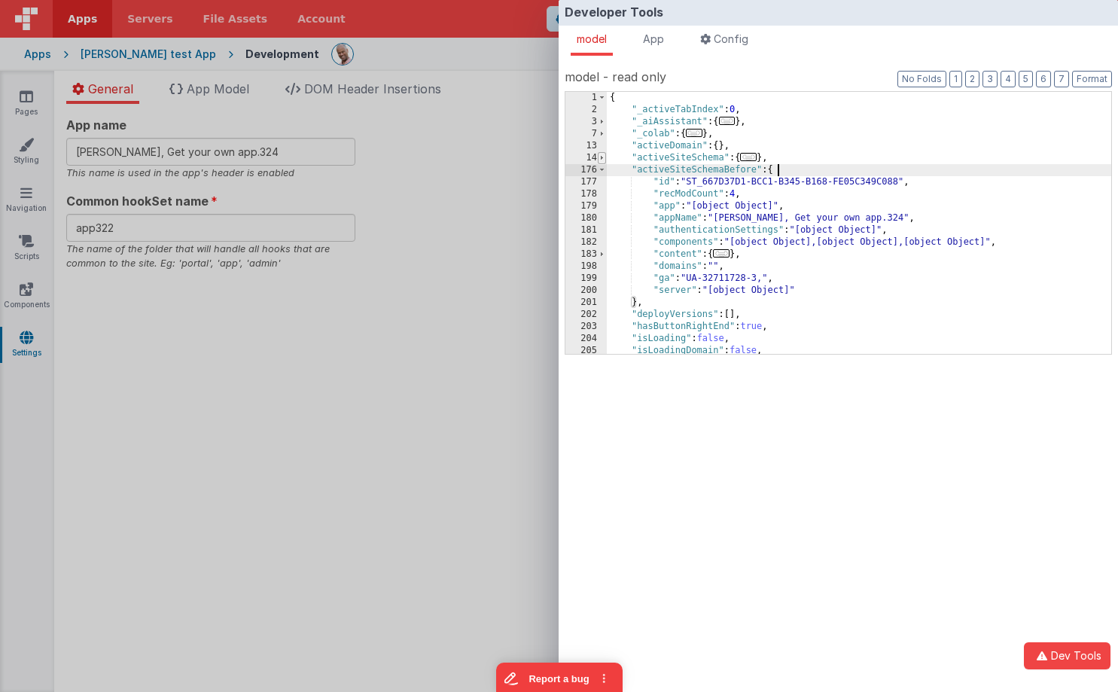
click at [602, 160] on span at bounding box center [602, 158] width 8 height 12
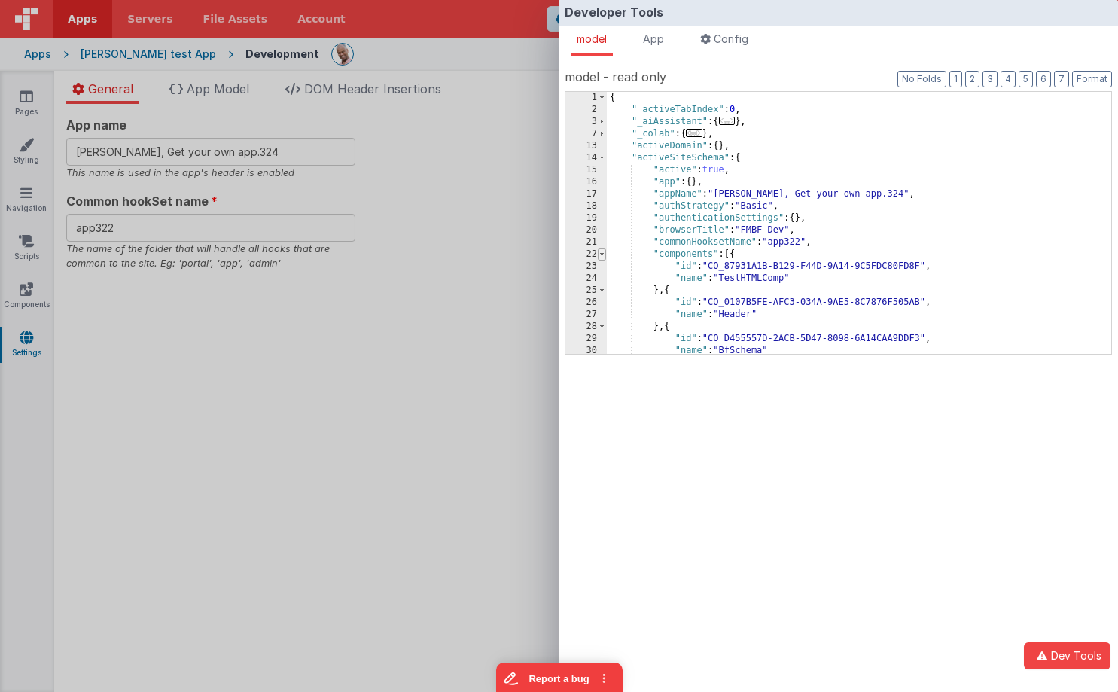
click at [602, 255] on span at bounding box center [602, 254] width 8 height 12
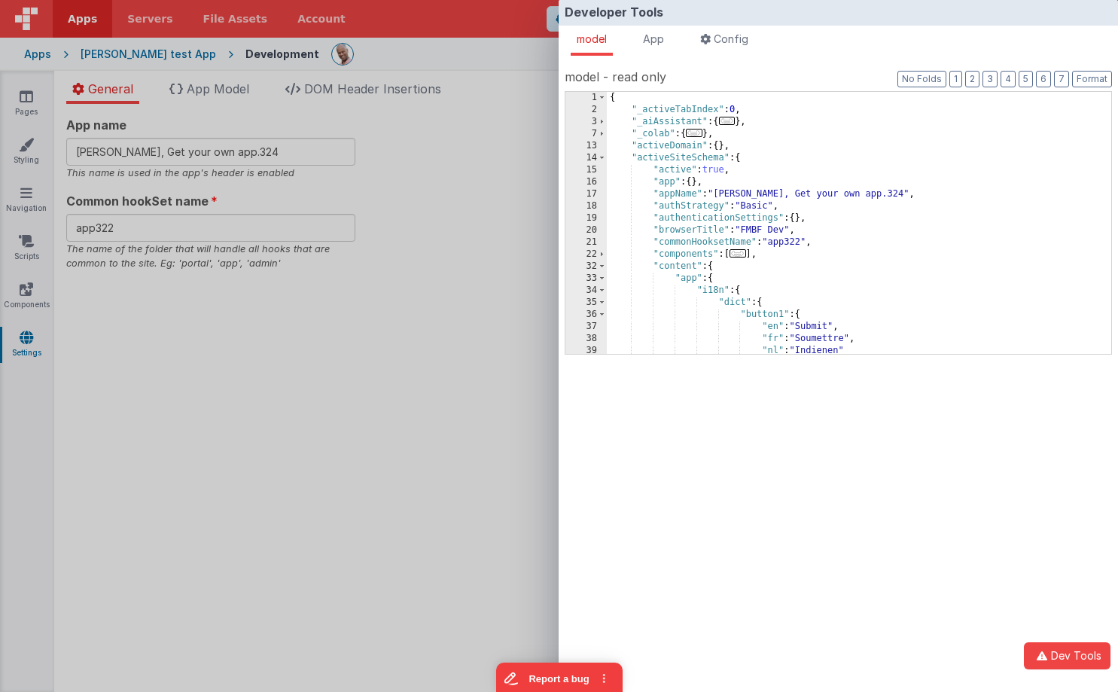
click at [687, 195] on div "{ "_activeTabIndex" : 0 , "_aiAssistant" : { ... } , "_colab" : { ... } , "acti…" at bounding box center [859, 235] width 505 height 286
drag, startPoint x: 684, startPoint y: 230, endPoint x: 679, endPoint y: 240, distance: 10.8
click at [684, 230] on div "{ "_activeTabIndex" : 0 , "_aiAssistant" : { ... } , "_colab" : { ... } , "acti…" at bounding box center [859, 235] width 505 height 286
click at [602, 267] on span at bounding box center [602, 267] width 8 height 12
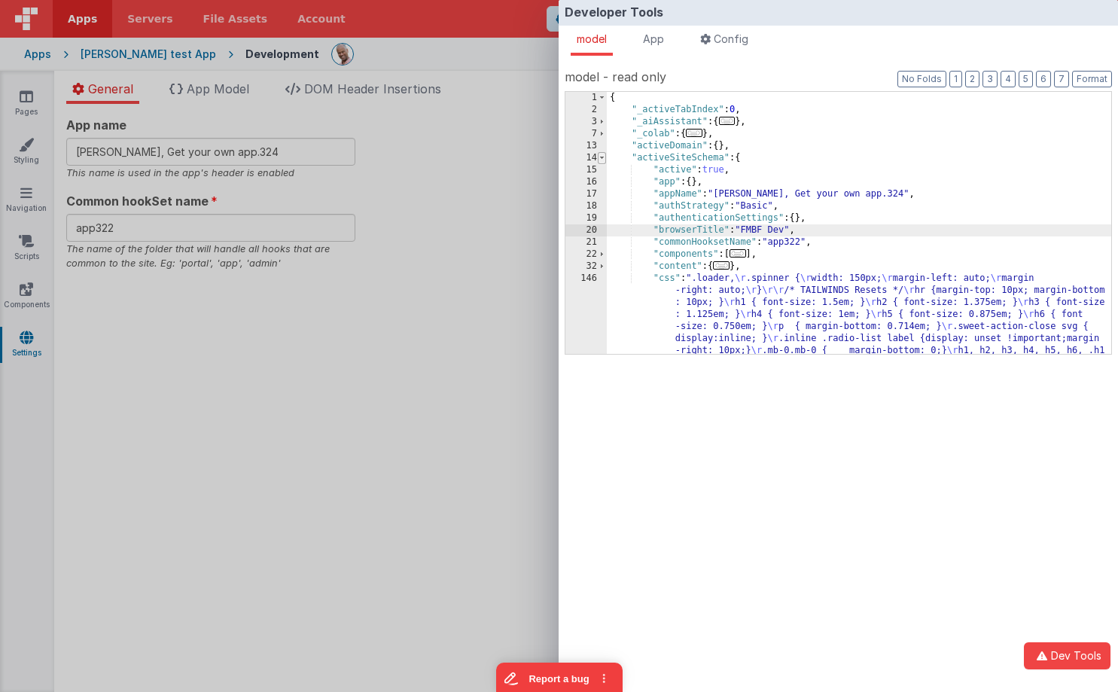
click at [603, 158] on span at bounding box center [602, 158] width 8 height 12
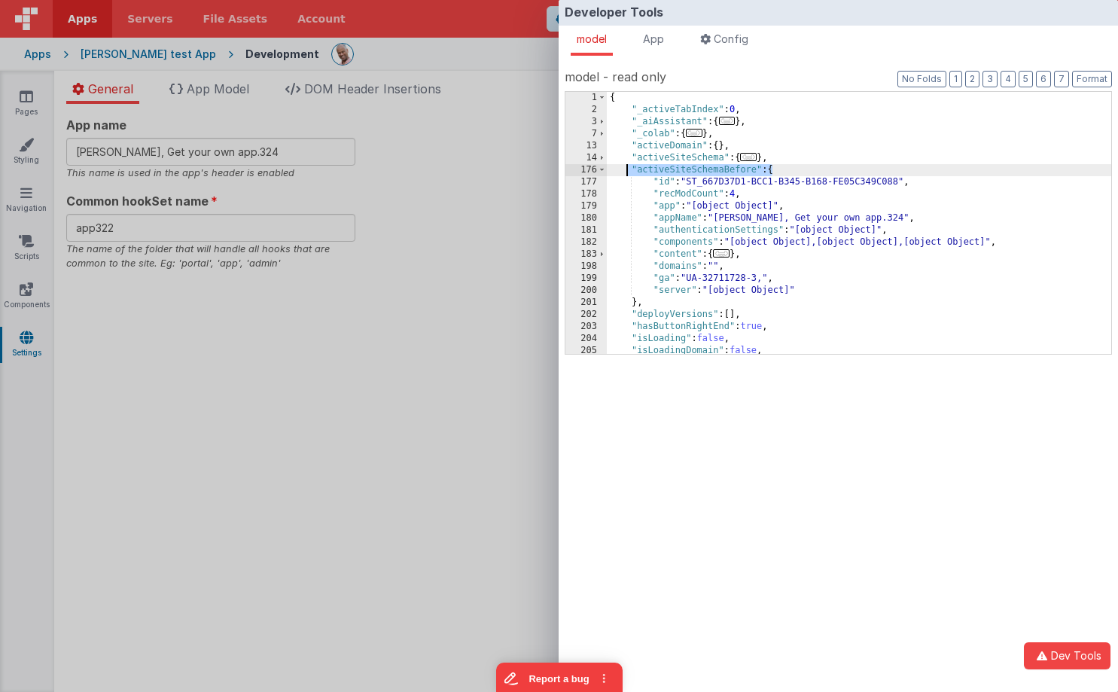
drag, startPoint x: 775, startPoint y: 168, endPoint x: 628, endPoint y: 168, distance: 146.8
click at [628, 168] on div "{ "_activeTabIndex" : 0 , "_aiAssistant" : { ... } , "_colab" : { ... } , "acti…" at bounding box center [859, 235] width 505 height 286
click at [694, 272] on div "{ "_activeTabIndex" : 0 , "_aiAssistant" : { ... } , "_colab" : { ... } , "acti…" at bounding box center [859, 235] width 505 height 286
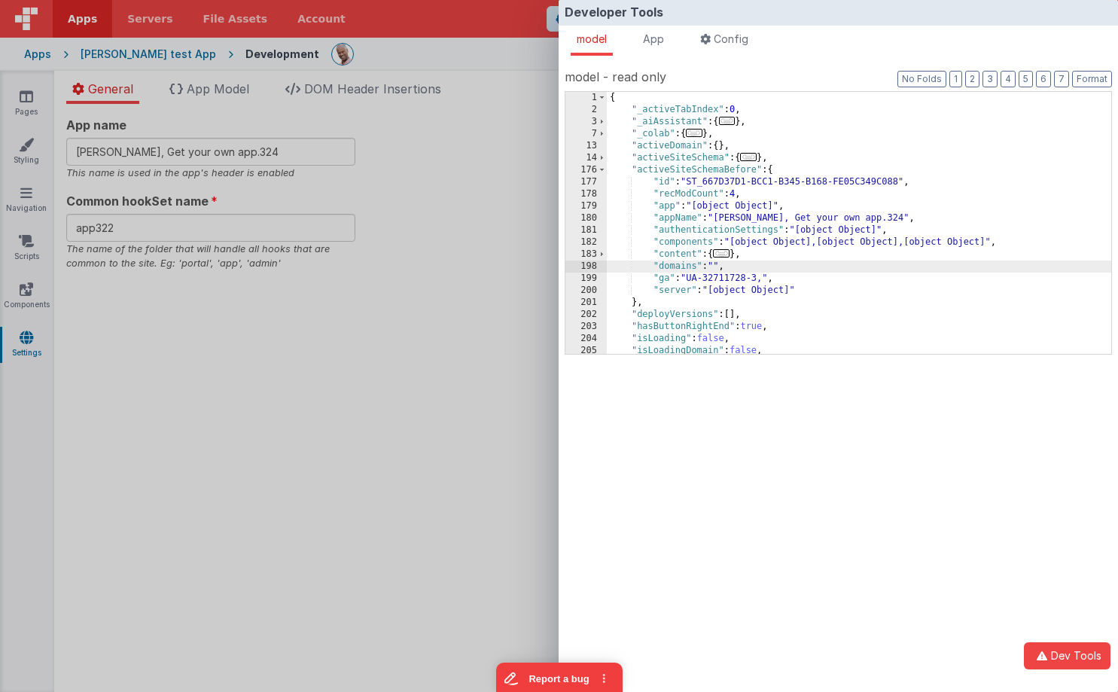
click at [753, 159] on span "..." at bounding box center [748, 157] width 17 height 8
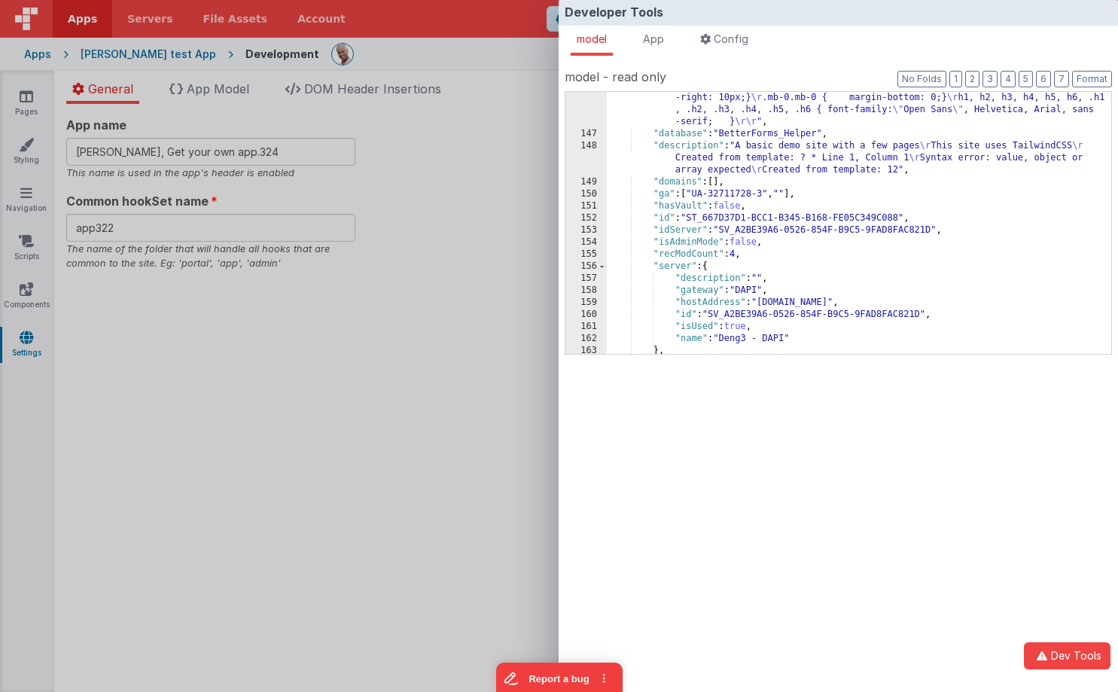
scroll to position [254, 0]
click at [464, 231] on div "Developer Tools model App Params Log (1) Misc Windows Config model - read only …" at bounding box center [559, 346] width 1118 height 692
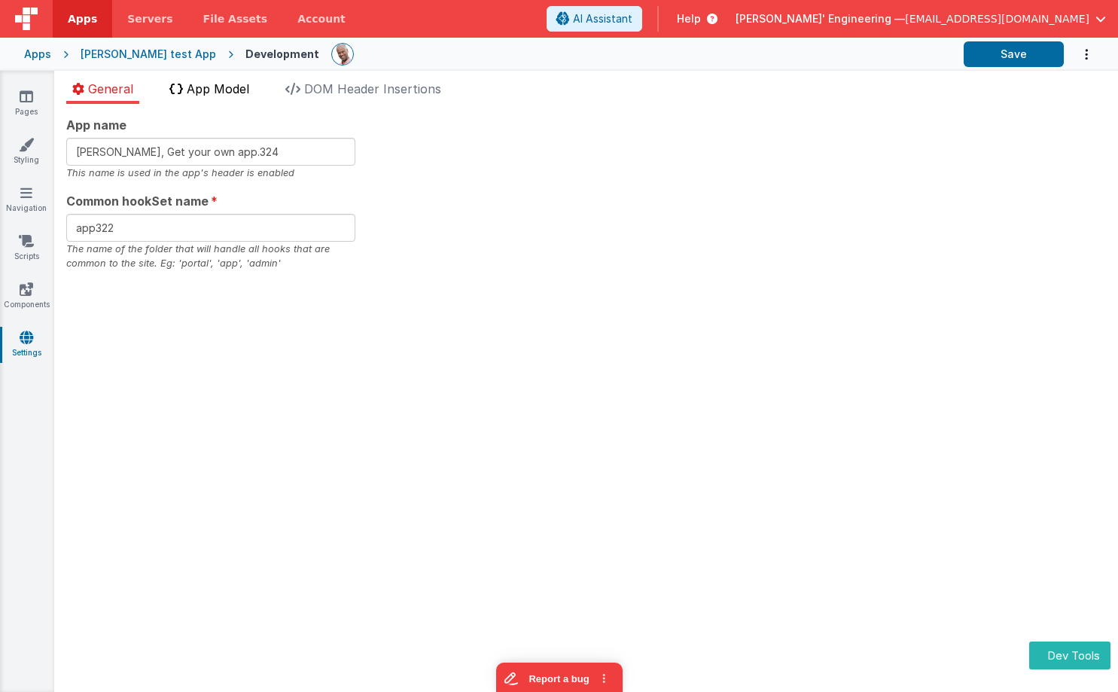
click at [229, 84] on span "App Model" at bounding box center [218, 88] width 63 height 15
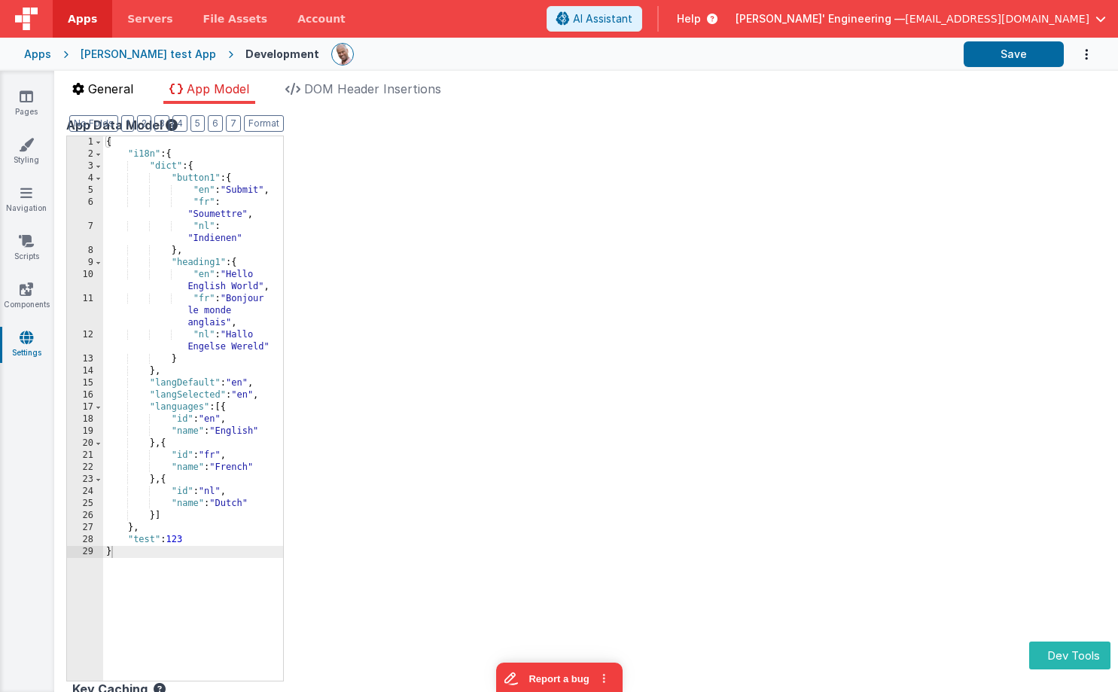
click at [111, 94] on span "General" at bounding box center [110, 88] width 45 height 15
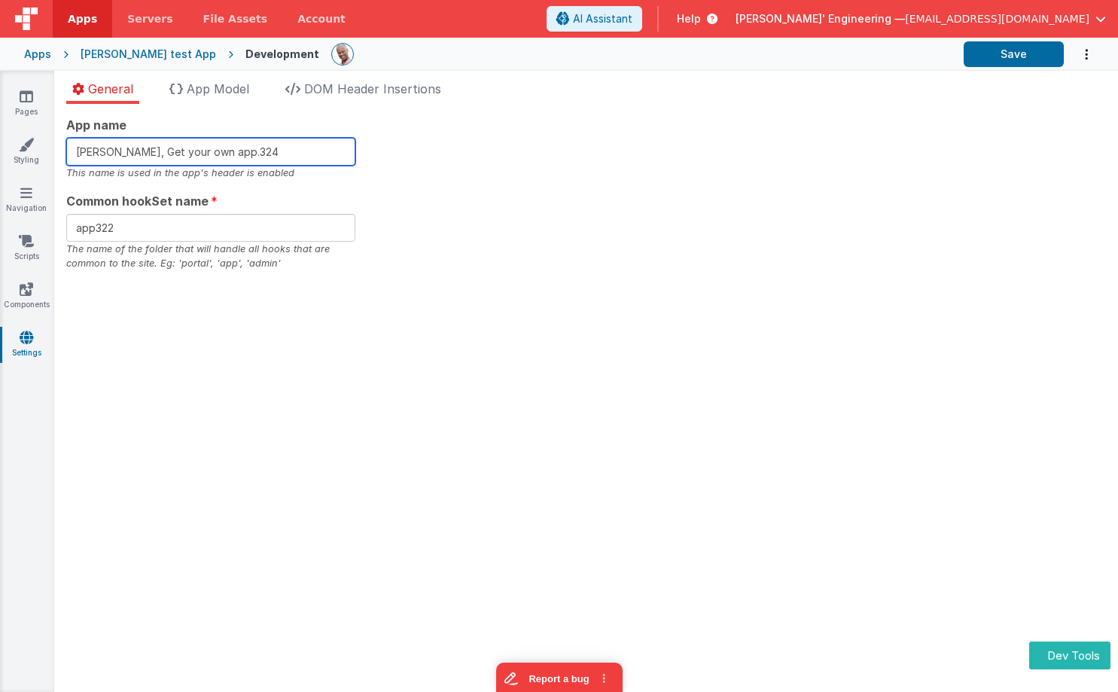
click at [307, 147] on input "[PERSON_NAME], Get your own app.324" at bounding box center [210, 152] width 289 height 28
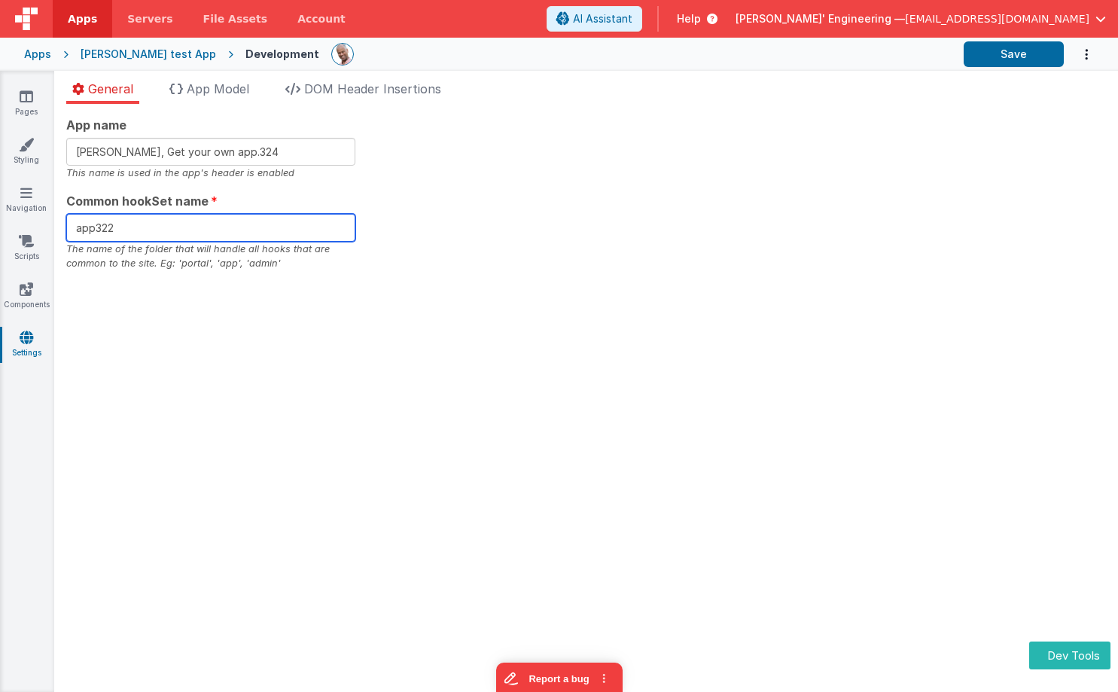
click at [238, 224] on input "app322" at bounding box center [210, 228] width 289 height 28
drag, startPoint x: 704, startPoint y: 309, endPoint x: 744, endPoint y: 370, distance: 72.9
click at [704, 309] on div "App name [PERSON_NAME], Get your own app.324 This name is used in the app's hea…" at bounding box center [586, 398] width 1064 height 588
click at [1070, 655] on button "Dev Tools" at bounding box center [1069, 656] width 81 height 28
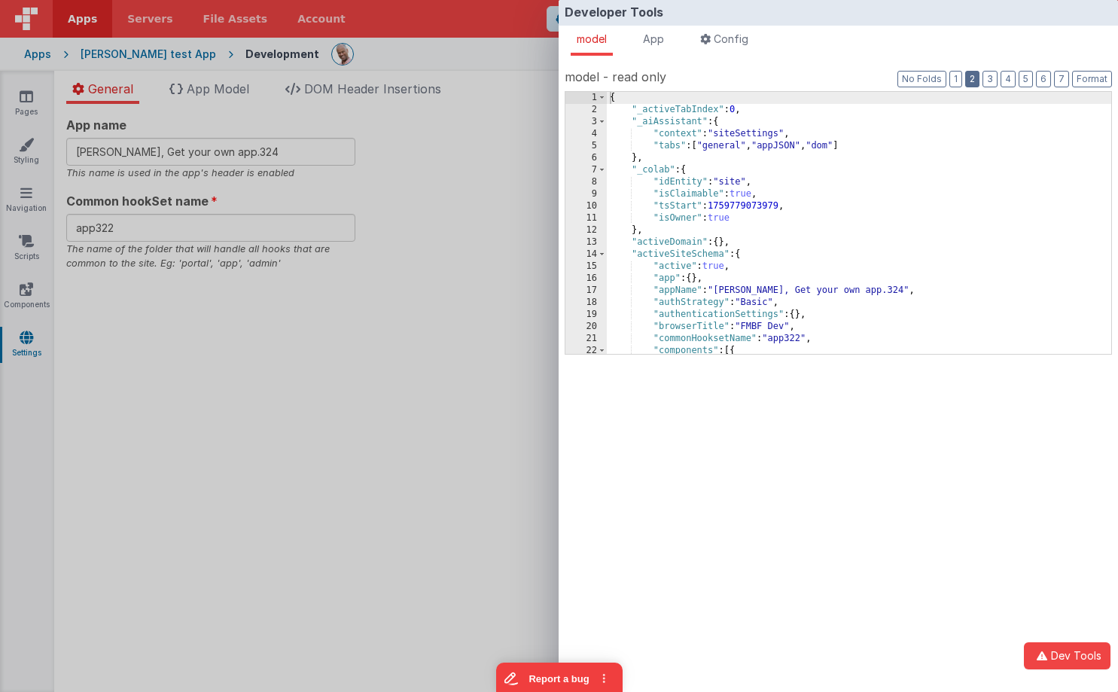
click at [973, 78] on button "2" at bounding box center [972, 79] width 14 height 17
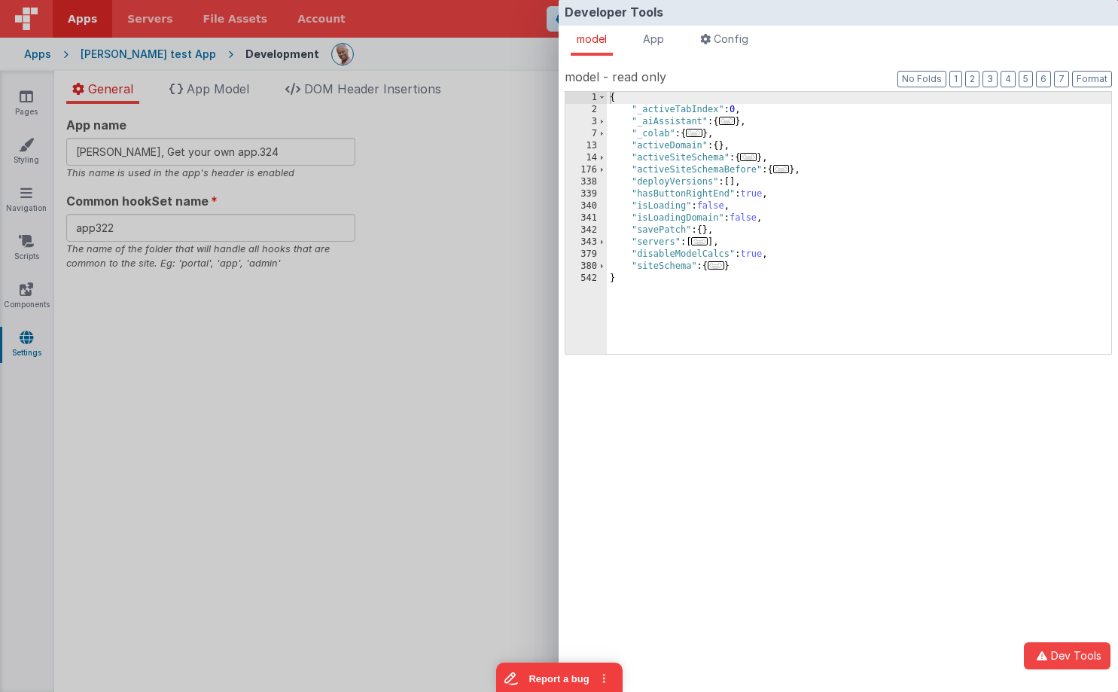
drag, startPoint x: 601, startPoint y: 169, endPoint x: 624, endPoint y: 187, distance: 28.5
click at [601, 169] on span at bounding box center [602, 170] width 8 height 12
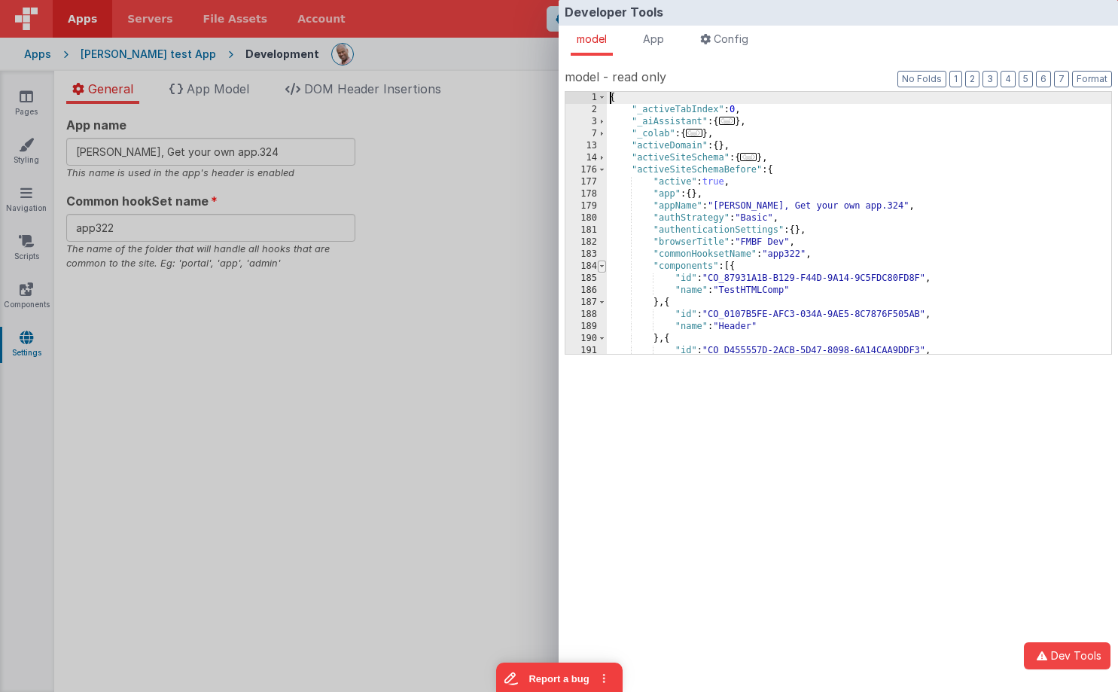
click at [601, 265] on span at bounding box center [602, 267] width 8 height 12
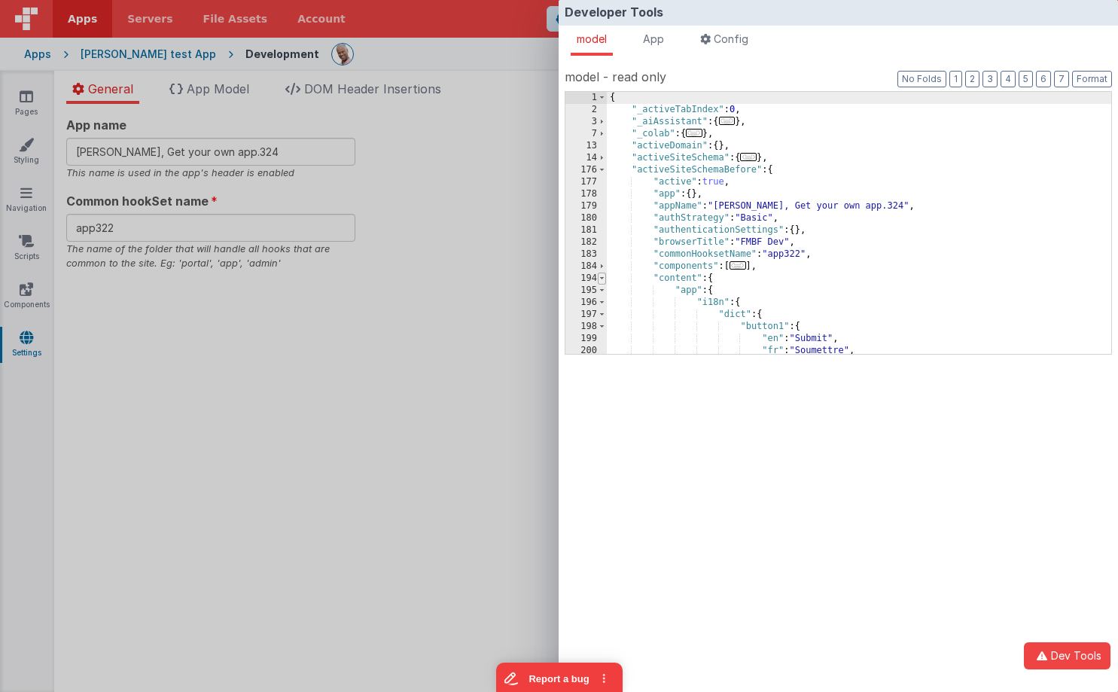
click at [605, 279] on span at bounding box center [602, 279] width 8 height 12
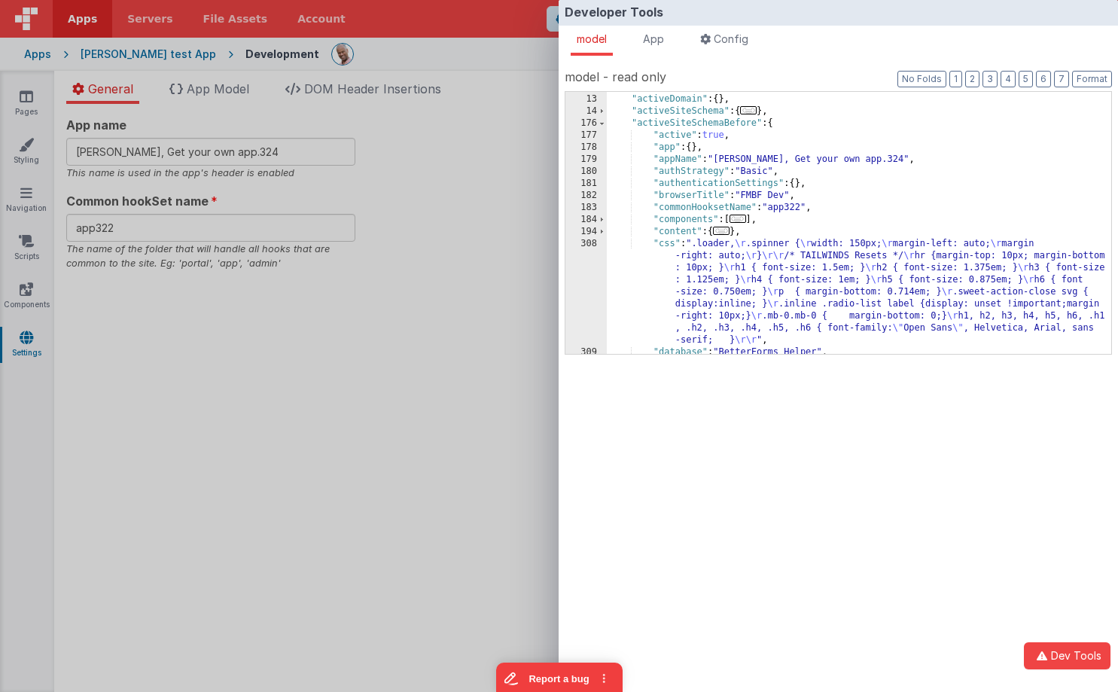
scroll to position [50, 0]
click at [677, 155] on div ""activeDomain" : { } , "activeSiteSchema" : { ... } , "activeSiteSchemaBefore" …" at bounding box center [859, 244] width 505 height 310
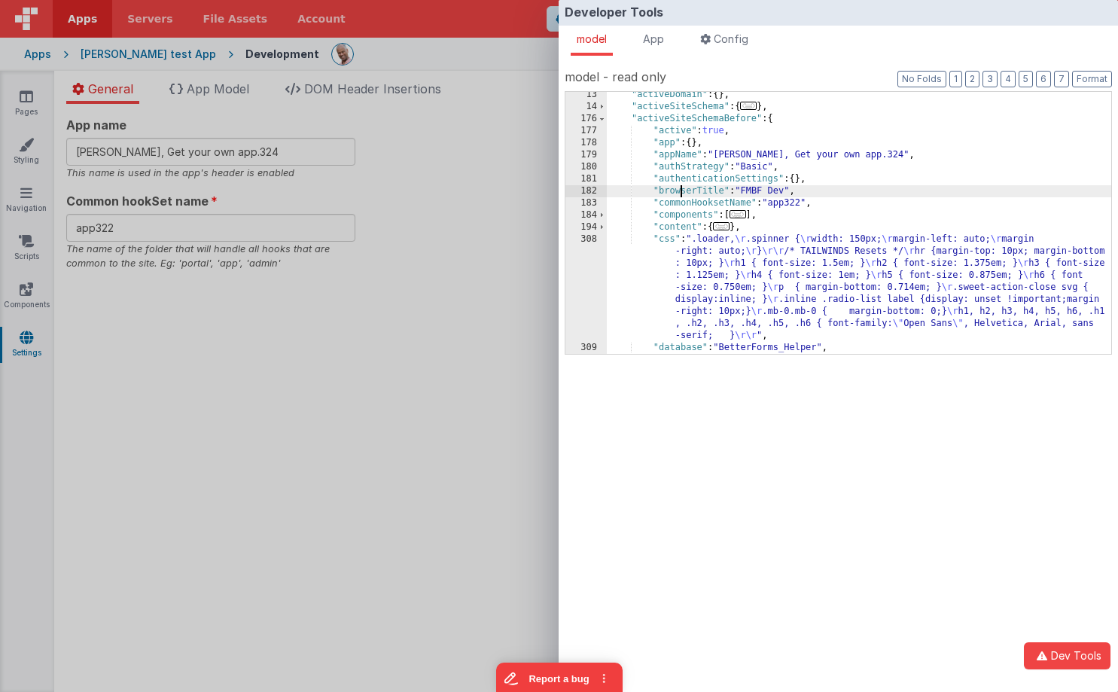
click at [683, 190] on div ""activeDomain" : { } , "activeSiteSchema" : { ... } , "activeSiteSchemaBefore" …" at bounding box center [859, 244] width 505 height 310
click at [681, 226] on div ""activeDomain" : { } , "activeSiteSchema" : { ... } , "activeSiteSchemaBefore" …" at bounding box center [859, 244] width 505 height 310
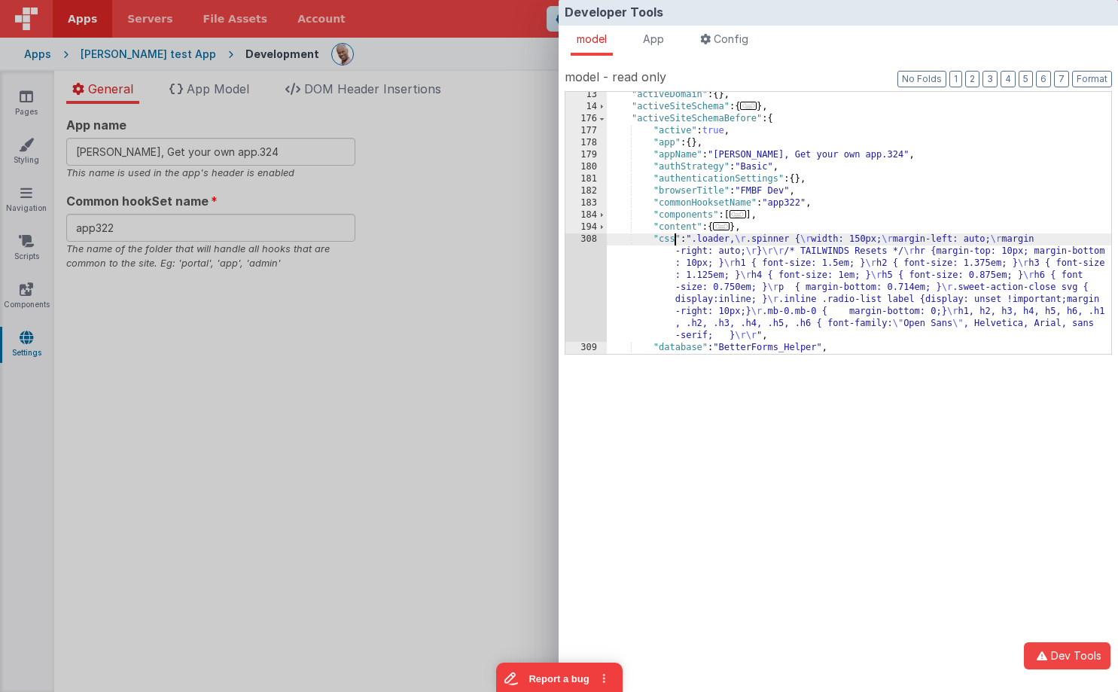
click at [675, 238] on div ""activeDomain" : { } , "activeSiteSchema" : { ... } , "activeSiteSchemaBefore" …" at bounding box center [859, 244] width 505 height 310
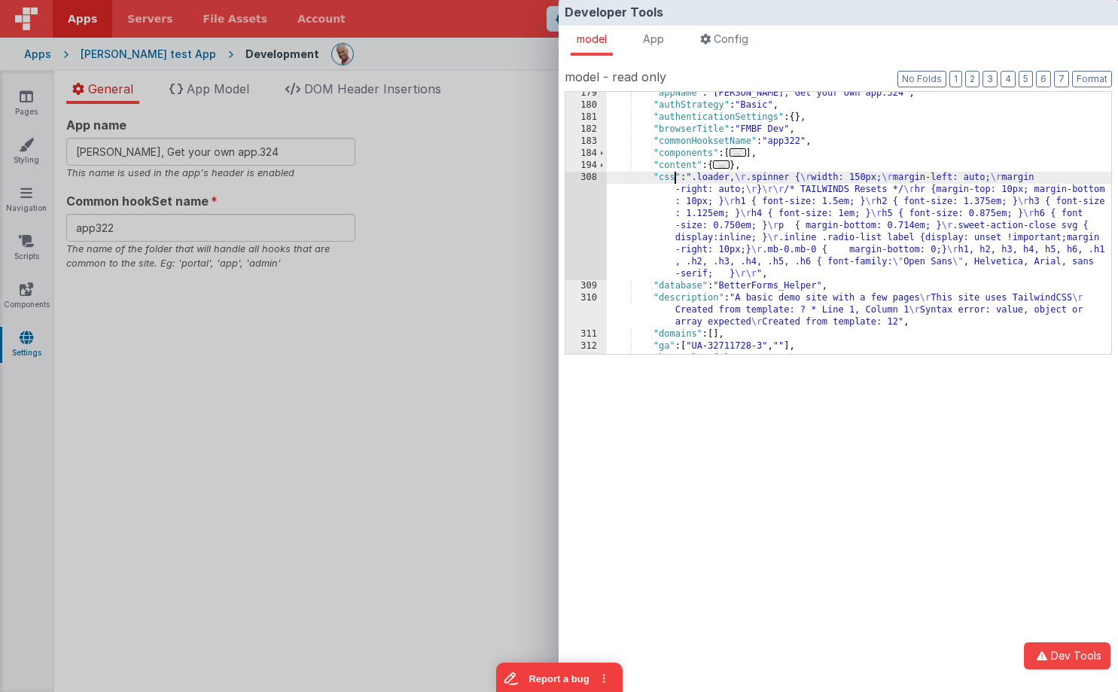
click at [681, 285] on div ""appName" : "Charles GUI, Get your own app.324" , "authStrategy" : "Basic" , "a…" at bounding box center [859, 230] width 505 height 286
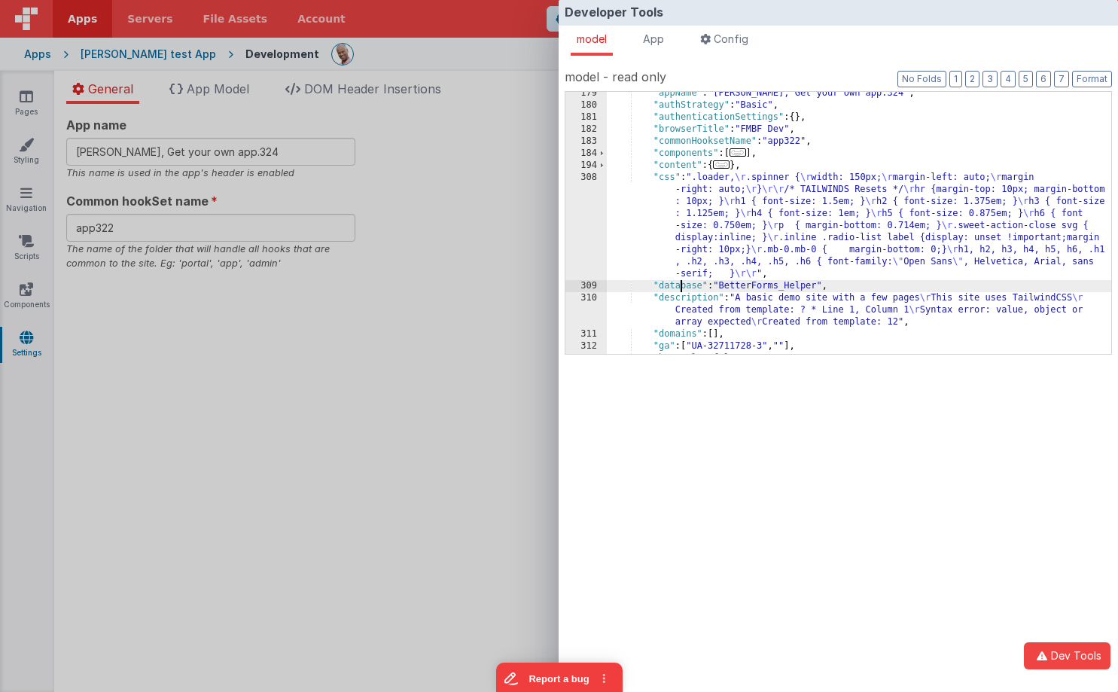
click at [679, 298] on div ""appName" : "Charles GUI, Get your own app.324" , "authStrategy" : "Basic" , "a…" at bounding box center [859, 230] width 505 height 286
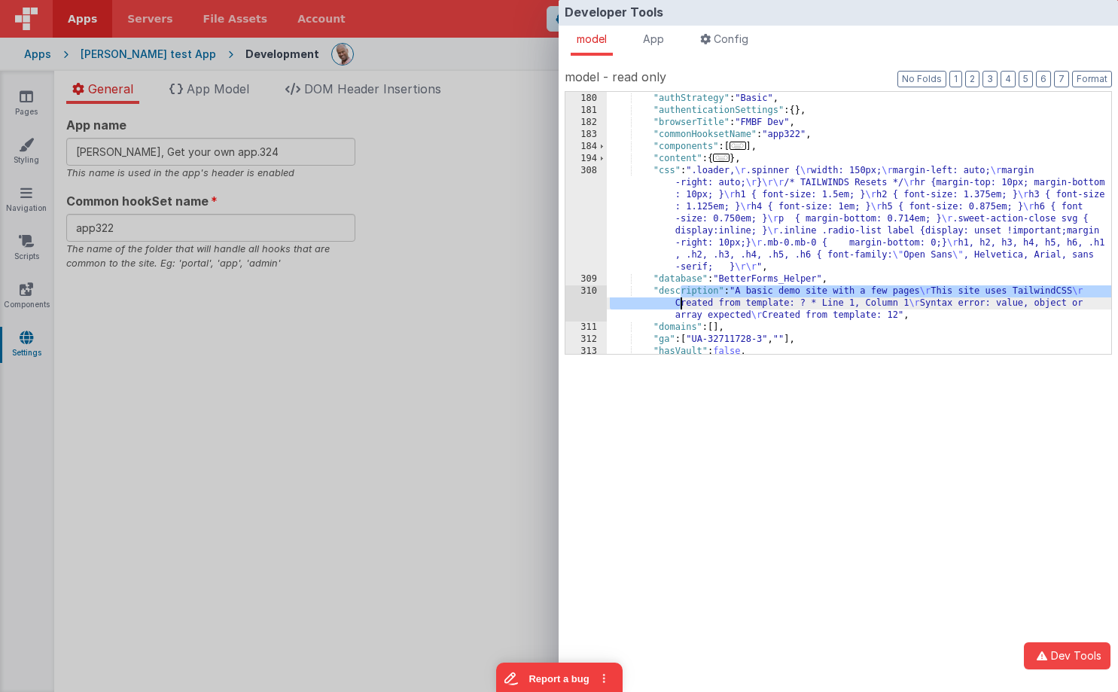
scroll to position [119, 0]
click at [680, 328] on div ""appName" : "Charles GUI, Get your own app.324" , "authStrategy" : "Basic" , "a…" at bounding box center [859, 224] width 505 height 286
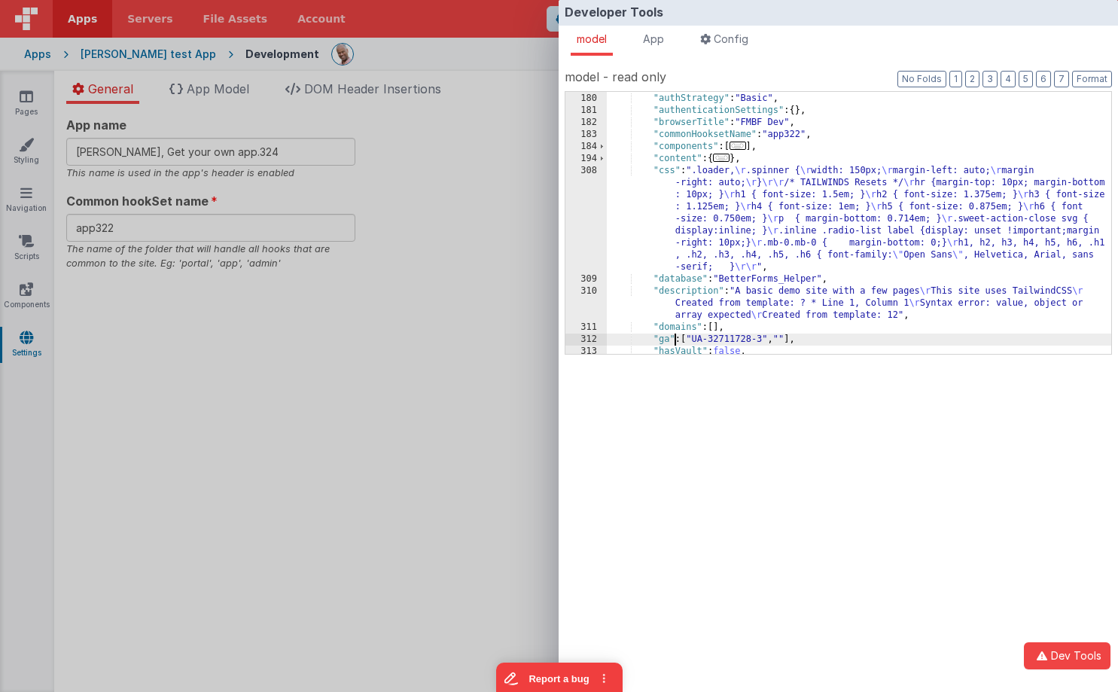
click at [673, 337] on div ""appName" : "Charles GUI, Get your own app.324" , "authStrategy" : "Basic" , "a…" at bounding box center [859, 224] width 505 height 286
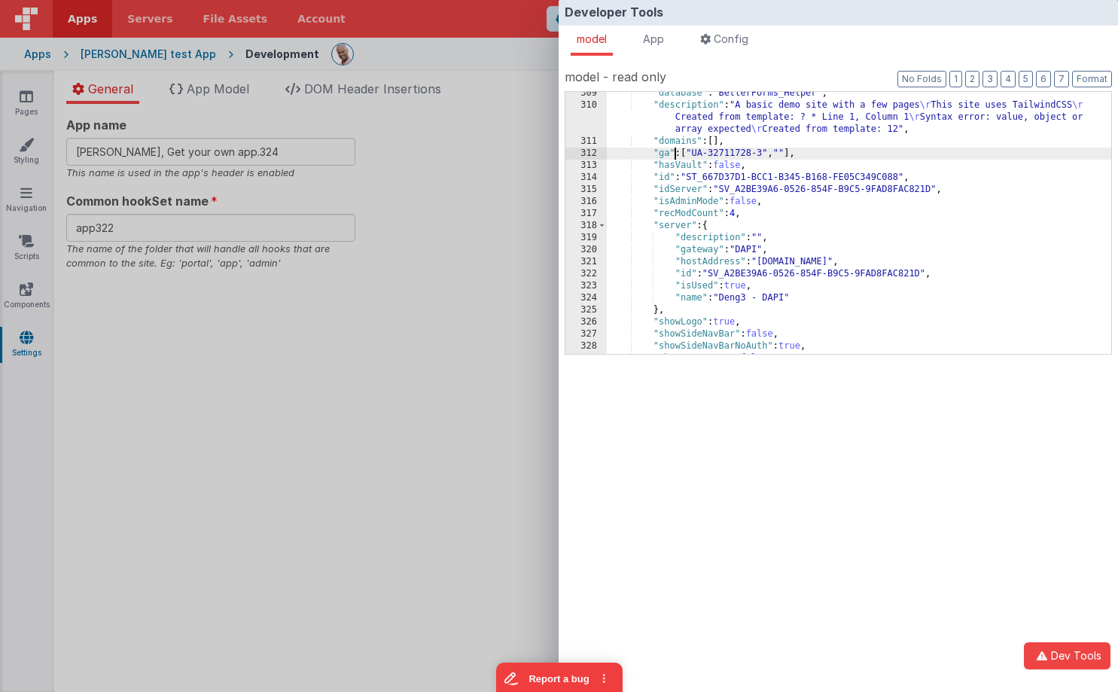
scroll to position [315, 0]
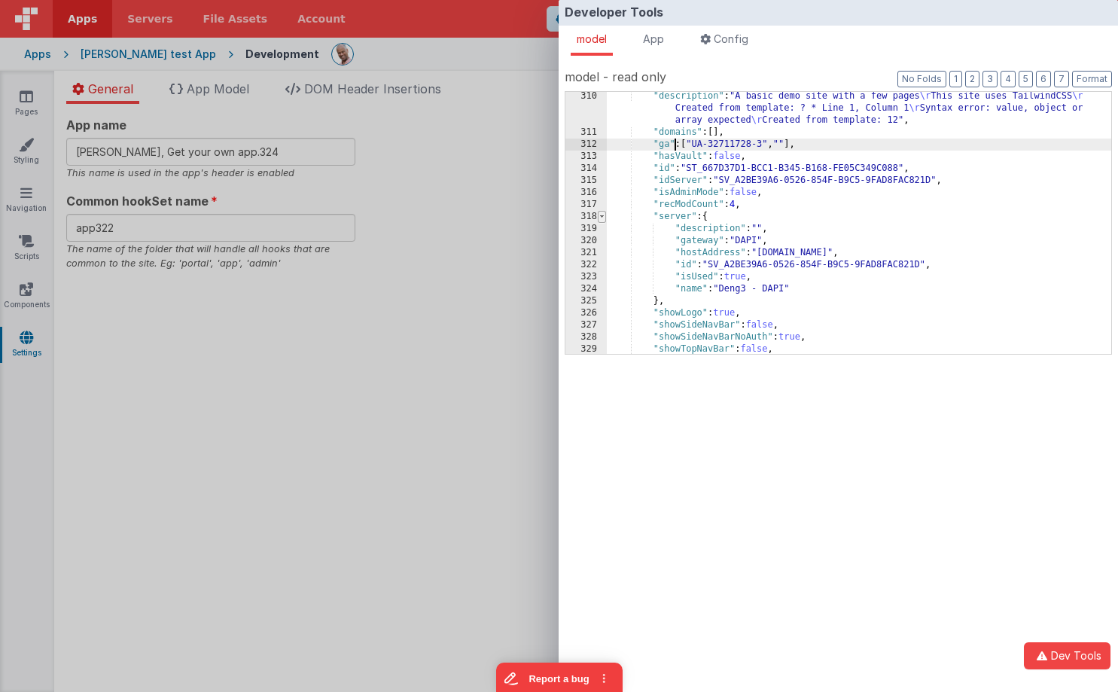
click at [600, 217] on span at bounding box center [602, 217] width 8 height 12
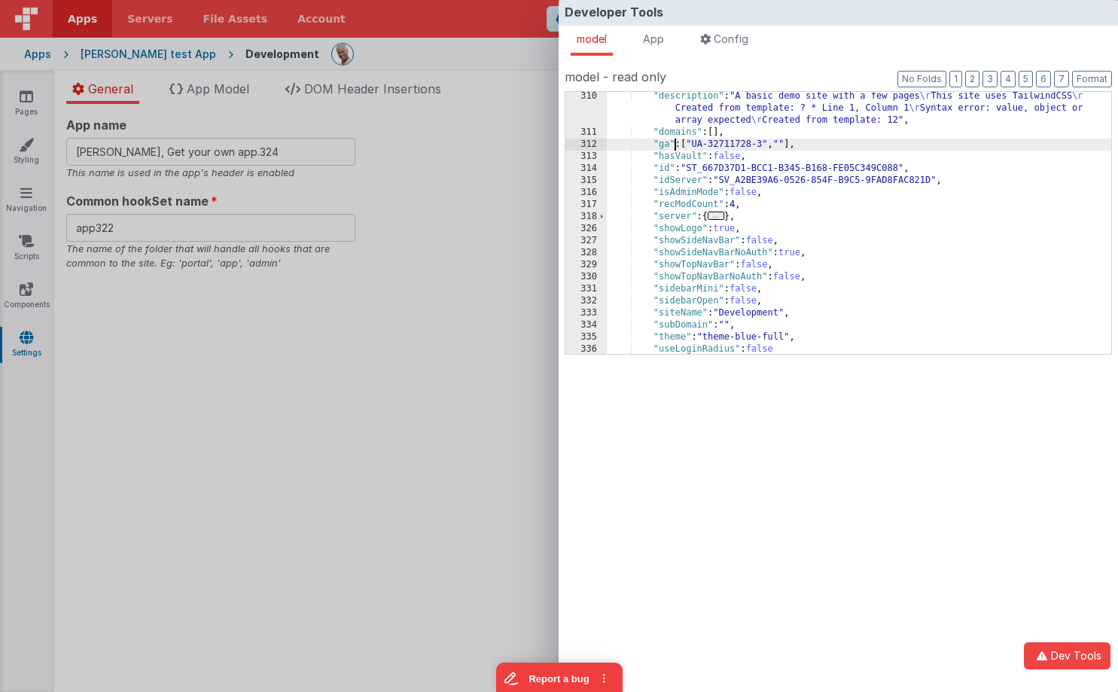
click at [675, 178] on div ""description" : "A basic demo site with a few pages \r This site uses TailwindC…" at bounding box center [859, 245] width 505 height 310
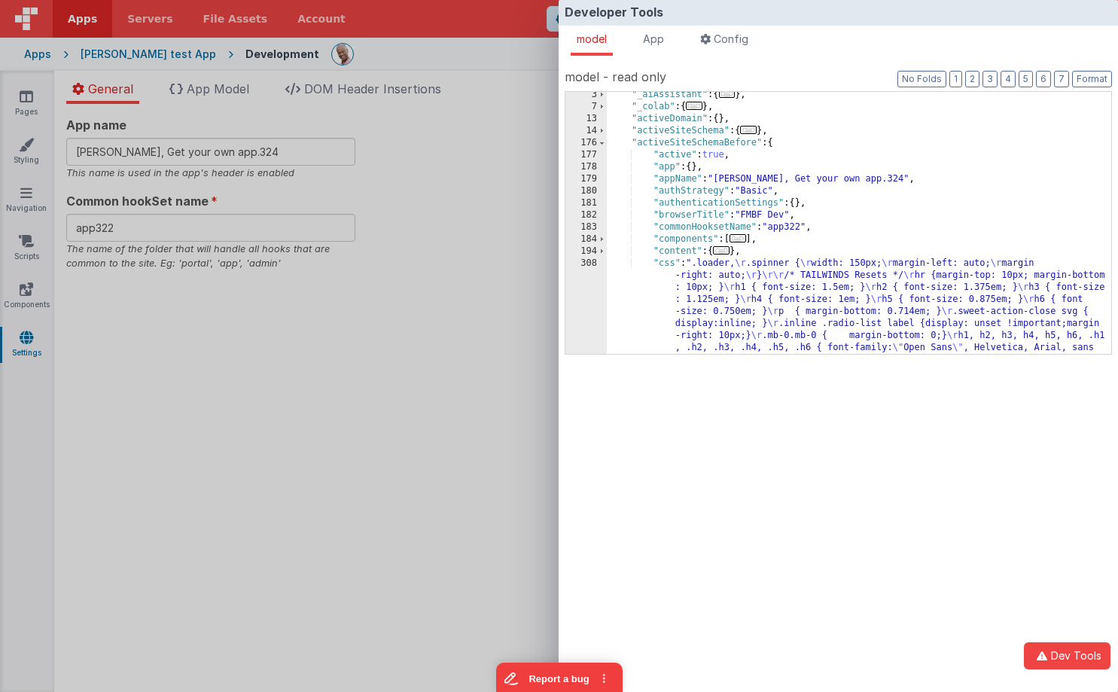
scroll to position [26, 0]
click at [602, 145] on span at bounding box center [602, 143] width 8 height 12
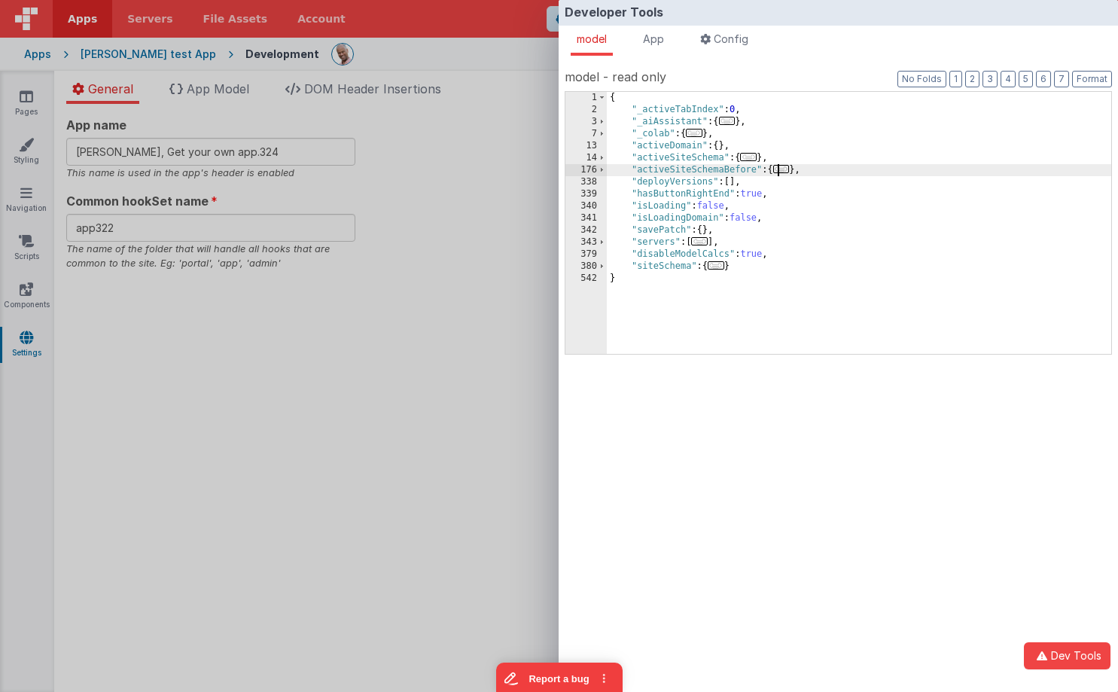
click at [757, 157] on span "..." at bounding box center [748, 157] width 17 height 8
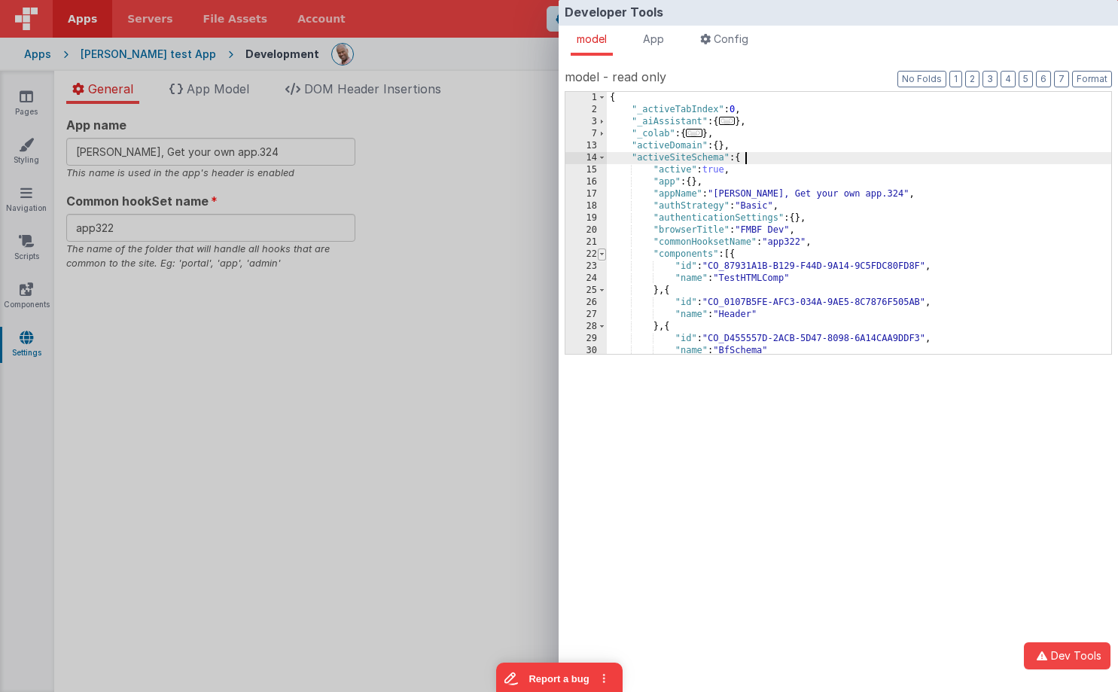
click at [604, 256] on span at bounding box center [602, 254] width 8 height 12
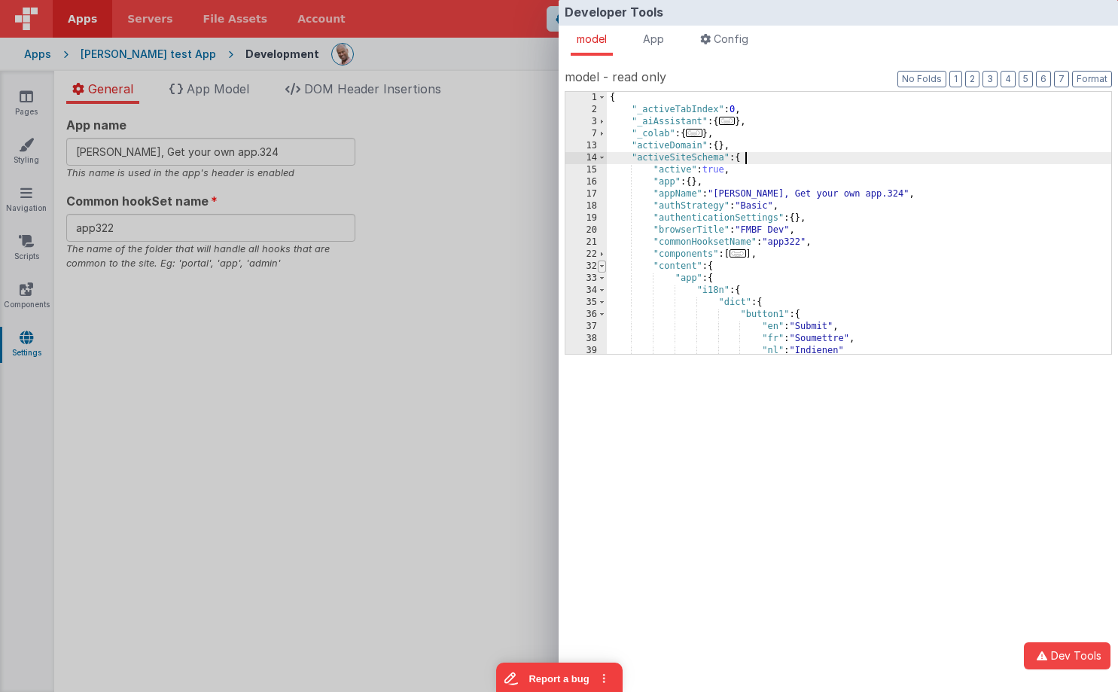
click at [605, 270] on span at bounding box center [602, 267] width 8 height 12
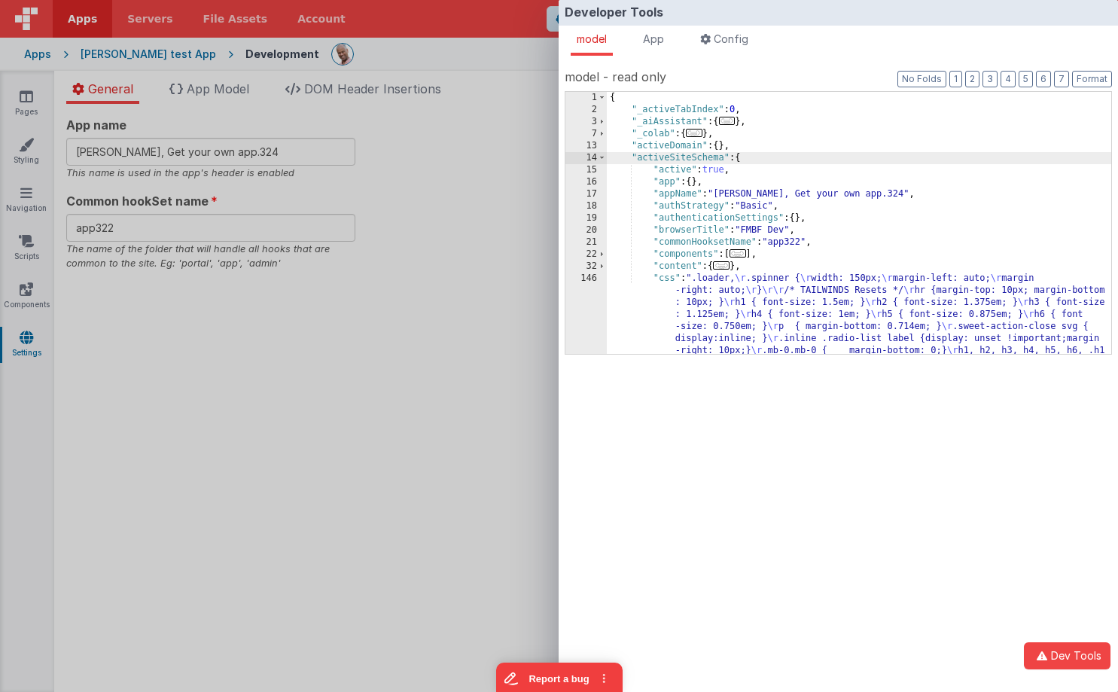
scroll to position [1, 0]
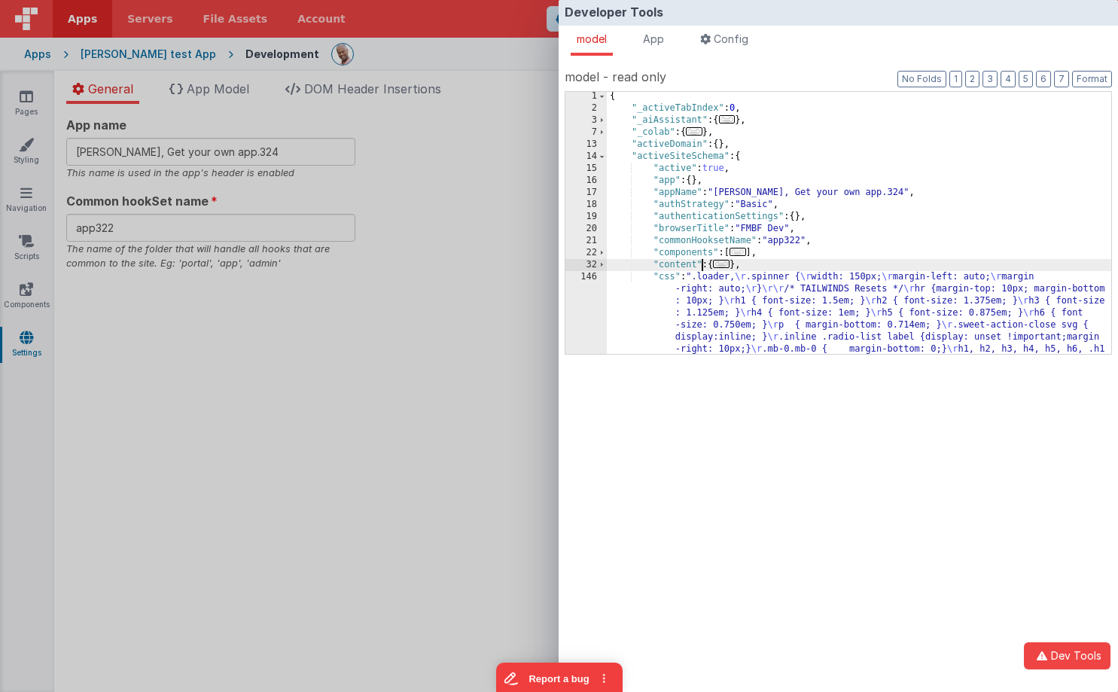
click at [703, 263] on div "{ "_activeTabIndex" : 0 , "_aiAssistant" : { ... } , "_colab" : { ... } , "acti…" at bounding box center [859, 281] width 505 height 383
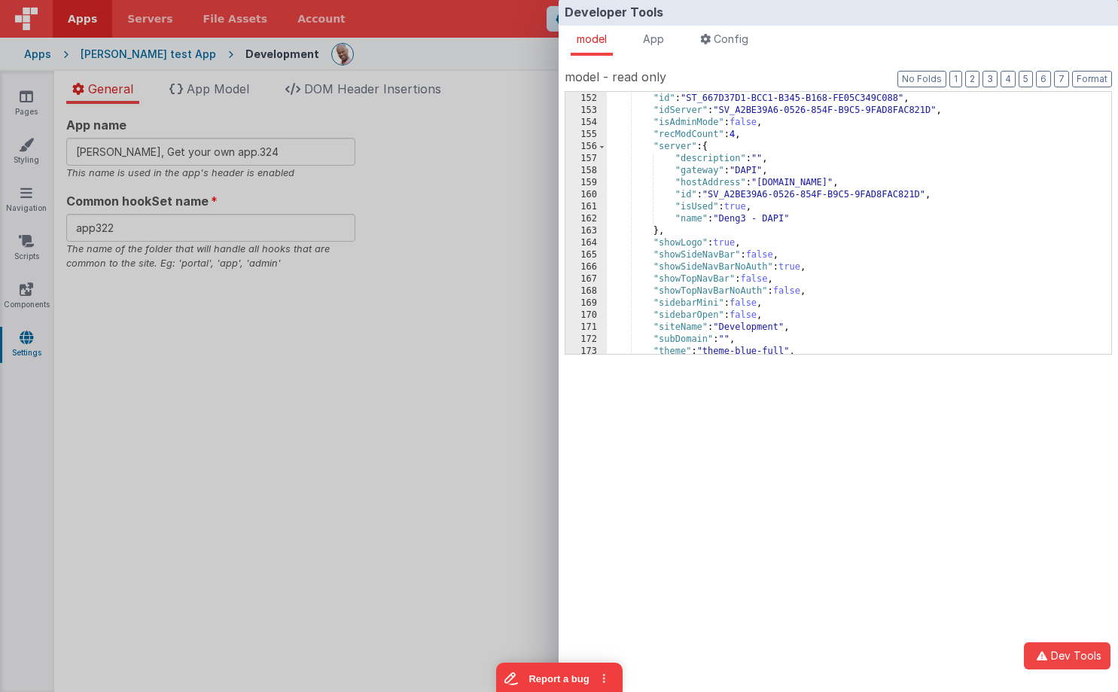
scroll to position [373, 0]
drag, startPoint x: 522, startPoint y: 218, endPoint x: 510, endPoint y: 213, distance: 13.2
click at [522, 218] on div "Developer Tools model App Params Log (1) Misc Windows Config model - read only …" at bounding box center [559, 346] width 1118 height 692
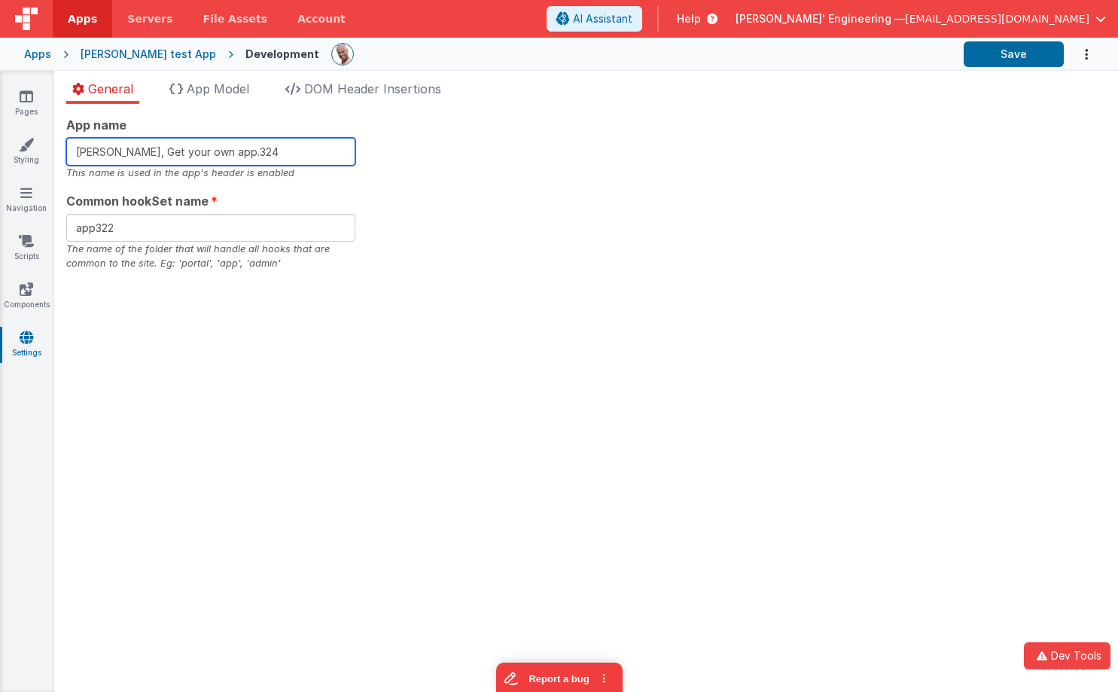
click at [274, 151] on input "Charles GUI, Get your own app.324" at bounding box center [210, 152] width 289 height 28
type input "Charles GUI, Get your own app.332"
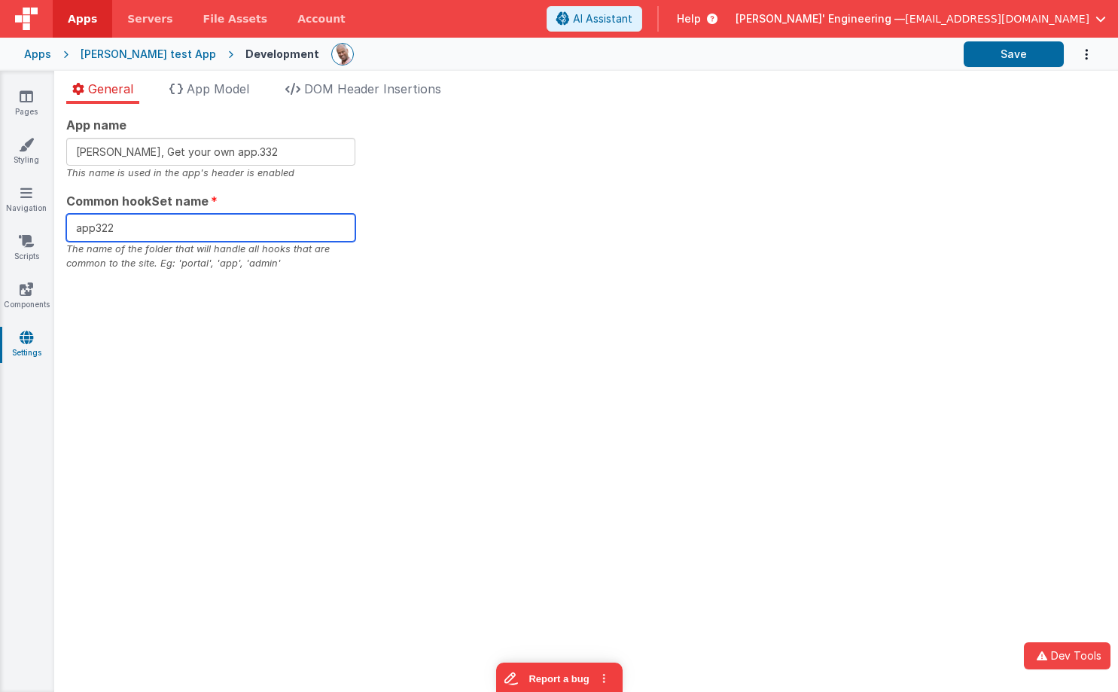
click at [223, 226] on input "app322" at bounding box center [210, 228] width 289 height 28
type input "app332"
drag, startPoint x: 563, startPoint y: 200, endPoint x: 538, endPoint y: 201, distance: 24.9
click at [563, 200] on div "App name Charles GUI, Get your own app.332 This name is used in the app's heade…" at bounding box center [586, 193] width 1040 height 155
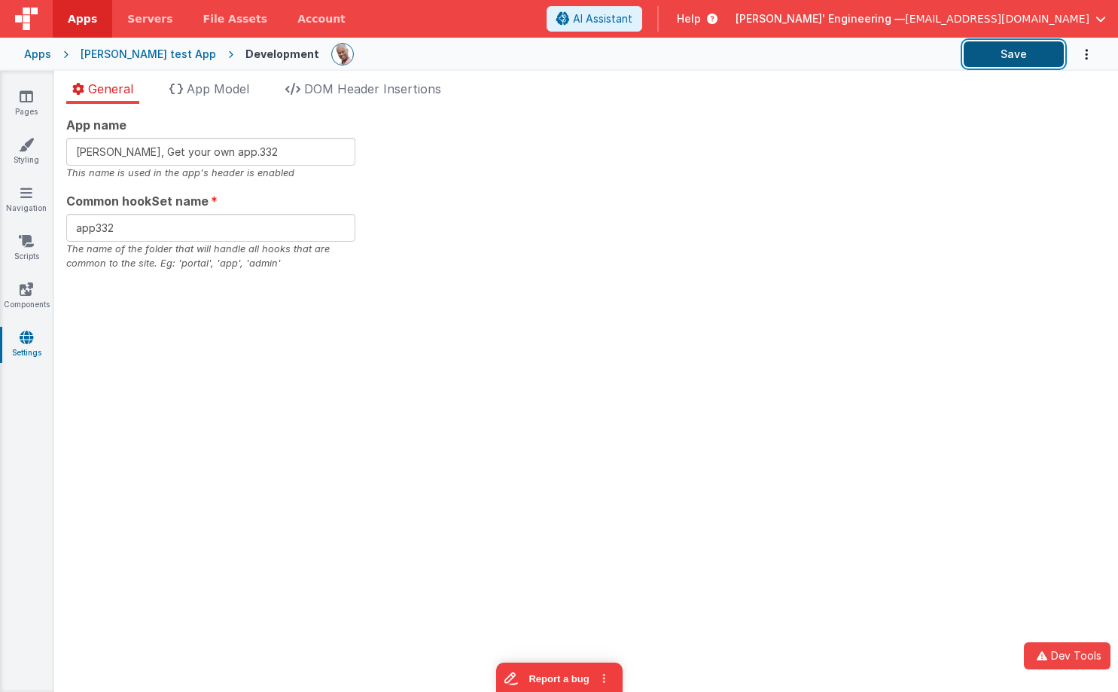
click at [1011, 59] on button "Save" at bounding box center [1014, 54] width 100 height 26
click at [245, 90] on span "App Model" at bounding box center [218, 88] width 63 height 15
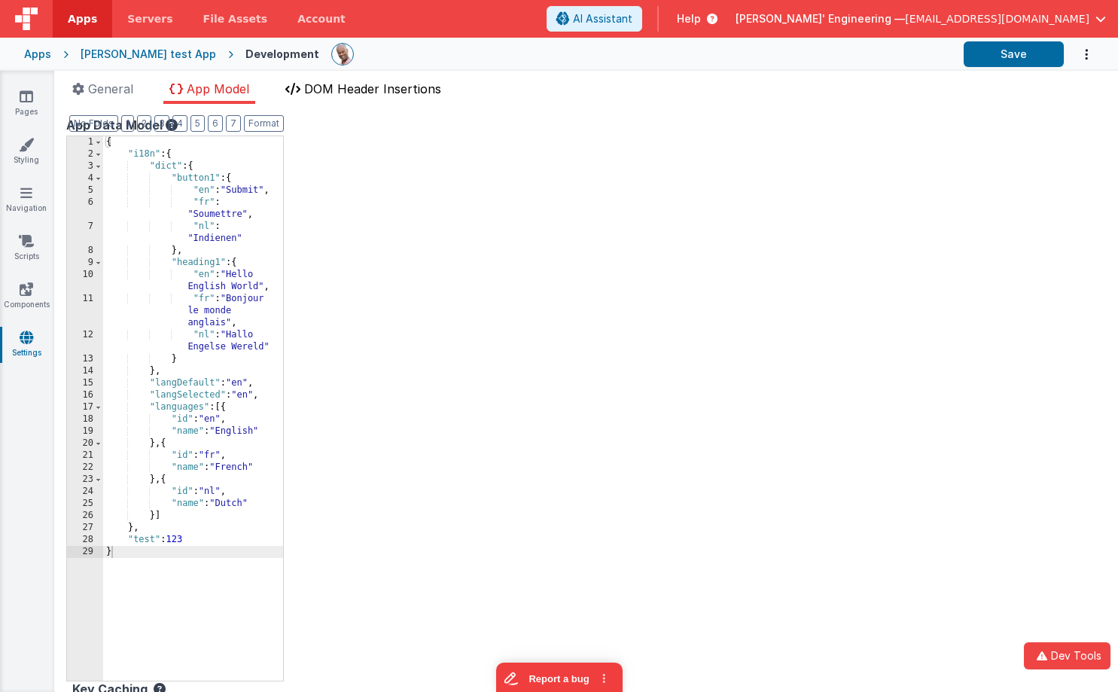
click at [382, 96] on li "DOM Header Insertions" at bounding box center [363, 92] width 168 height 24
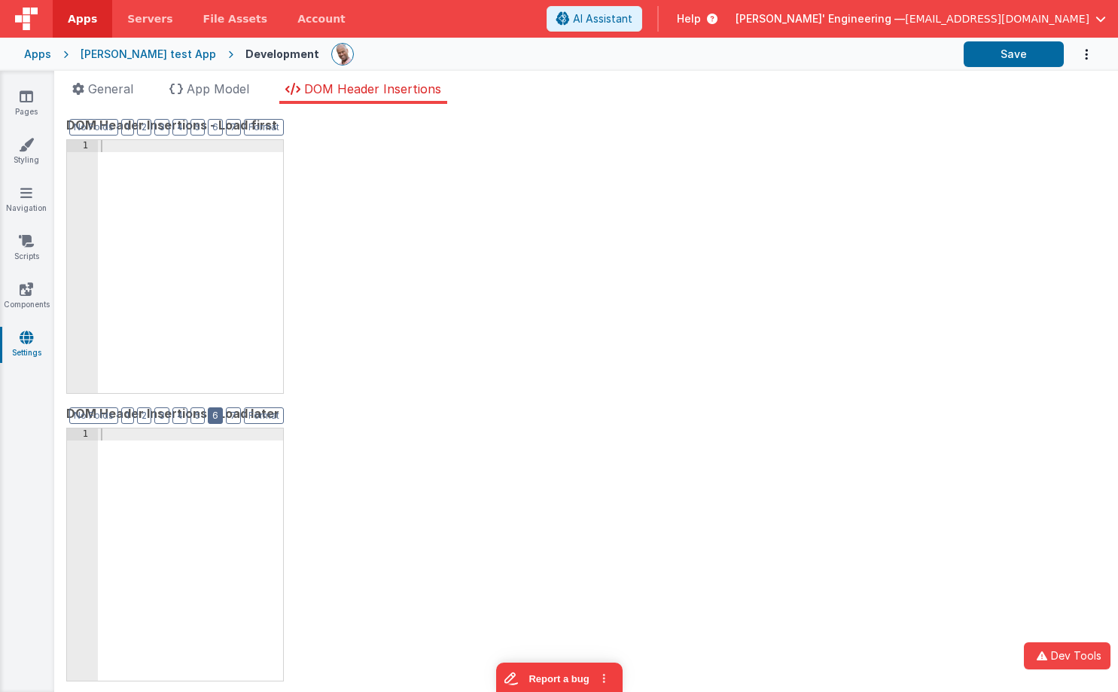
drag, startPoint x: 205, startPoint y: 445, endPoint x: 215, endPoint y: 412, distance: 34.5
click at [208, 435] on div at bounding box center [190, 566] width 185 height 277
drag, startPoint x: 265, startPoint y: 175, endPoint x: 276, endPoint y: 169, distance: 12.5
click at [266, 175] on div at bounding box center [190, 278] width 185 height 277
click at [213, 80] on li "App Model" at bounding box center [209, 92] width 92 height 24
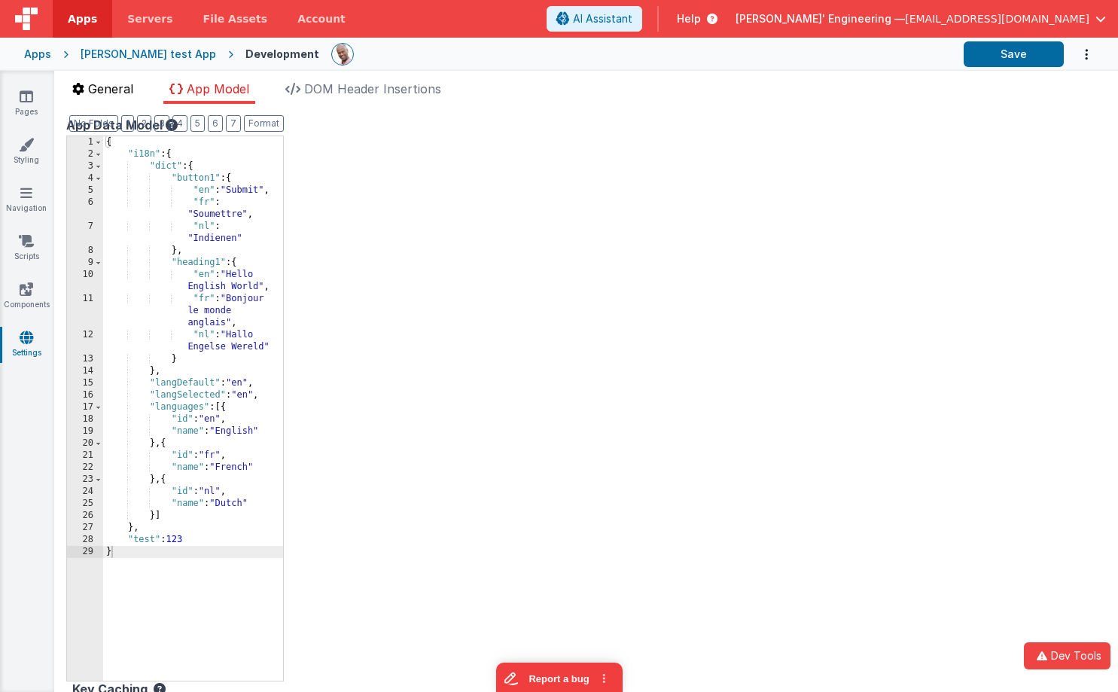
click at [109, 89] on span "General" at bounding box center [110, 88] width 45 height 15
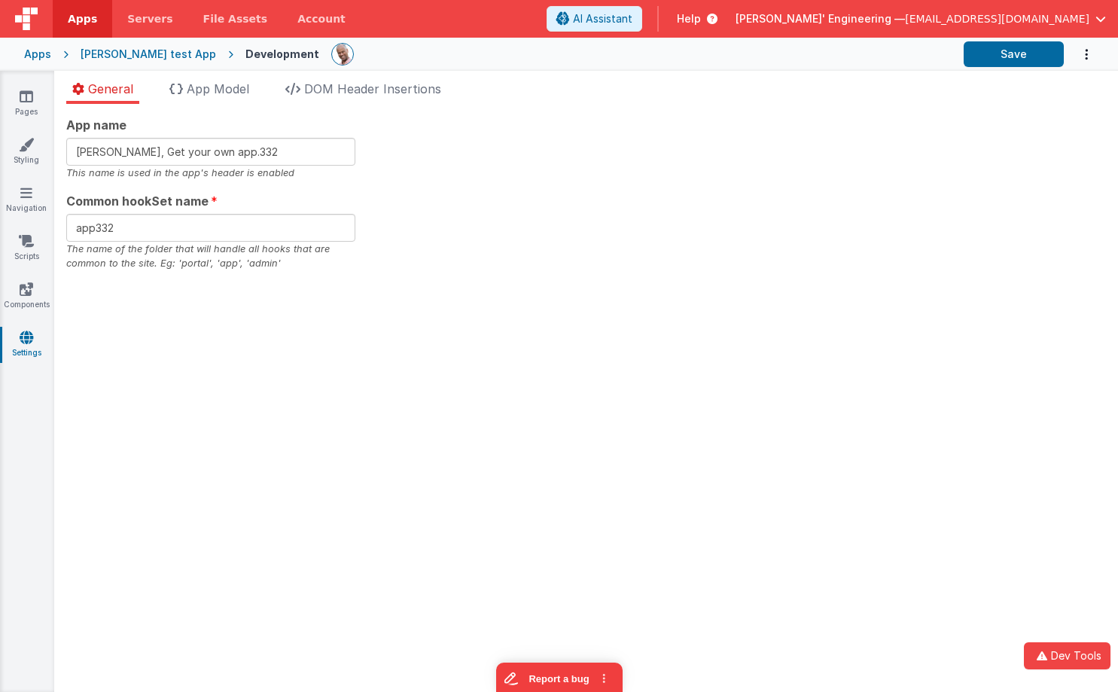
click at [376, 308] on div "App name Charles GUI, Get your own app.332 This name is used in the app's heade…" at bounding box center [586, 398] width 1064 height 588
drag, startPoint x: 106, startPoint y: 242, endPoint x: 197, endPoint y: 200, distance: 99.4
click at [107, 242] on div "The name of the folder that will handle all hooks that are common to the site. …" at bounding box center [210, 256] width 289 height 29
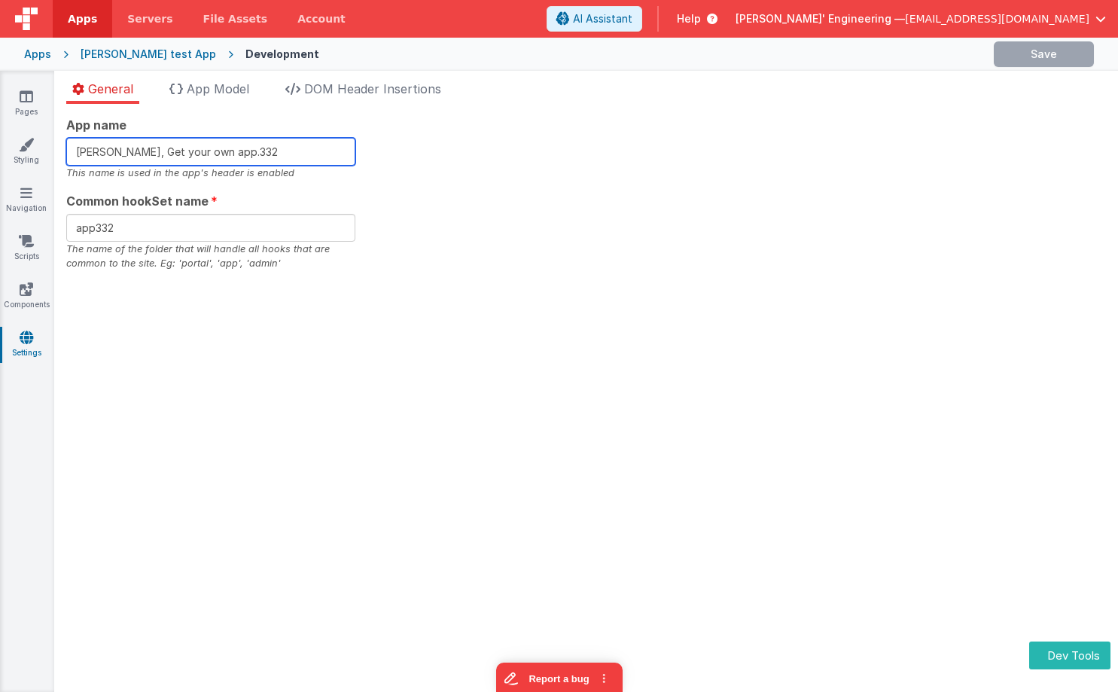
click at [276, 163] on input "[PERSON_NAME], Get your own app.332" at bounding box center [210, 152] width 289 height 28
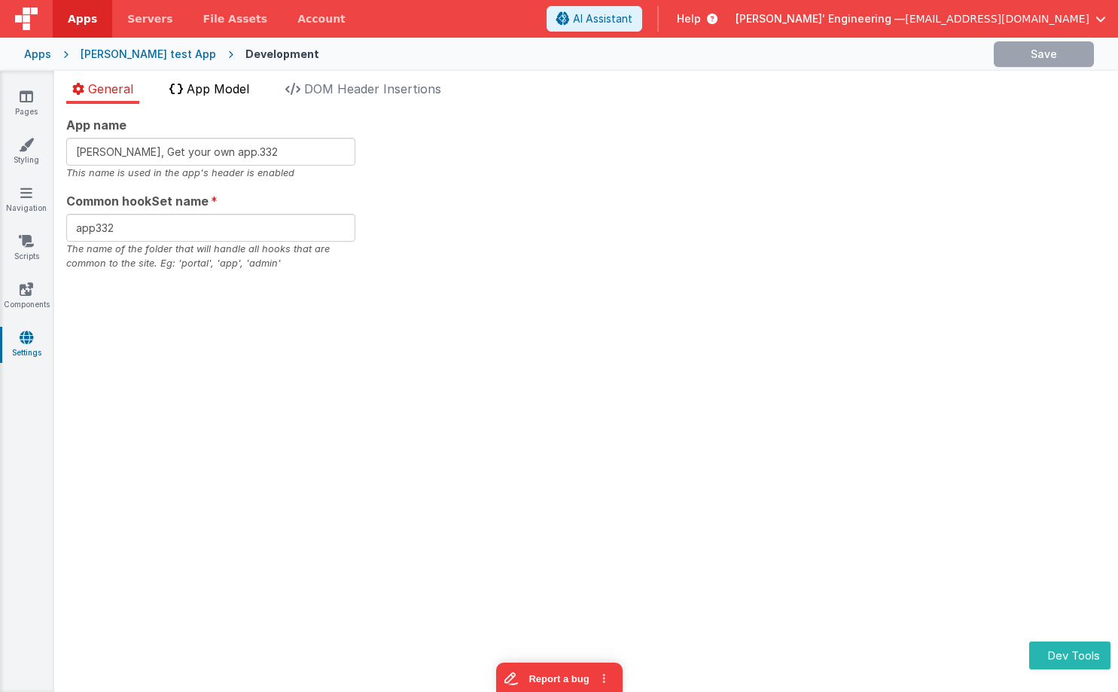
click at [240, 96] on li "App Model" at bounding box center [209, 92] width 92 height 24
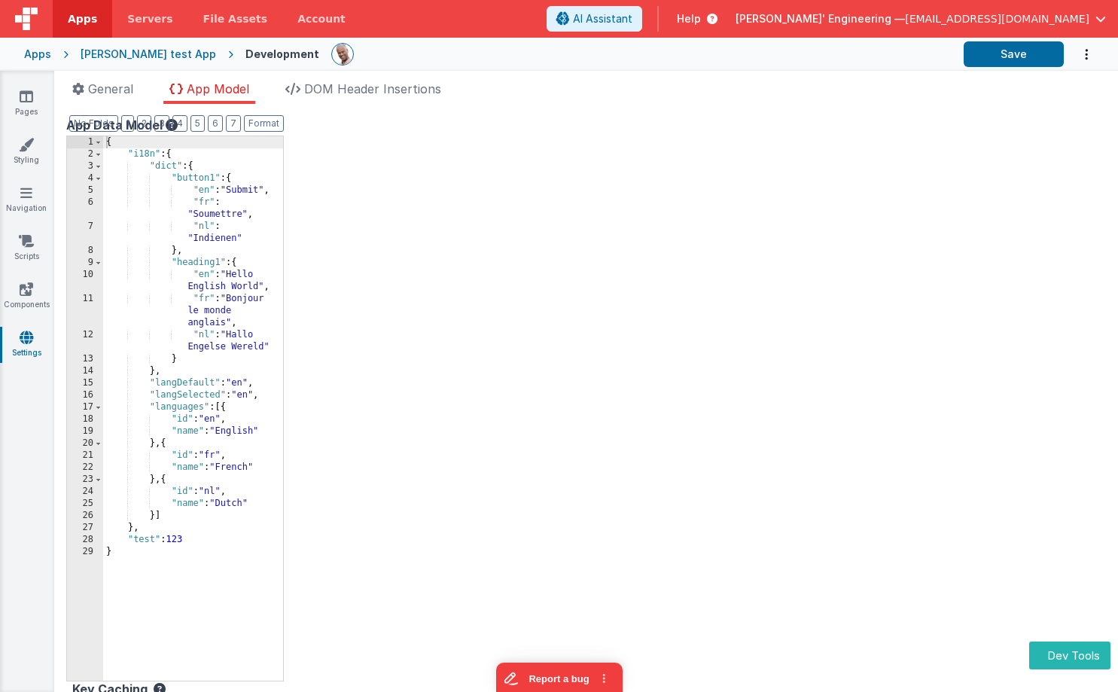
click at [396, 100] on li "DOM Header Insertions" at bounding box center [363, 92] width 168 height 24
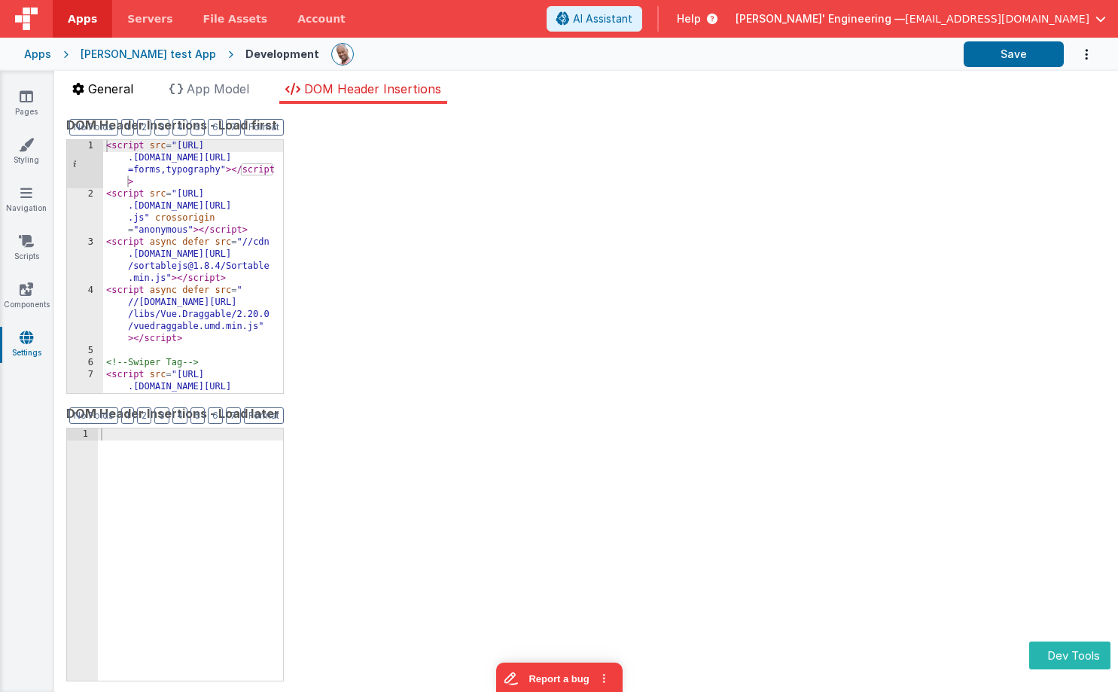
click at [112, 91] on span "General" at bounding box center [110, 88] width 45 height 15
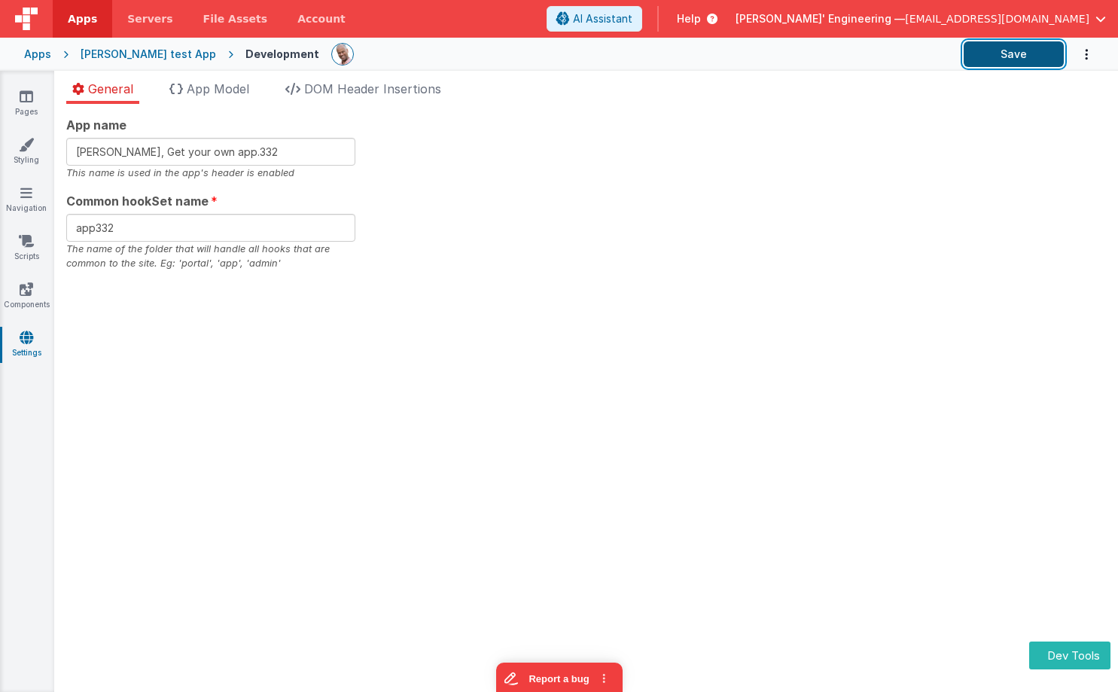
click at [1004, 59] on button "Save" at bounding box center [1014, 54] width 100 height 26
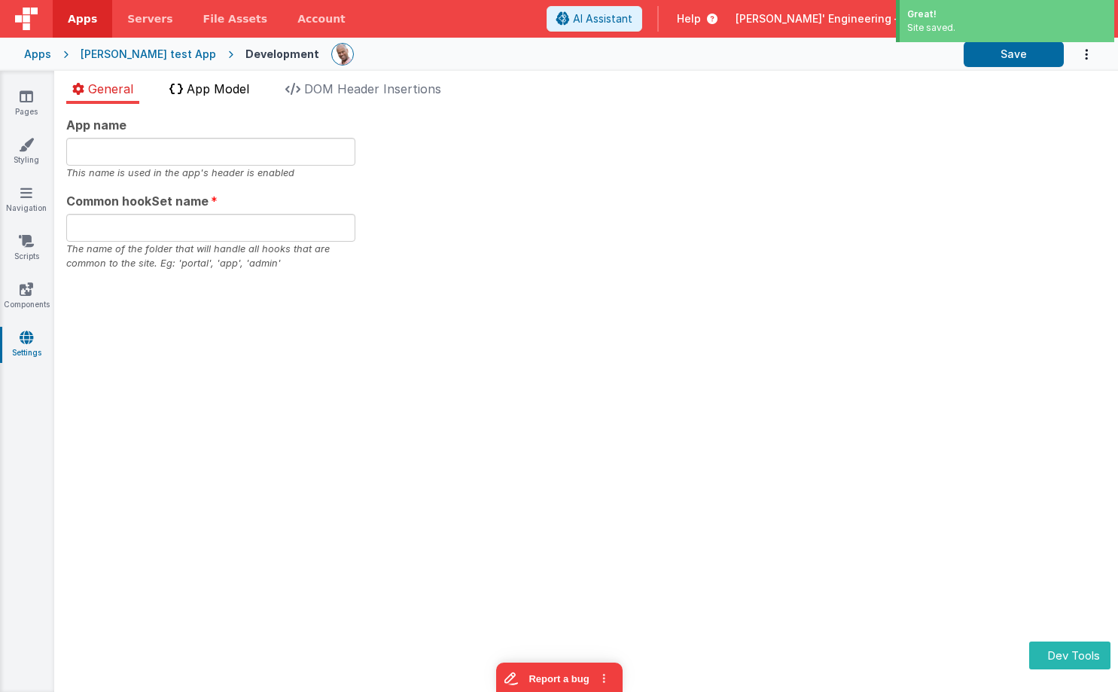
click at [212, 93] on span "App Model" at bounding box center [218, 88] width 63 height 15
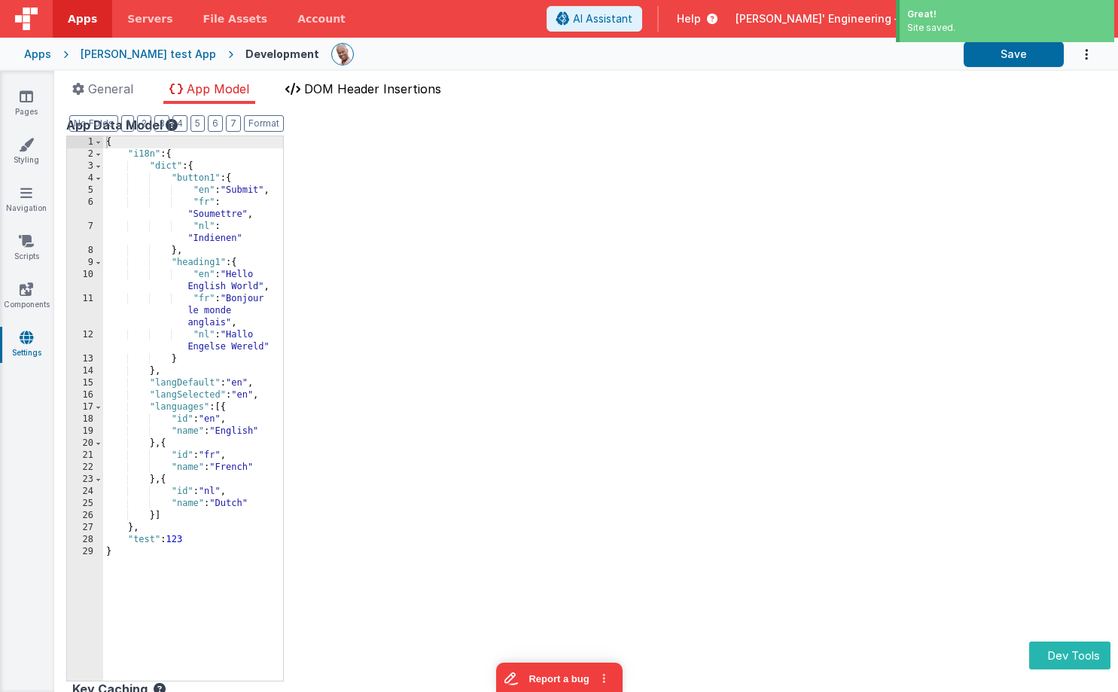
click at [334, 92] on span "DOM Header Insertions" at bounding box center [372, 88] width 137 height 15
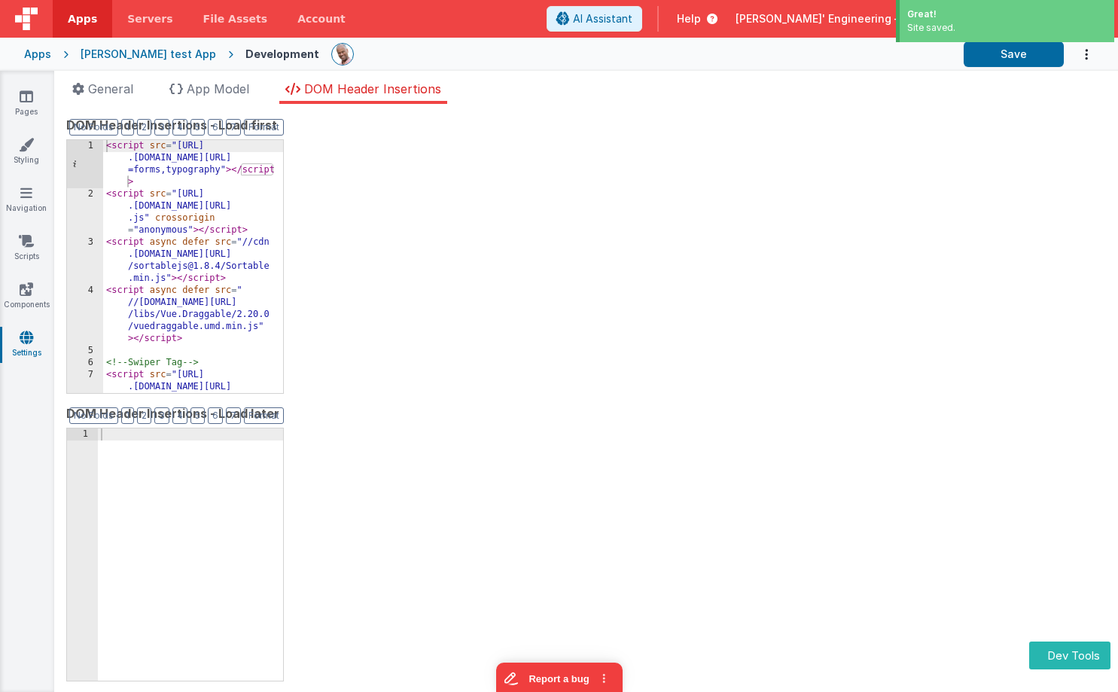
click at [188, 340] on div "< script src = "[URL] .[DOMAIN_NAME][URL] =forms,typography" > </ script > < sc…" at bounding box center [193, 314] width 180 height 349
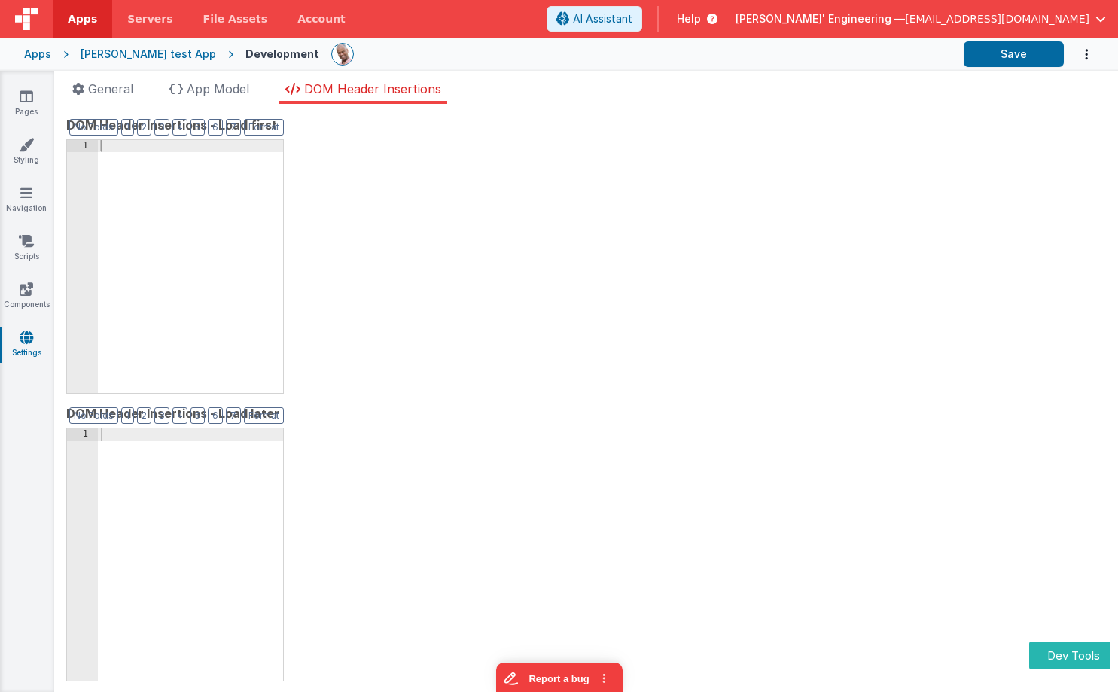
drag, startPoint x: 377, startPoint y: 239, endPoint x: 208, endPoint y: 224, distance: 169.3
click at [377, 239] on div "DOM Header Insertions - Load first Format 7 6 5 4 3 2 1 No Folds 1 XXXXXXXXXXXX…" at bounding box center [586, 398] width 1040 height 564
click at [178, 204] on div at bounding box center [190, 278] width 185 height 277
drag, startPoint x: 186, startPoint y: 526, endPoint x: 213, endPoint y: 438, distance: 92.9
click at [201, 481] on div at bounding box center [190, 566] width 185 height 277
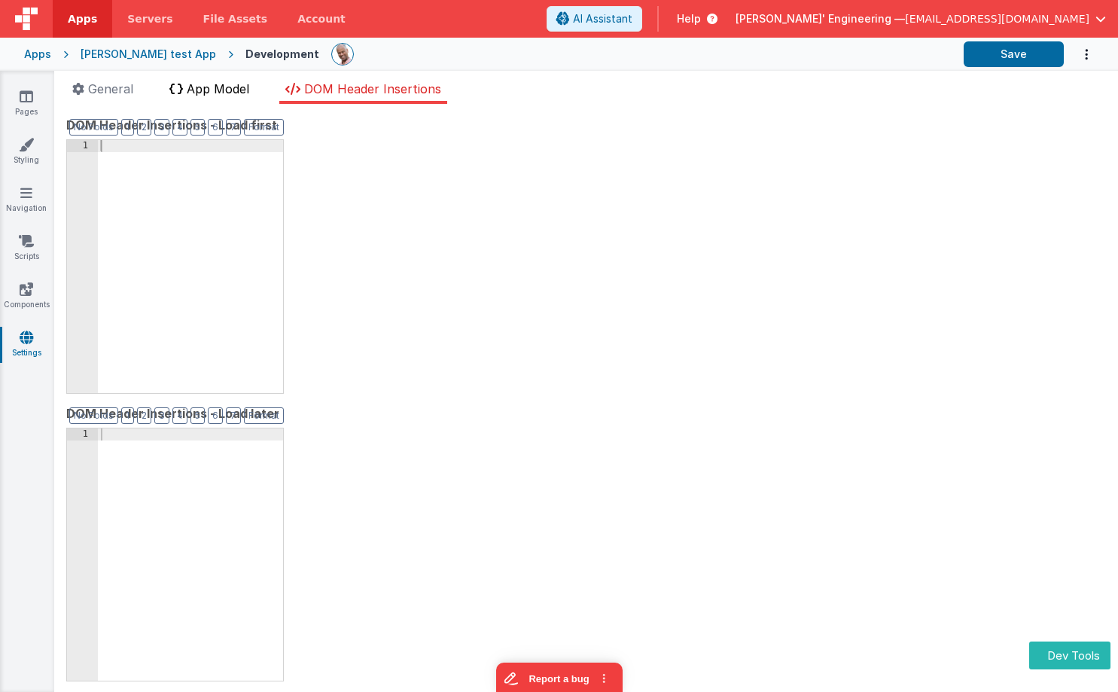
click at [227, 87] on span "App Model" at bounding box center [218, 88] width 63 height 15
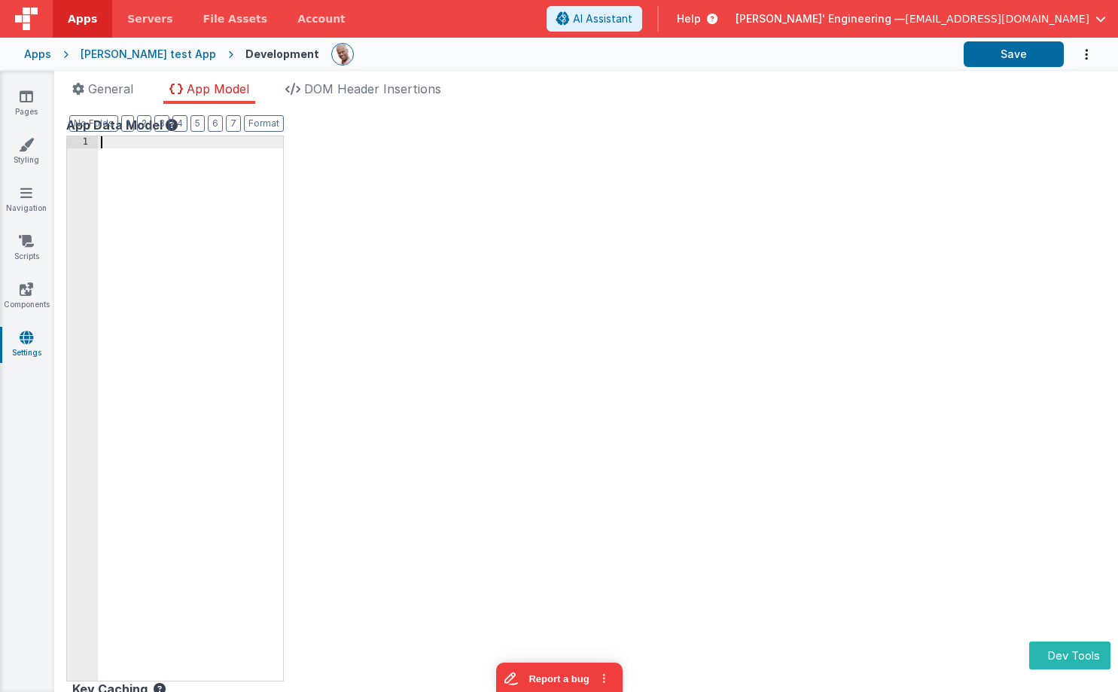
click at [254, 282] on div at bounding box center [190, 420] width 185 height 569
drag, startPoint x: 562, startPoint y: 239, endPoint x: 373, endPoint y: 149, distance: 208.5
click at [562, 239] on div "App Data Model Format 7 6 5 4 3 2 1 No Folds 1 XXXXXXXXXXXXXXXXXXXXXXXXXXXXXXXX…" at bounding box center [586, 398] width 1040 height 564
click at [331, 92] on span "DOM Header Insertions" at bounding box center [372, 88] width 137 height 15
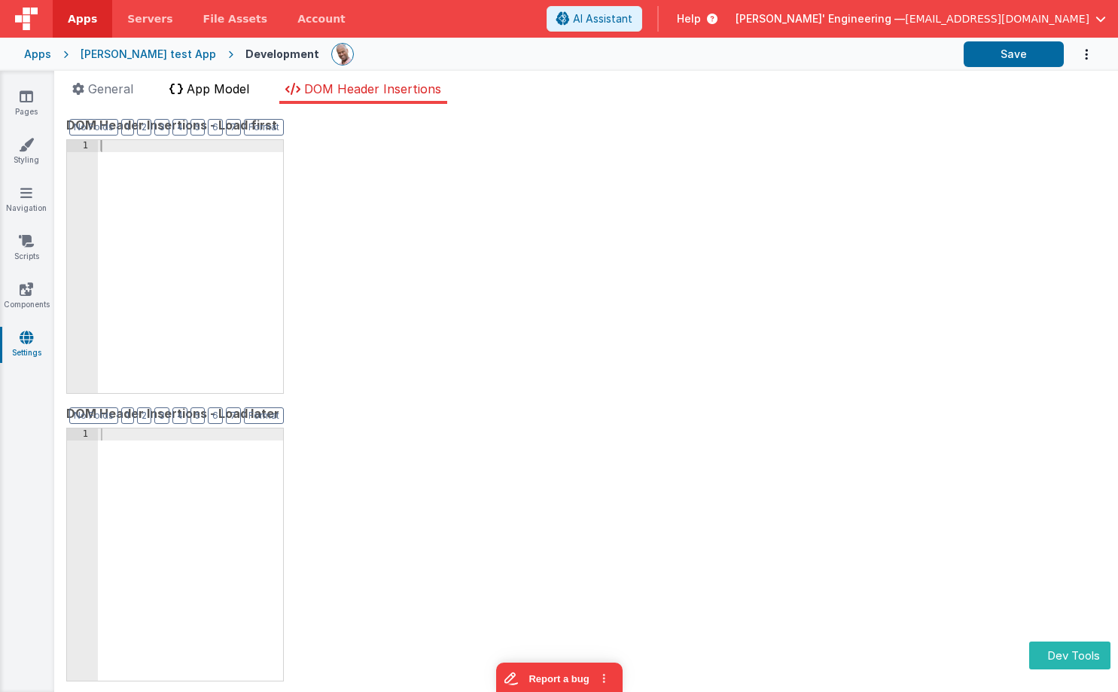
click at [227, 99] on li "App Model" at bounding box center [209, 92] width 92 height 24
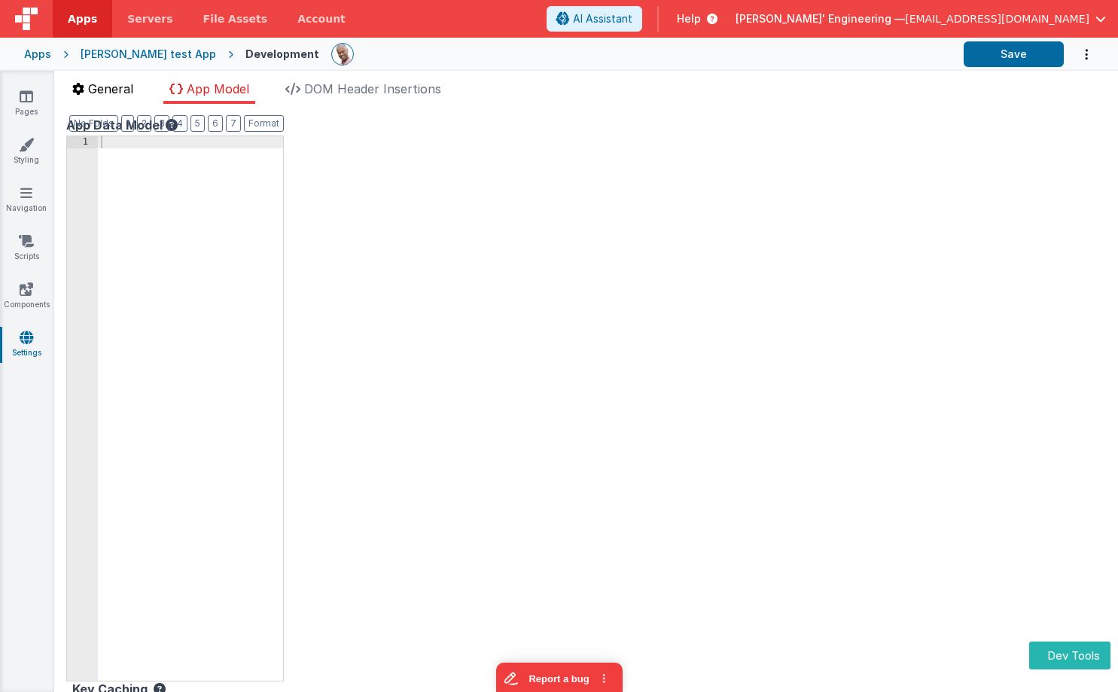
click at [108, 94] on span "General" at bounding box center [110, 88] width 45 height 15
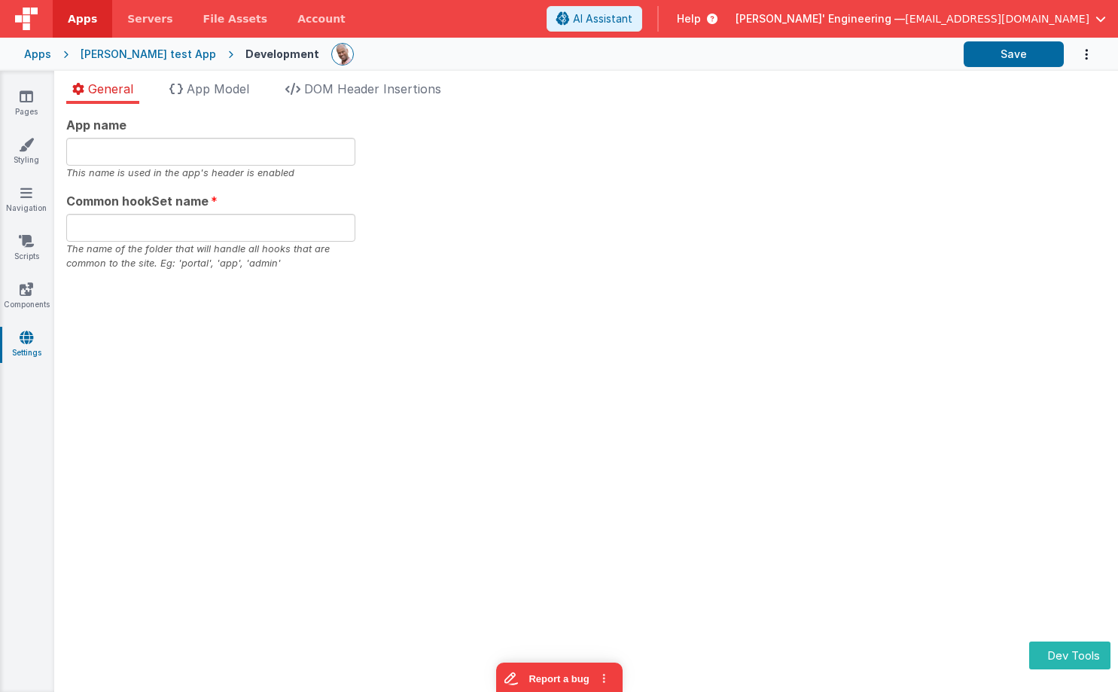
click at [747, 260] on div "App name This name is used in the app's header is enabled Common hookSet name T…" at bounding box center [586, 193] width 1040 height 155
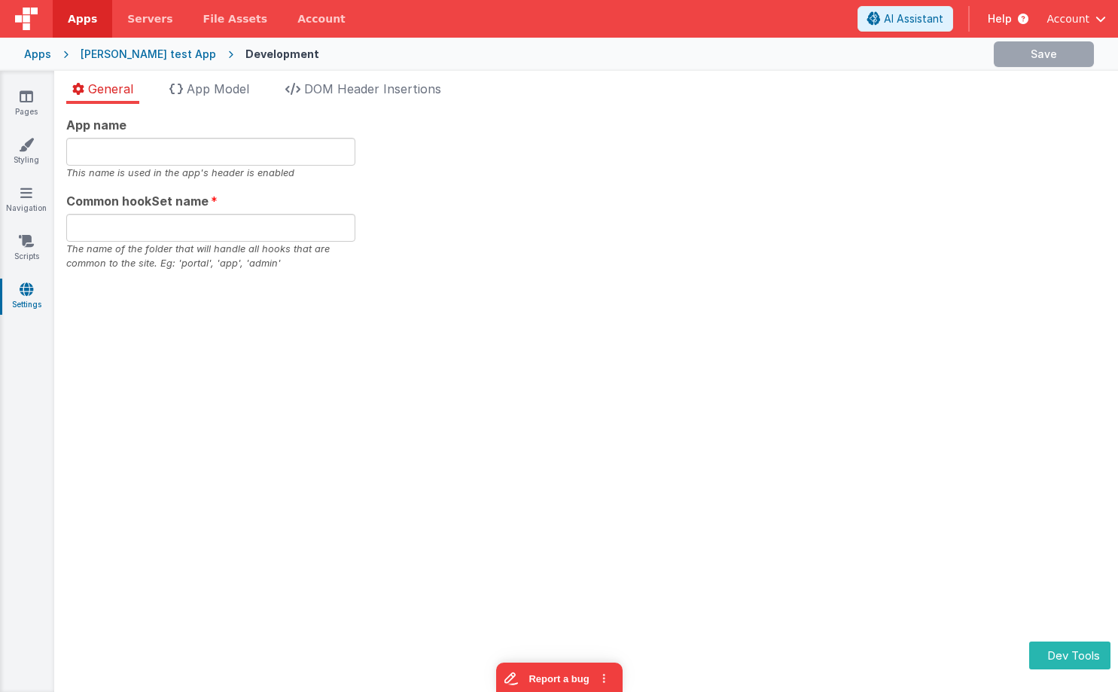
type input "[PERSON_NAME], Get your own app.332"
type input "app332"
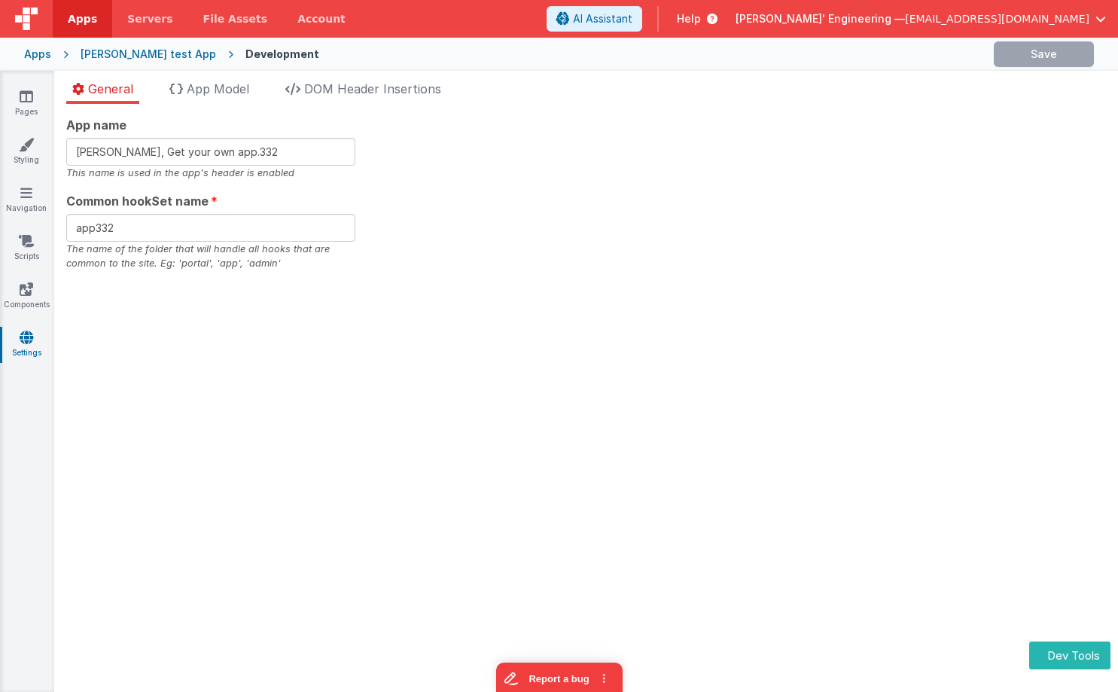
drag, startPoint x: 615, startPoint y: 191, endPoint x: 364, endPoint y: 114, distance: 262.8
click at [599, 191] on div "App name [PERSON_NAME], Get your own app.332 This name is used in the app's hea…" at bounding box center [586, 193] width 1040 height 155
click at [209, 96] on li "App Model" at bounding box center [209, 92] width 92 height 24
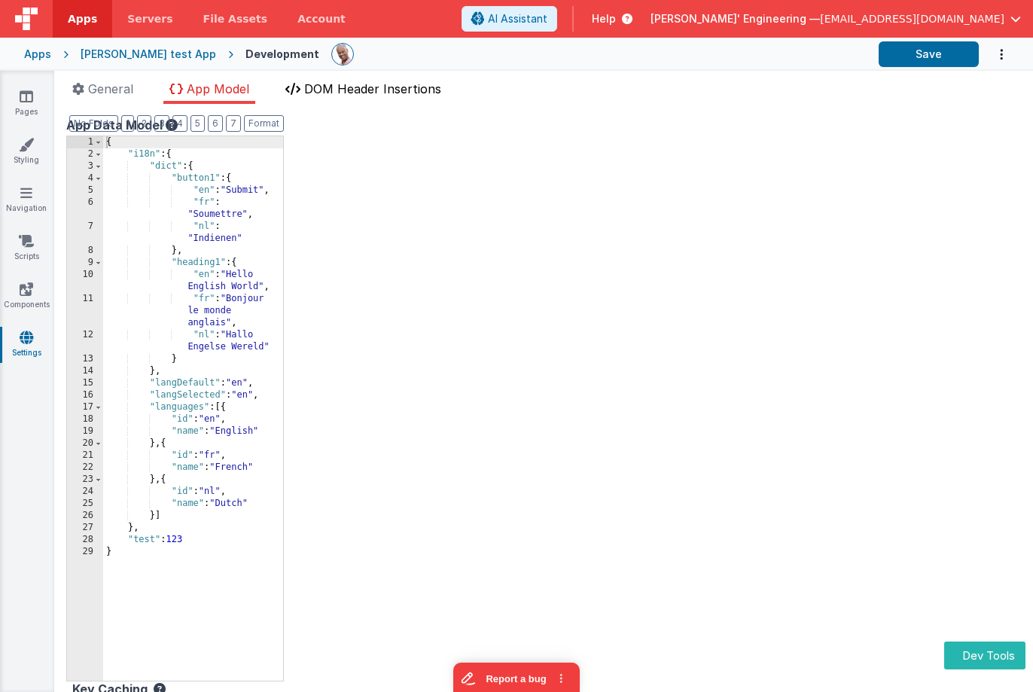
click at [342, 88] on span "DOM Header Insertions" at bounding box center [372, 88] width 137 height 15
